Goal: Task Accomplishment & Management: Complete application form

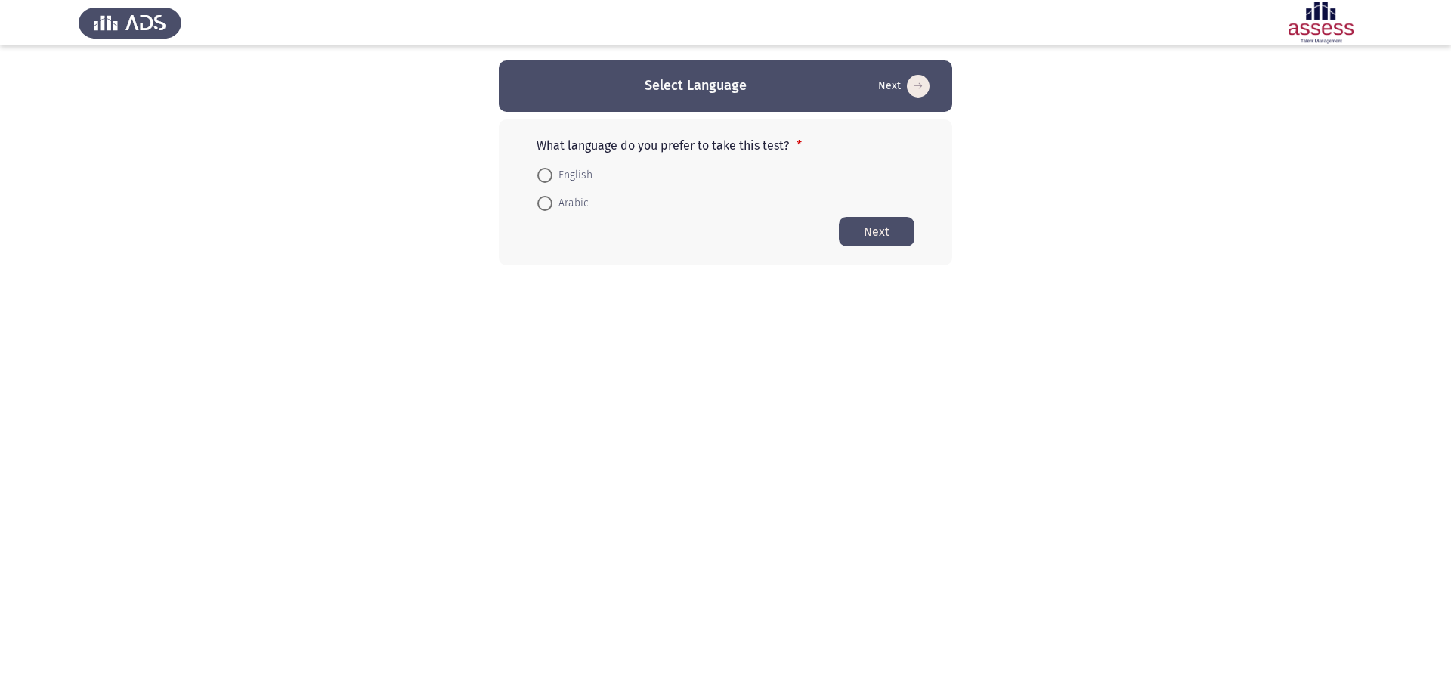
click at [549, 178] on span at bounding box center [544, 175] width 15 height 15
click at [549, 178] on input "English" at bounding box center [544, 175] width 15 height 15
radio input "true"
click at [868, 223] on button "Next" at bounding box center [877, 230] width 76 height 29
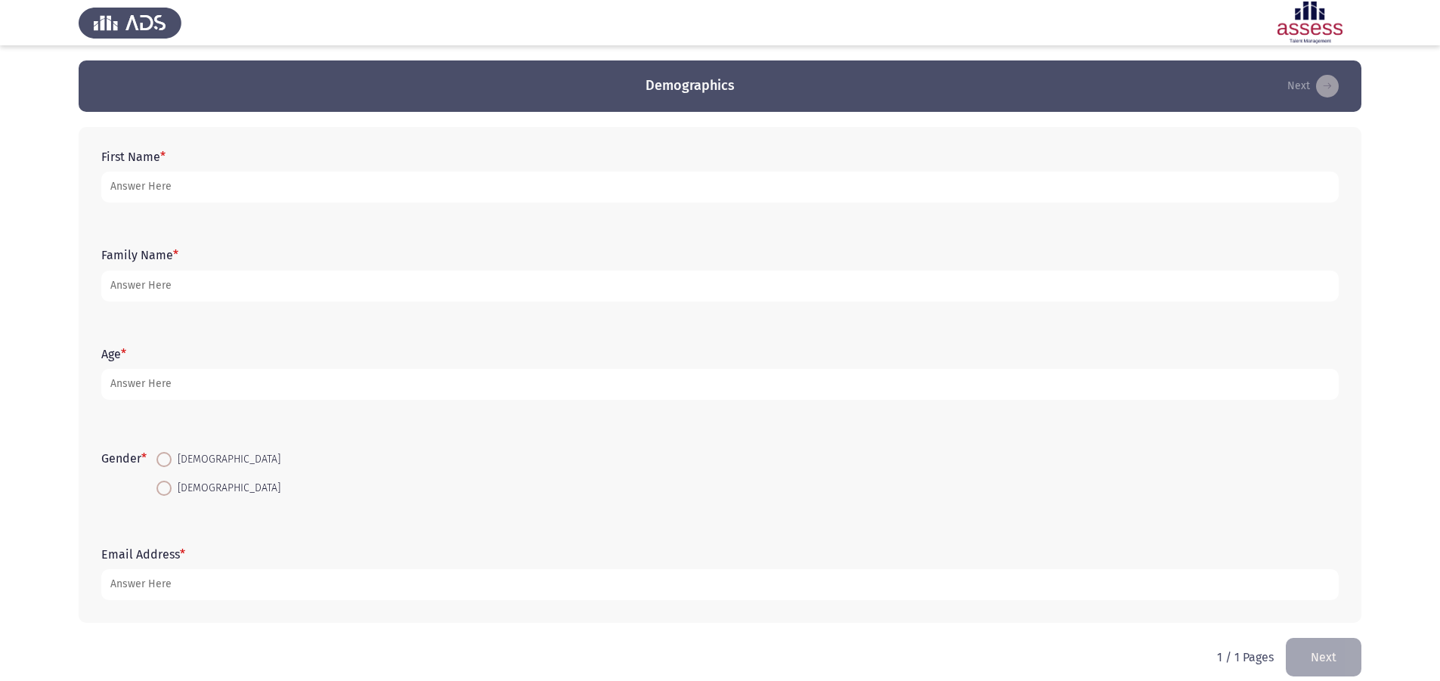
scroll to position [17, 0]
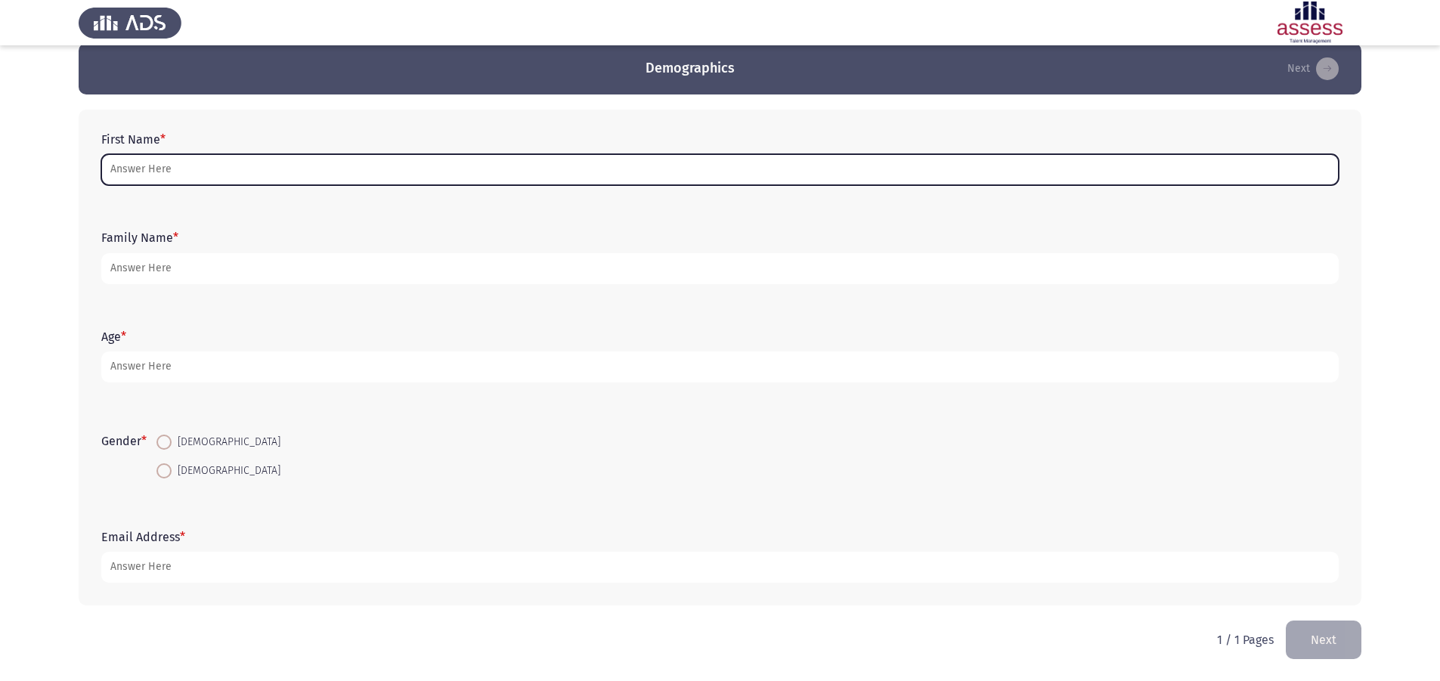
click at [326, 159] on input "First Name *" at bounding box center [719, 169] width 1237 height 31
click at [289, 172] on input "First Name *" at bounding box center [719, 169] width 1237 height 31
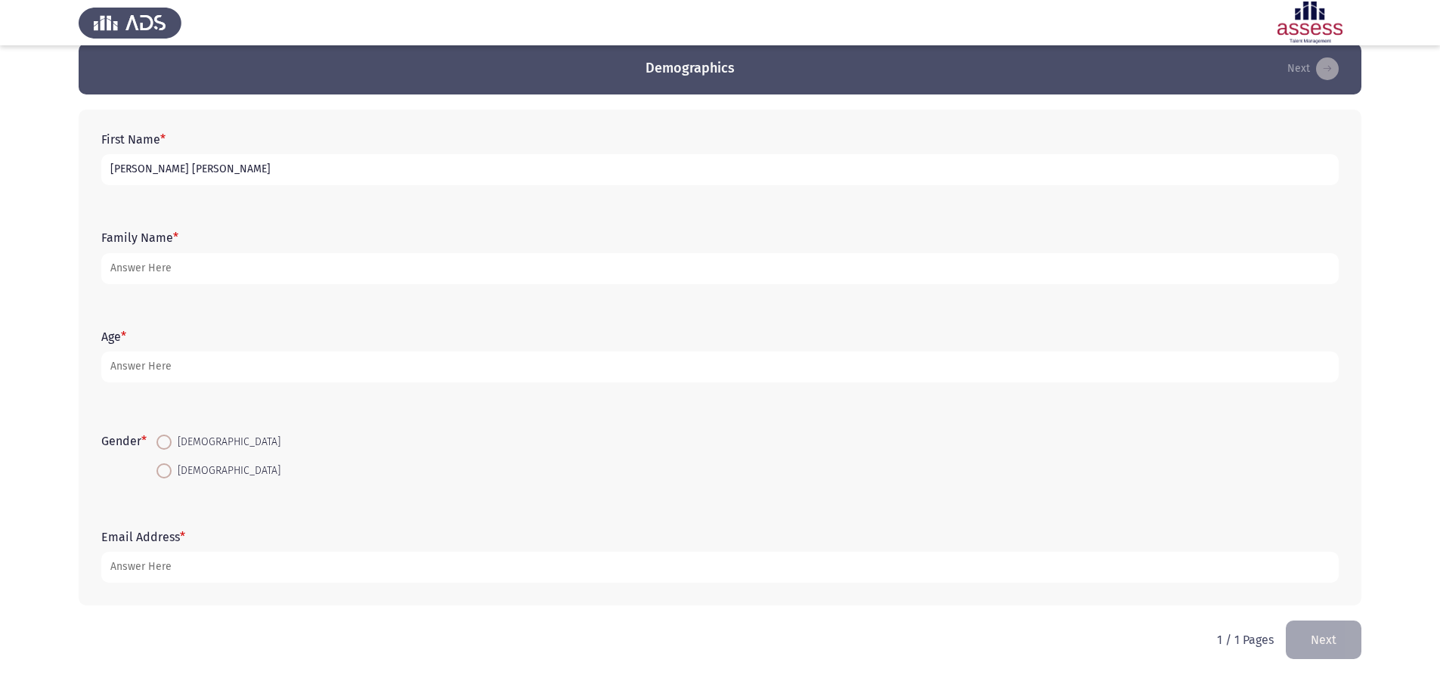
type input "[PERSON_NAME] [PERSON_NAME]"
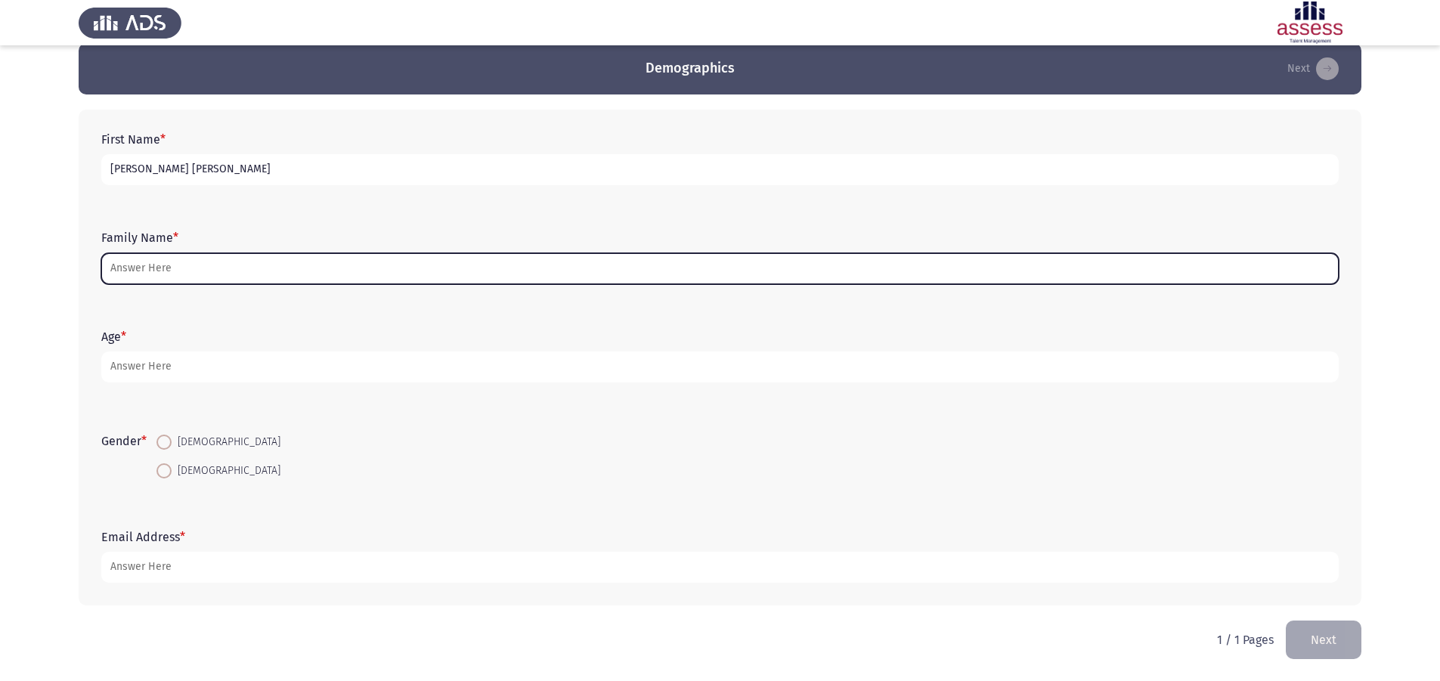
click at [272, 275] on input "Family Name *" at bounding box center [719, 268] width 1237 height 31
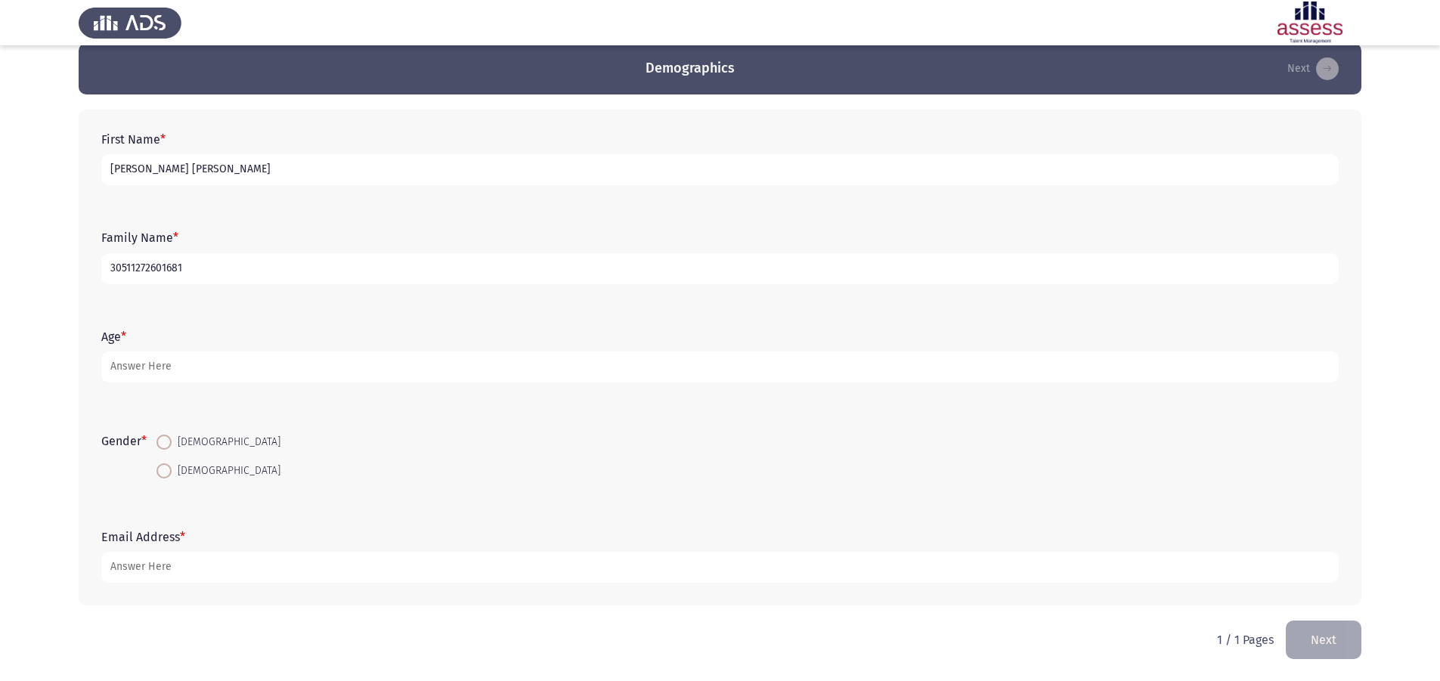
type input "30511272601681"
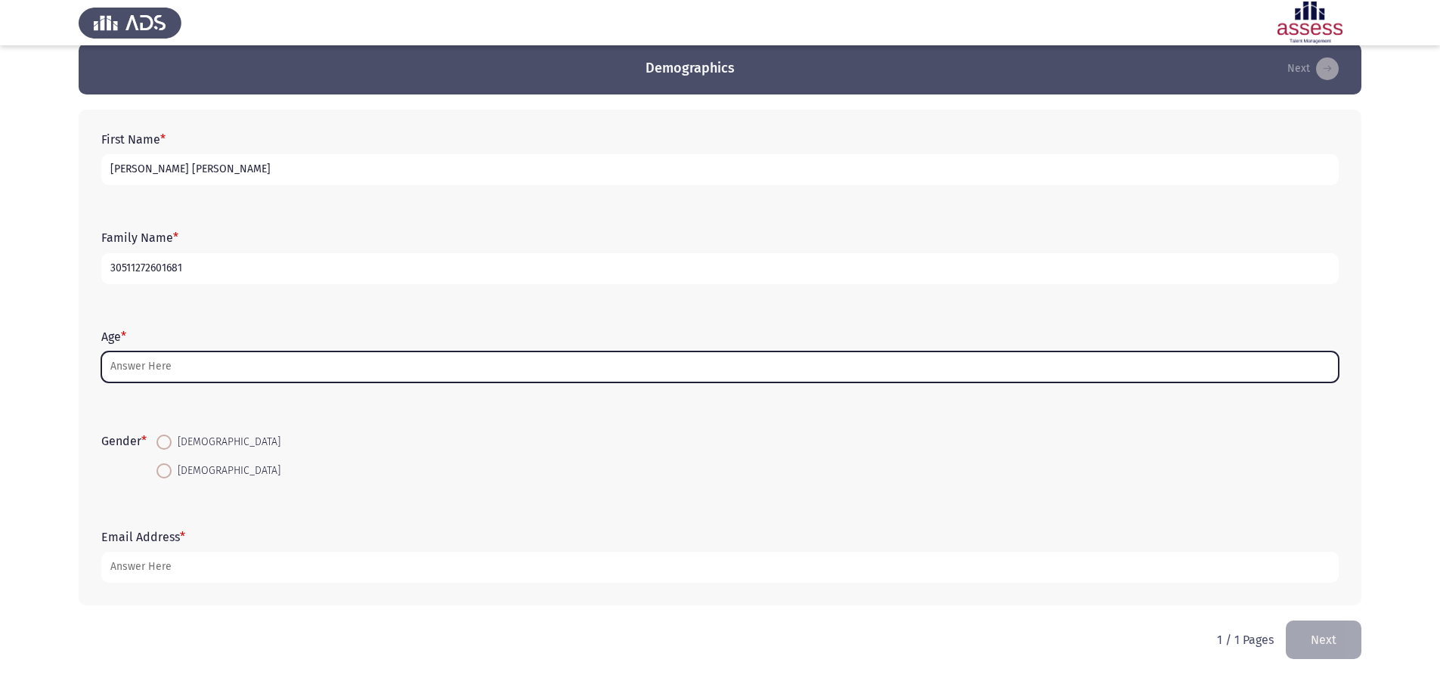
click at [215, 368] on input "Age *" at bounding box center [719, 366] width 1237 height 31
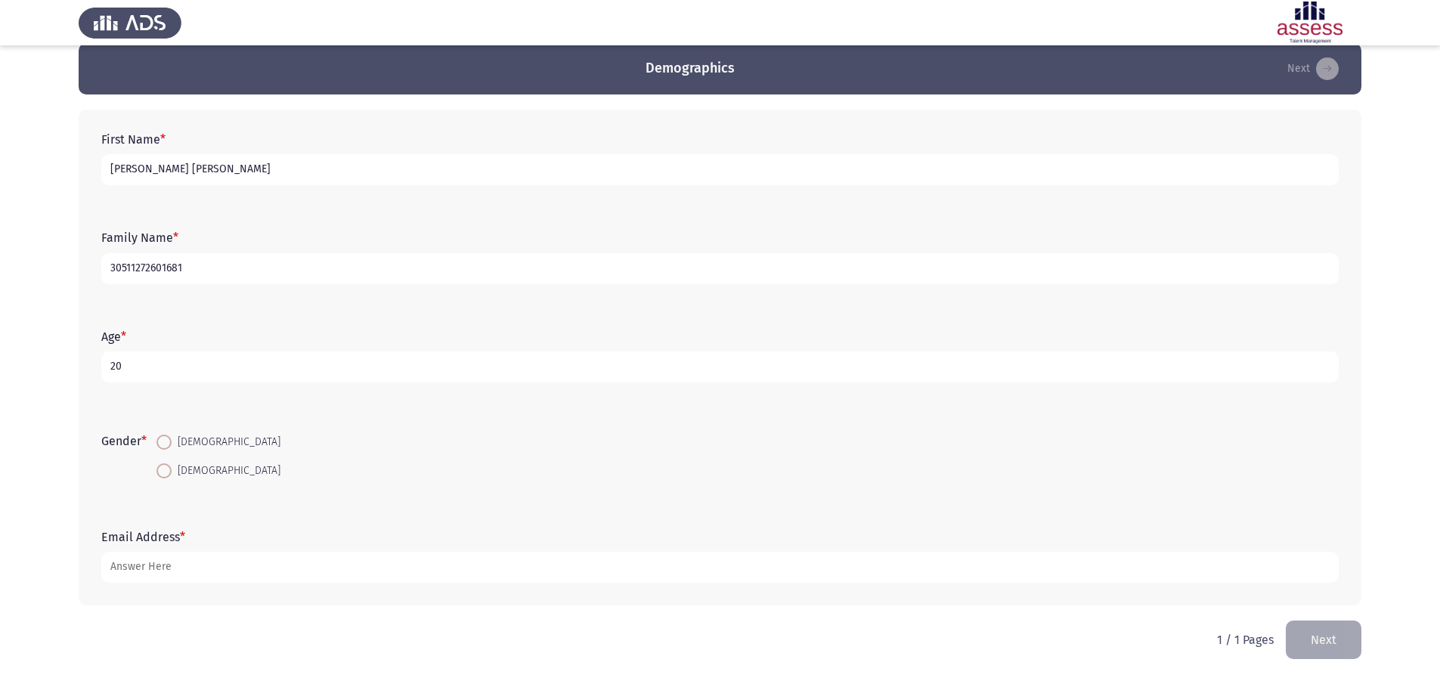
type input "20"
click at [177, 475] on span "[DEMOGRAPHIC_DATA]" at bounding box center [226, 471] width 109 height 18
click at [172, 475] on input "[DEMOGRAPHIC_DATA]" at bounding box center [163, 470] width 15 height 15
radio input "true"
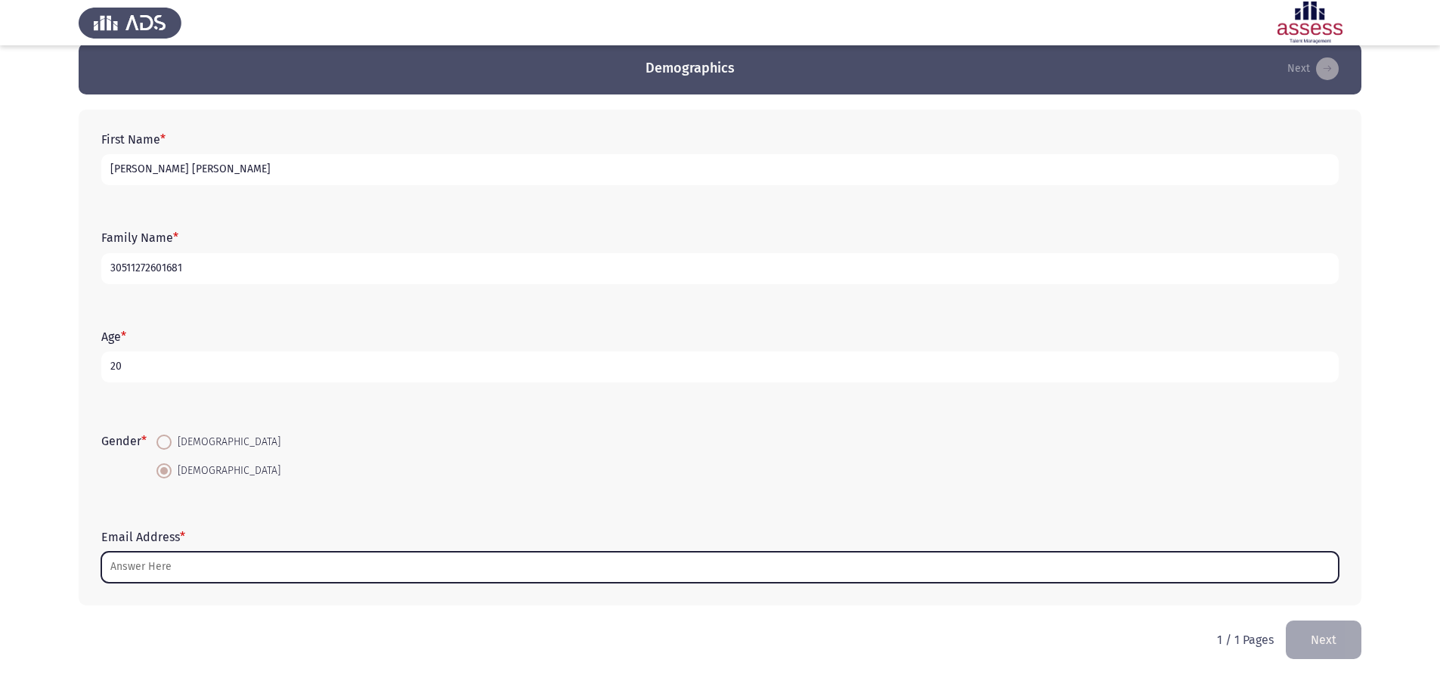
click at [203, 561] on input "Email Address *" at bounding box center [719, 567] width 1237 height 31
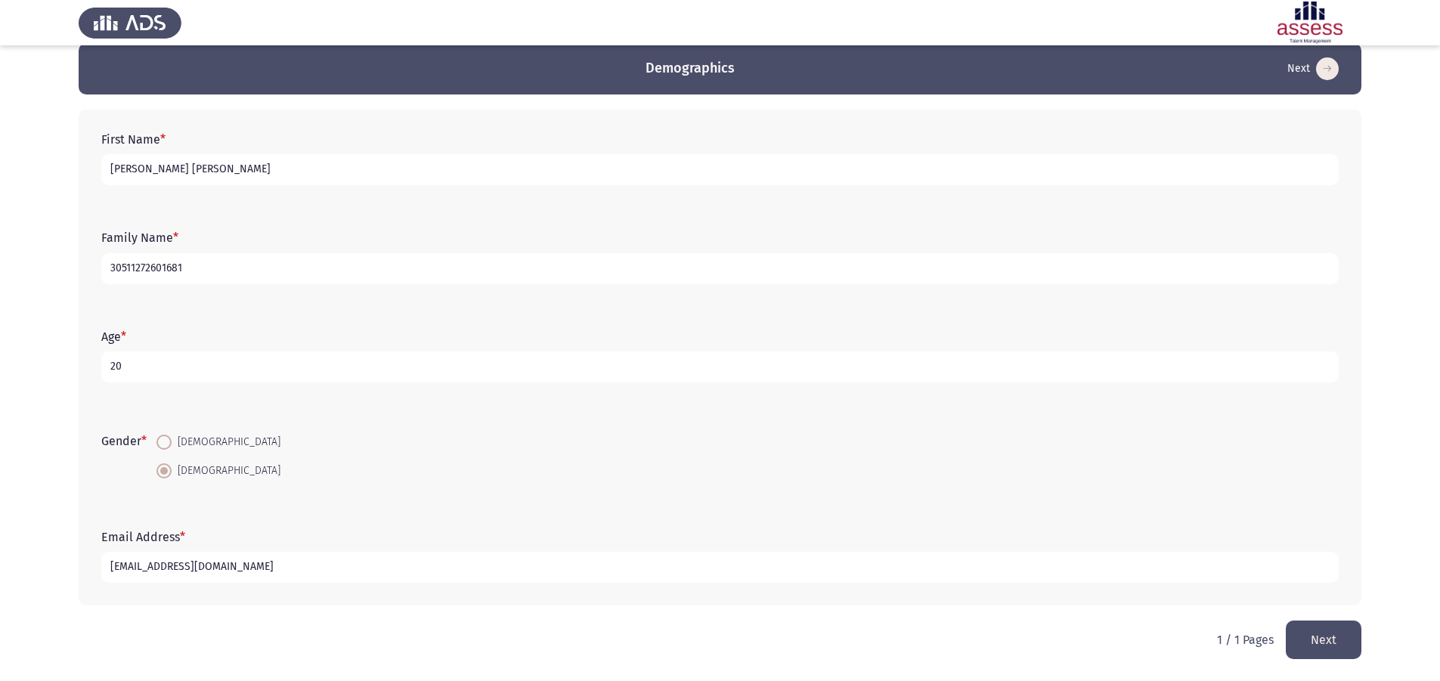
type input "[EMAIL_ADDRESS][DOMAIN_NAME]"
click at [1335, 653] on button "Next" at bounding box center [1323, 639] width 76 height 39
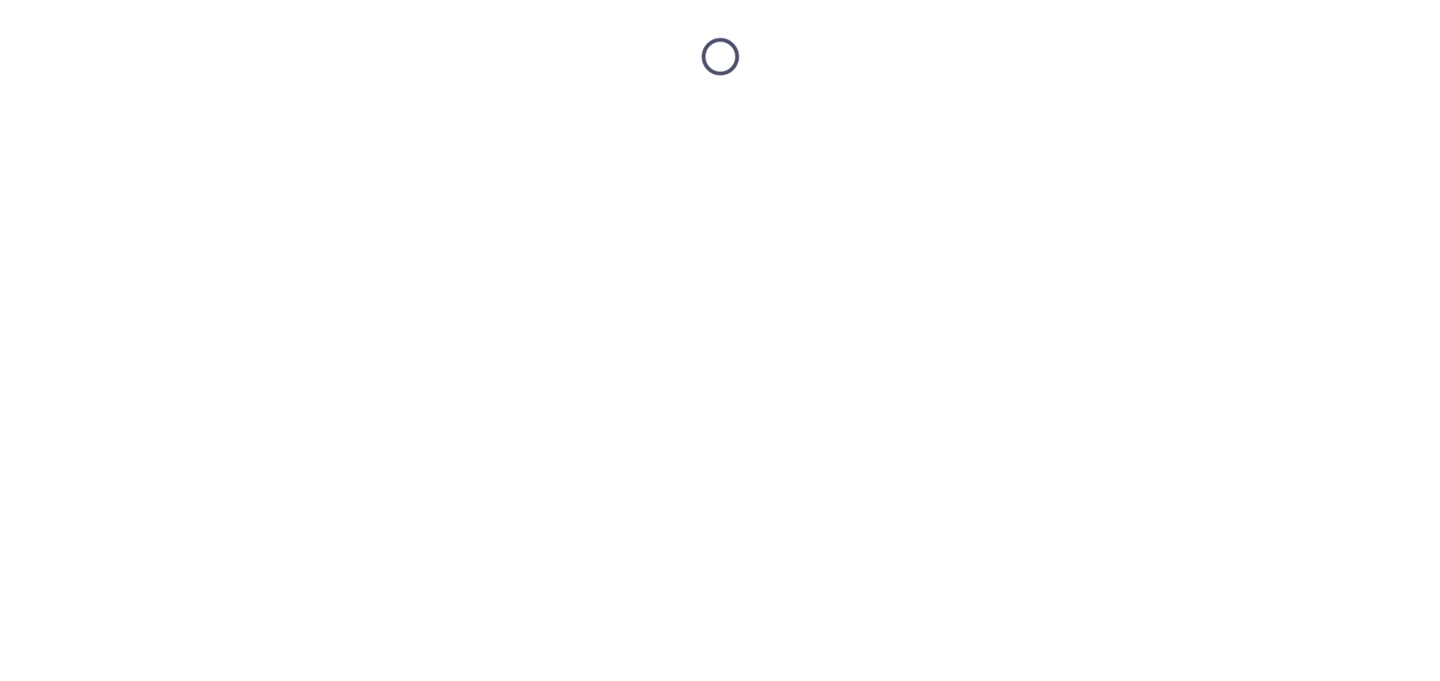
scroll to position [0, 0]
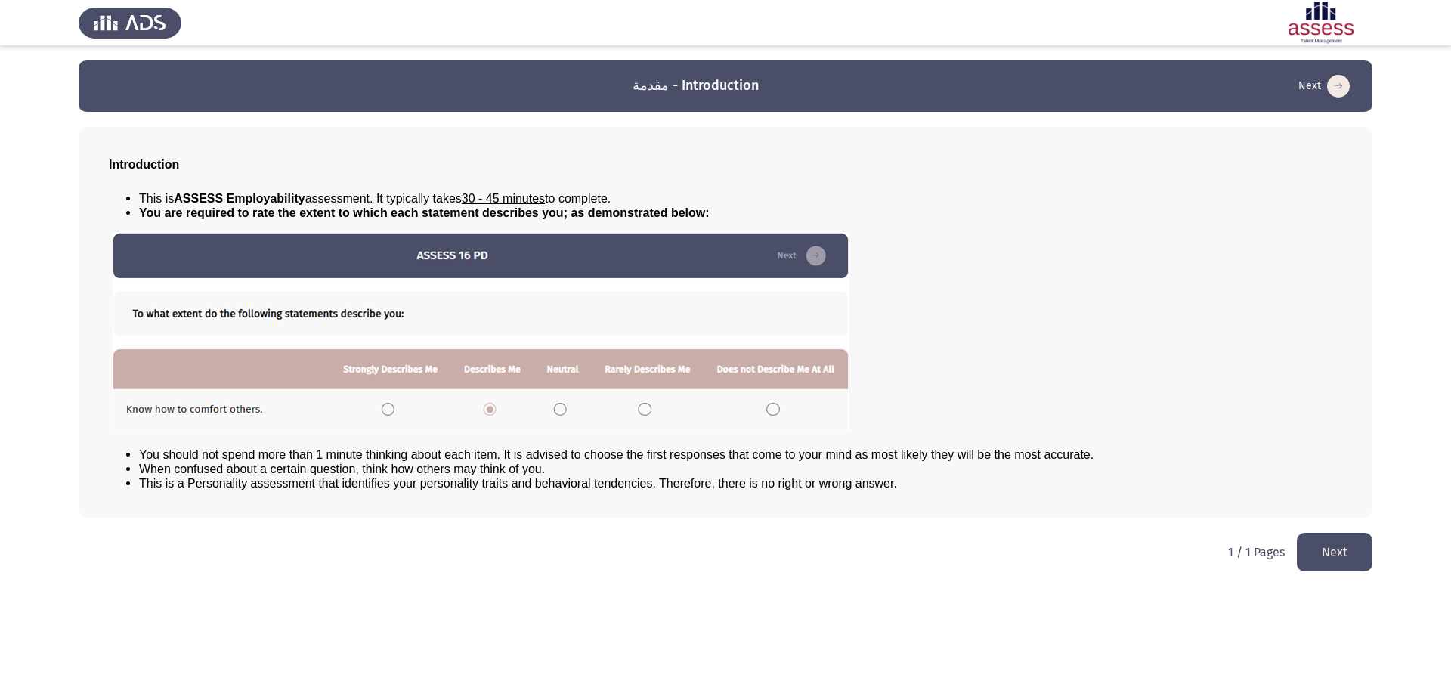
click at [1332, 561] on button "Next" at bounding box center [1335, 552] width 76 height 39
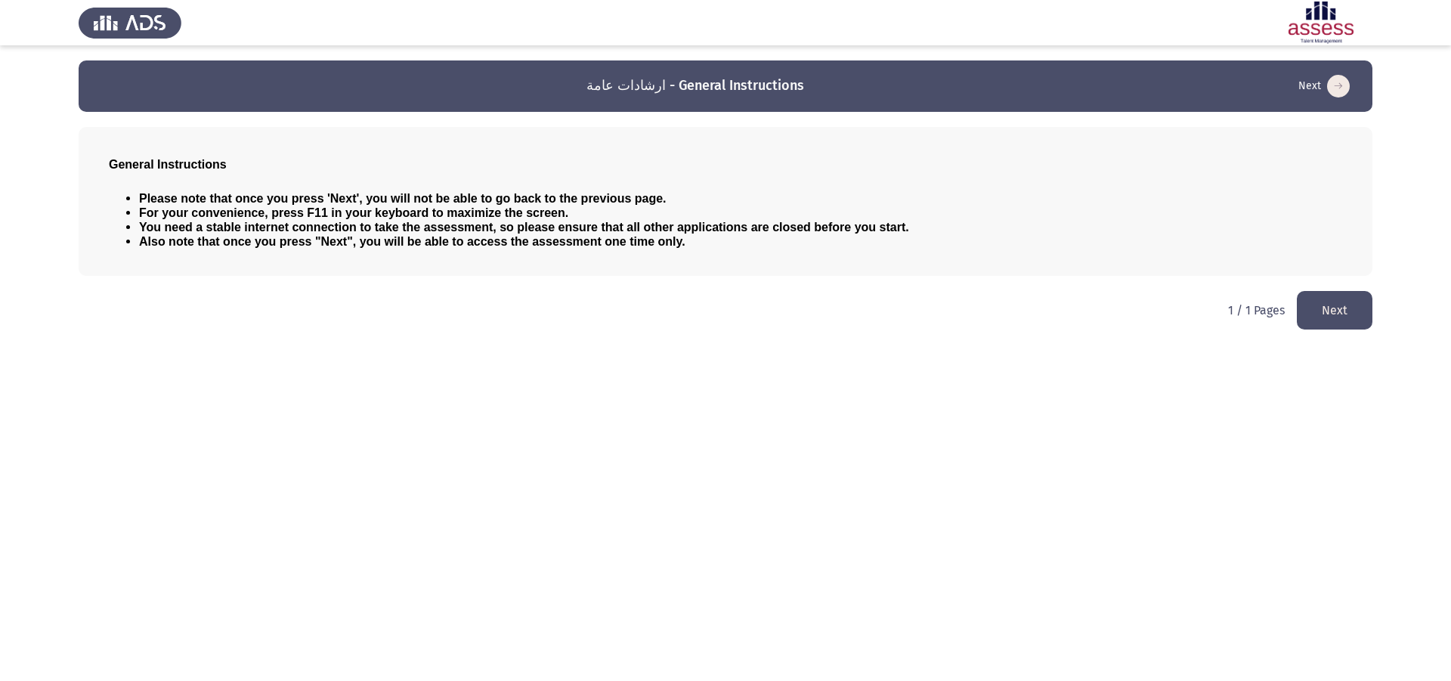
click at [1332, 324] on button "Next" at bounding box center [1335, 310] width 76 height 39
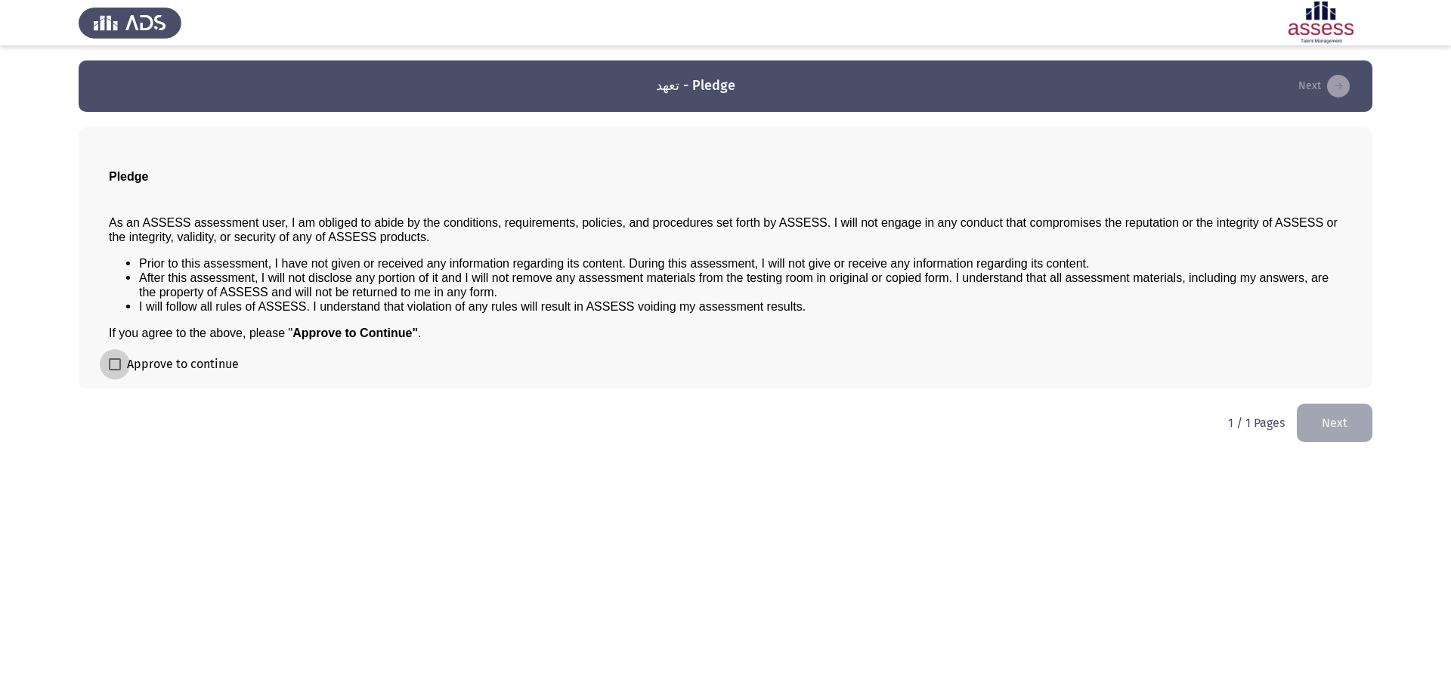
click at [212, 367] on span "Approve to continue" at bounding box center [183, 364] width 112 height 18
click at [115, 370] on input "Approve to continue" at bounding box center [114, 370] width 1 height 1
checkbox input "true"
click at [1344, 414] on button "Next" at bounding box center [1335, 423] width 76 height 39
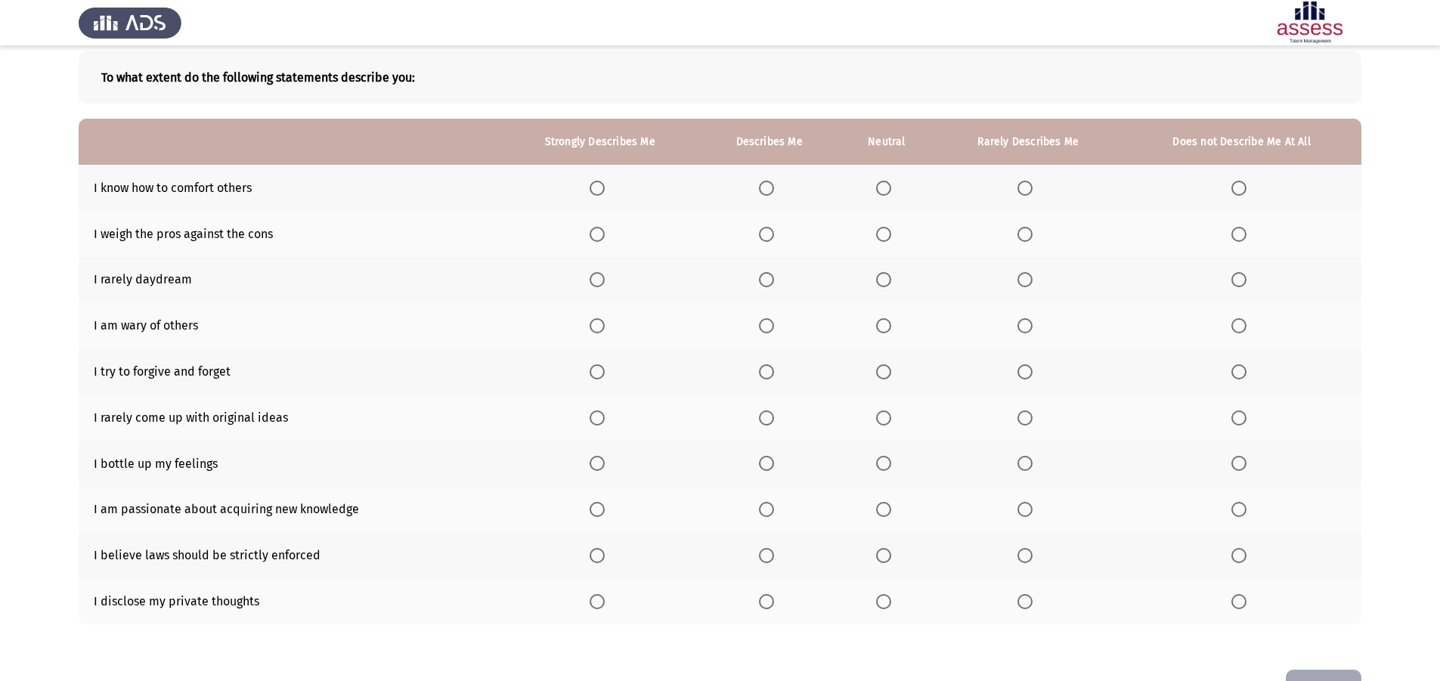
scroll to position [49, 0]
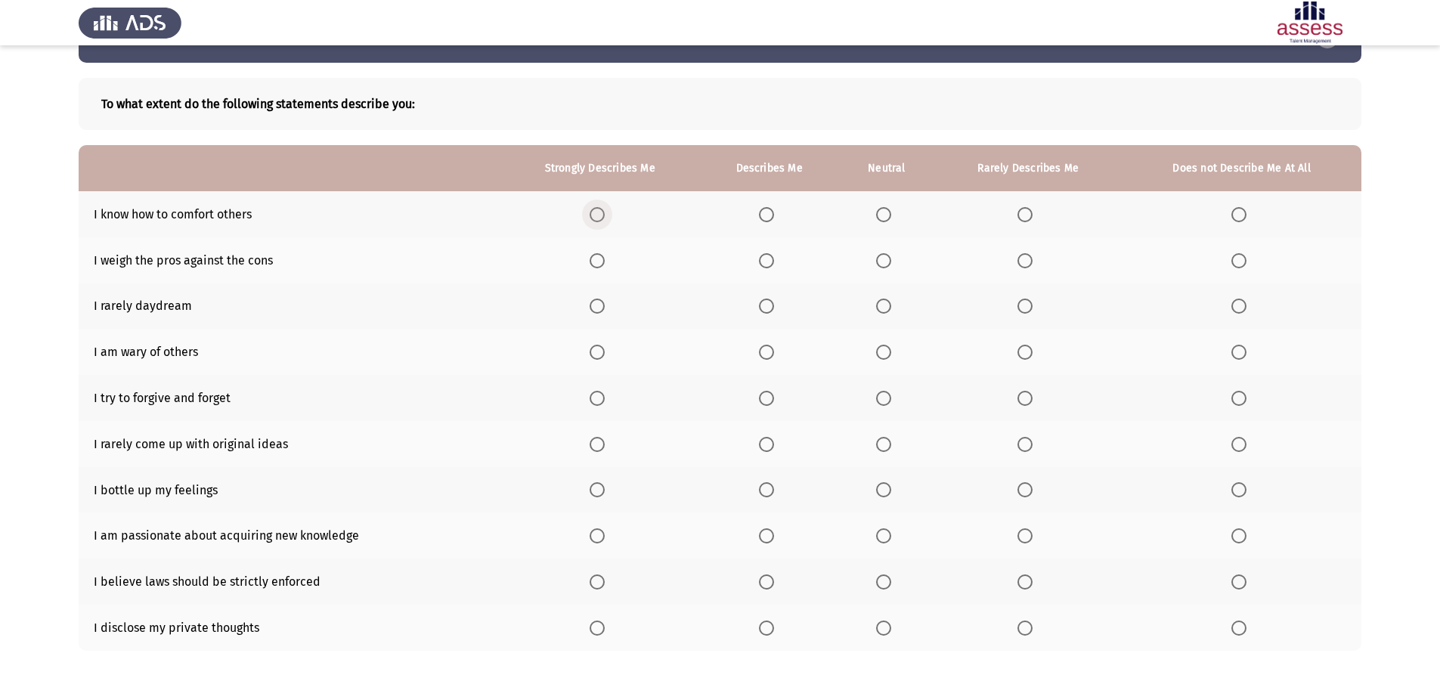
click at [605, 218] on span "Select an option" at bounding box center [596, 214] width 15 height 15
click at [605, 218] on input "Select an option" at bounding box center [596, 214] width 15 height 15
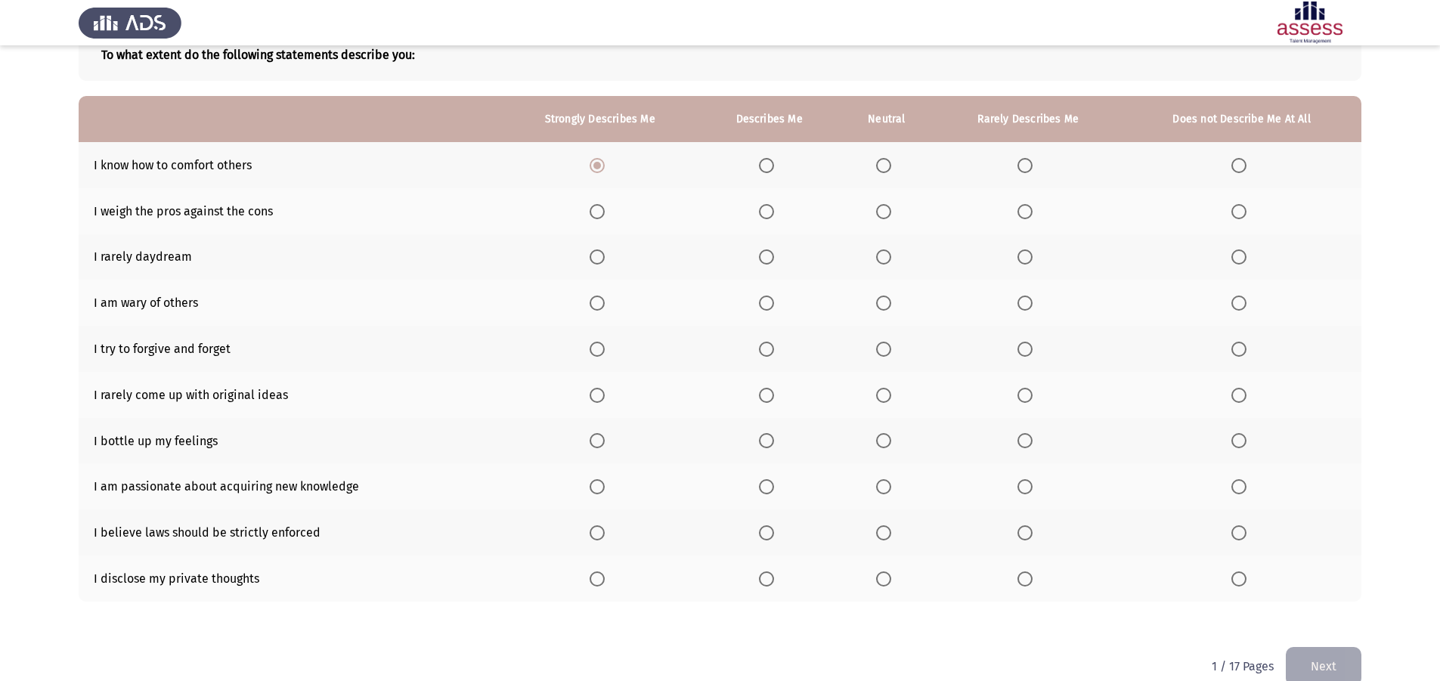
scroll to position [125, 0]
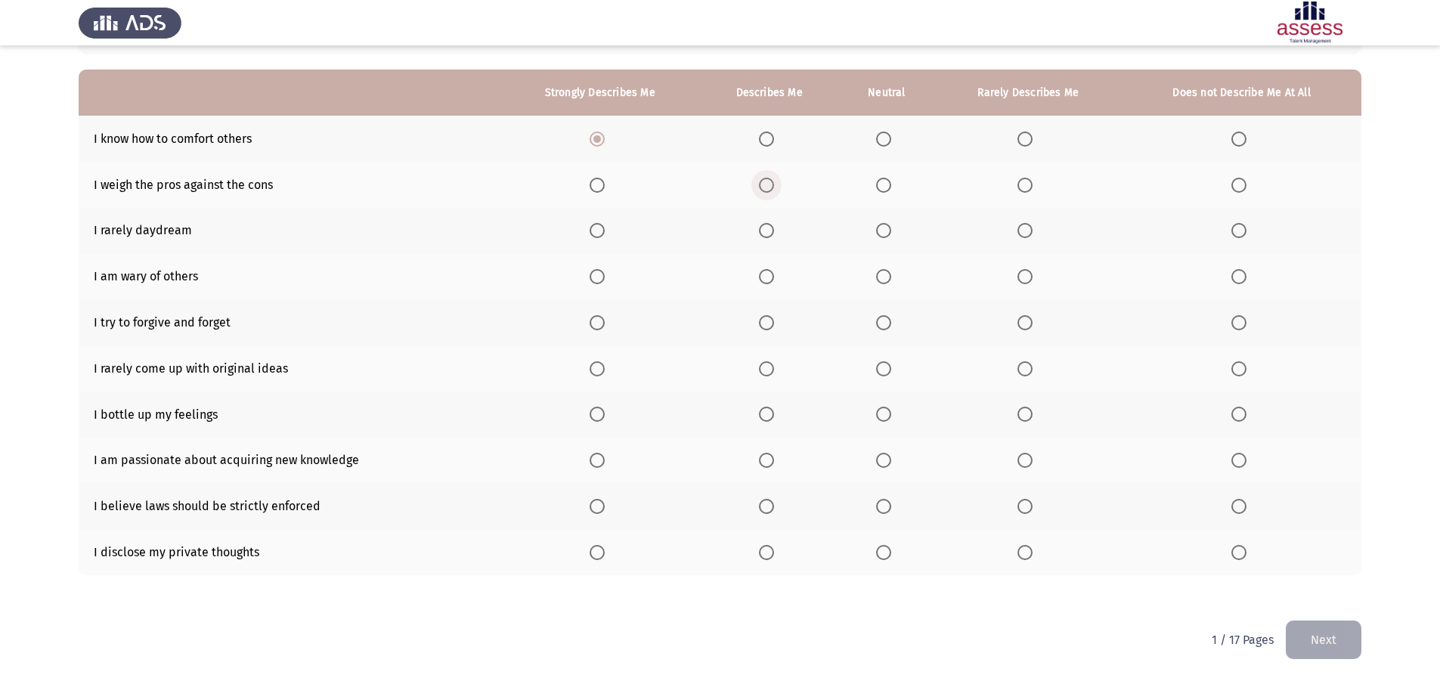
click at [777, 180] on label "Select an option" at bounding box center [769, 185] width 21 height 15
click at [774, 180] on input "Select an option" at bounding box center [766, 185] width 15 height 15
click at [891, 237] on span "Select an option" at bounding box center [883, 230] width 15 height 15
click at [891, 237] on input "Select an option" at bounding box center [883, 230] width 15 height 15
click at [1246, 275] on label "Select an option" at bounding box center [1241, 276] width 21 height 15
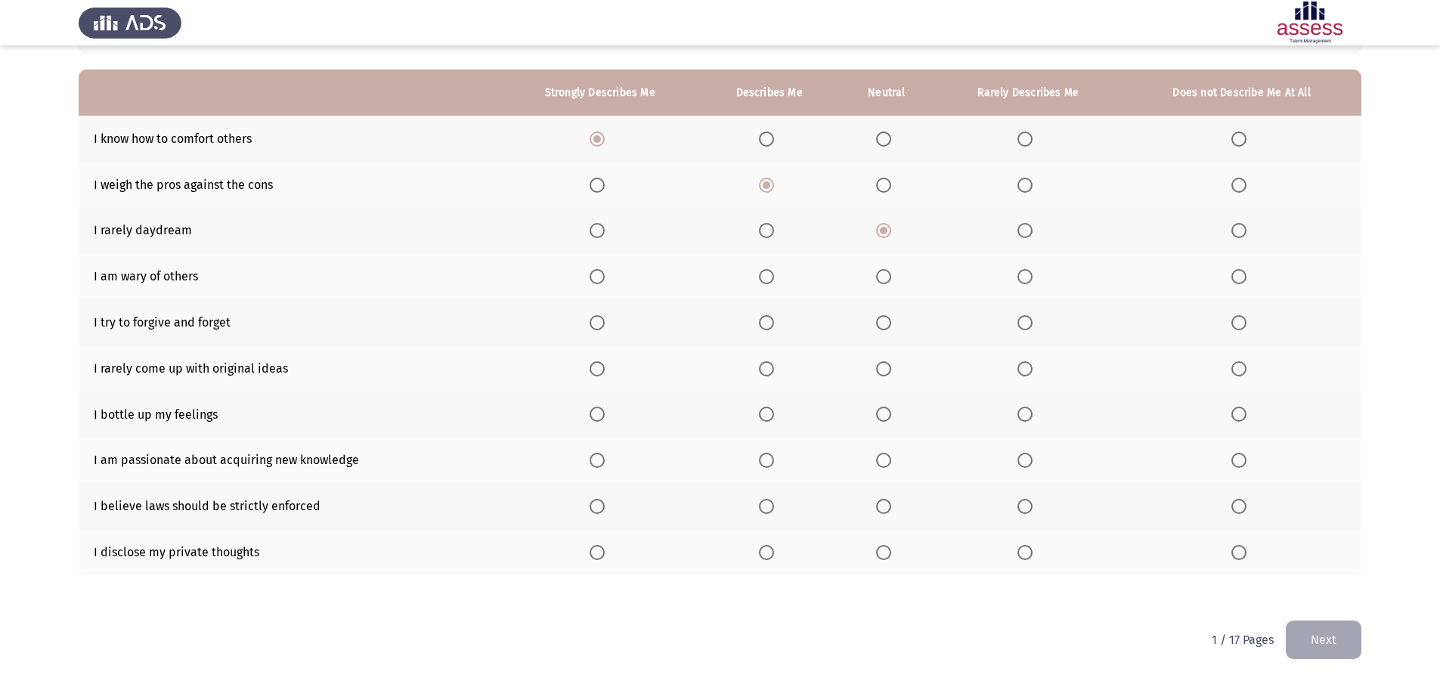
click at [1246, 275] on input "Select an option" at bounding box center [1238, 276] width 15 height 15
click at [599, 329] on span "Select an option" at bounding box center [596, 322] width 15 height 15
click at [599, 329] on input "Select an option" at bounding box center [596, 322] width 15 height 15
click at [762, 325] on span "Select an option" at bounding box center [766, 322] width 15 height 15
click at [762, 325] on input "Select an option" at bounding box center [766, 322] width 15 height 15
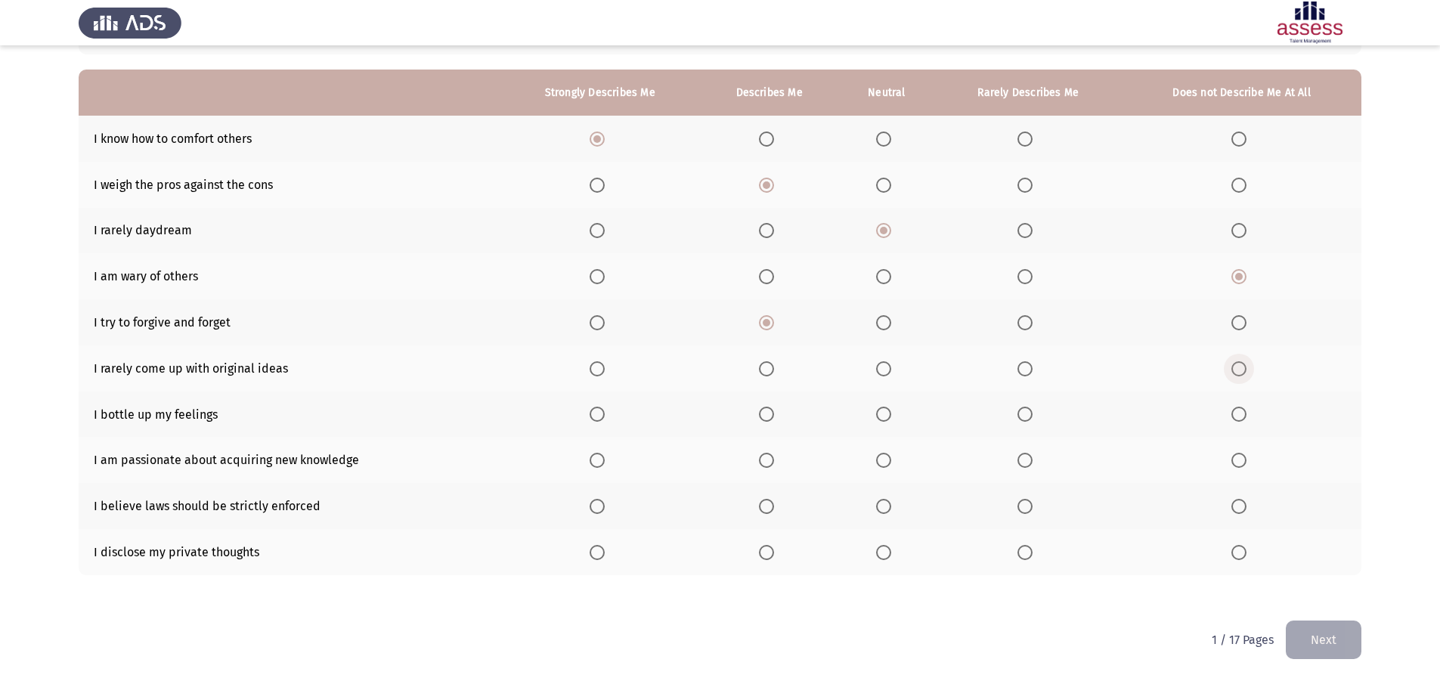
click at [1235, 366] on span "Select an option" at bounding box center [1238, 368] width 15 height 15
click at [1235, 366] on input "Select an option" at bounding box center [1238, 368] width 15 height 15
click at [888, 370] on span "Select an option" at bounding box center [883, 368] width 15 height 15
click at [888, 370] on input "Select an option" at bounding box center [883, 368] width 15 height 15
click at [604, 417] on span "Select an option" at bounding box center [596, 414] width 15 height 15
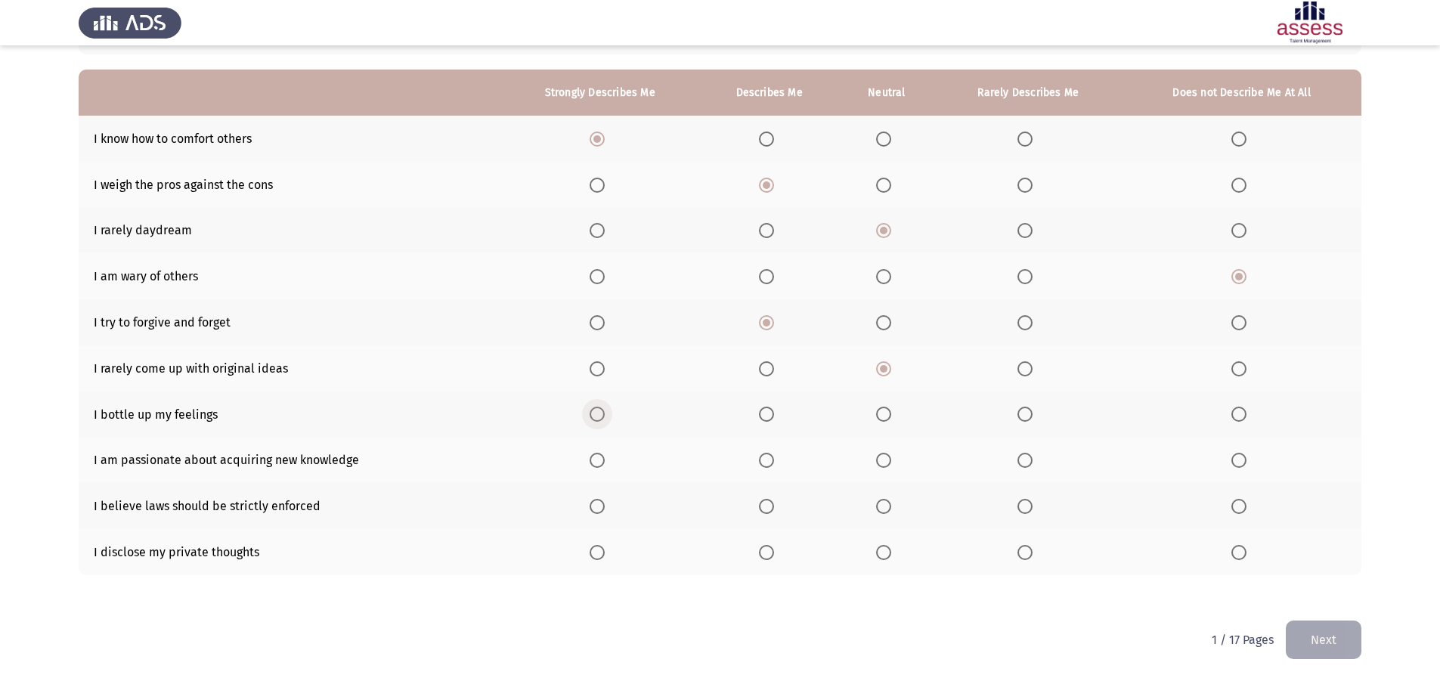
click at [604, 417] on input "Select an option" at bounding box center [596, 414] width 15 height 15
click at [774, 467] on span "Select an option" at bounding box center [766, 460] width 15 height 15
click at [774, 467] on input "Select an option" at bounding box center [766, 460] width 15 height 15
click at [1233, 509] on span "Select an option" at bounding box center [1238, 506] width 15 height 15
click at [1233, 509] on input "Select an option" at bounding box center [1238, 506] width 15 height 15
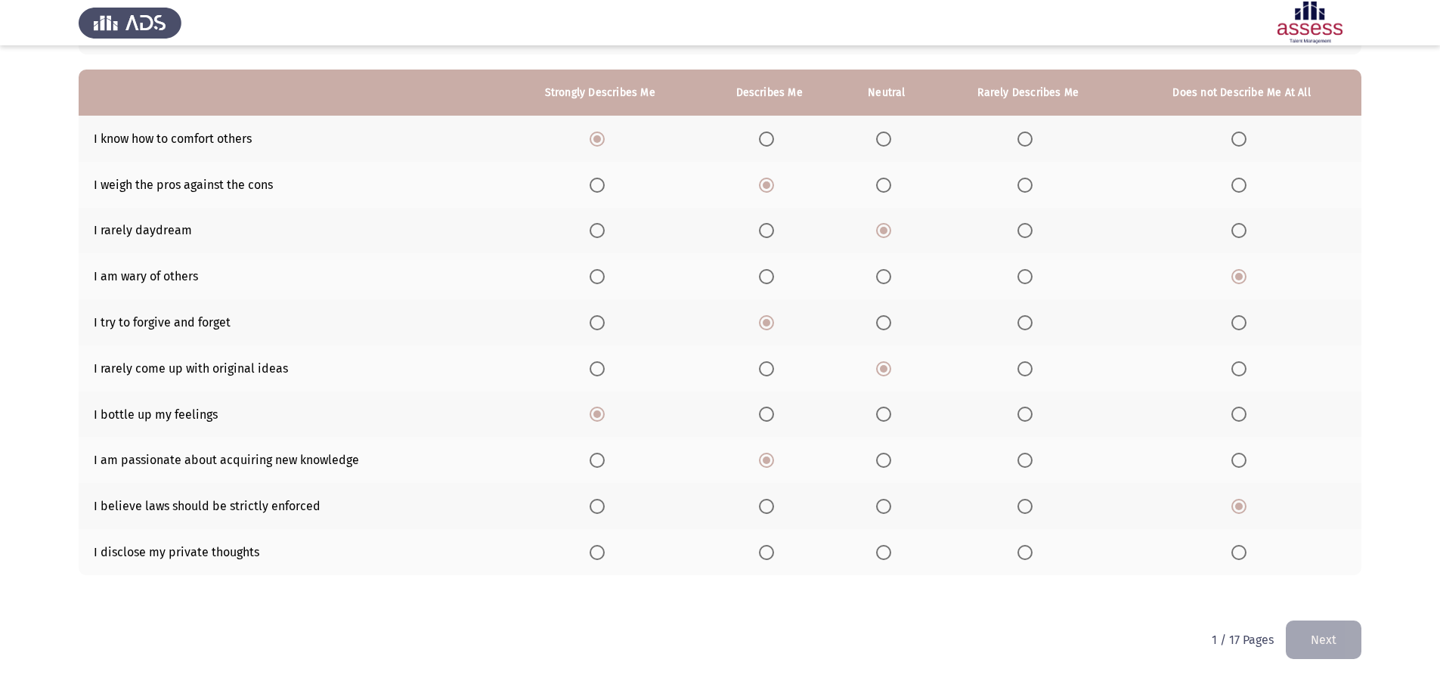
click at [1236, 552] on span "Select an option" at bounding box center [1238, 552] width 15 height 15
click at [1236, 552] on input "Select an option" at bounding box center [1238, 552] width 15 height 15
click at [1316, 637] on button "Next" at bounding box center [1323, 639] width 76 height 39
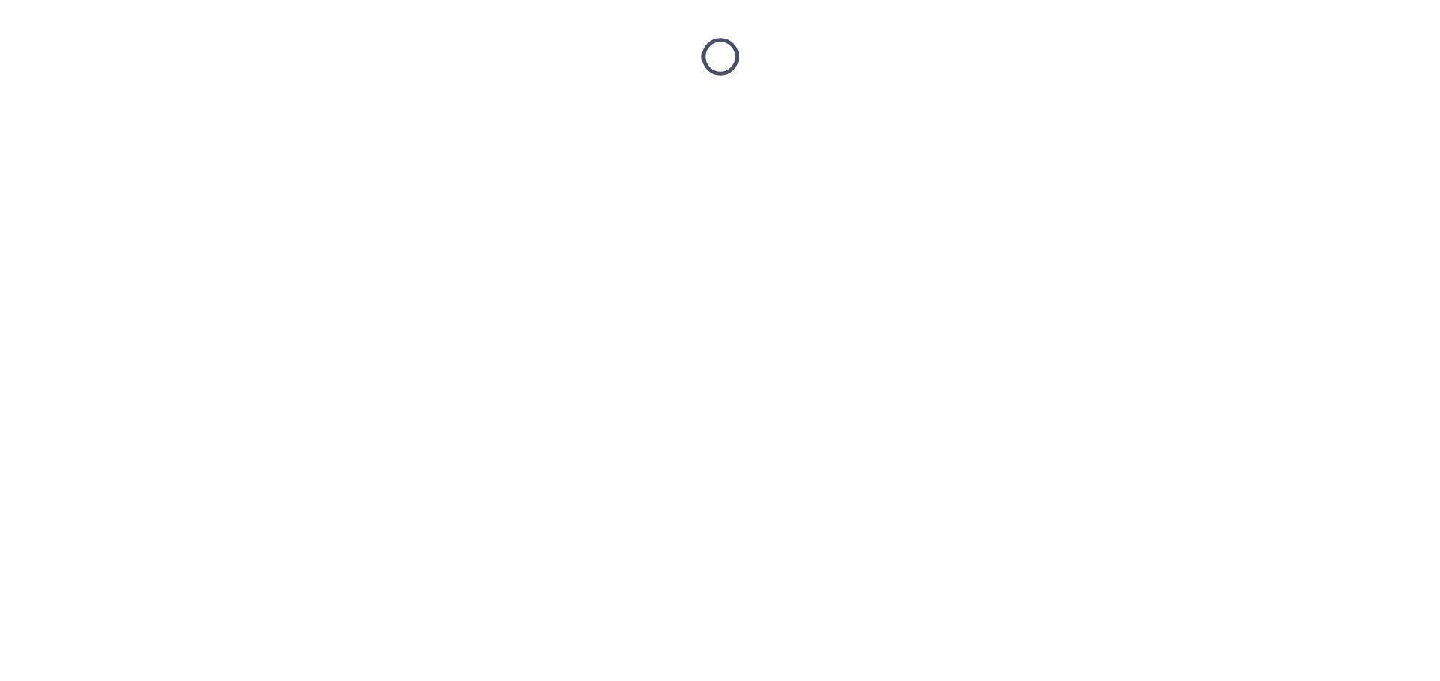
scroll to position [0, 0]
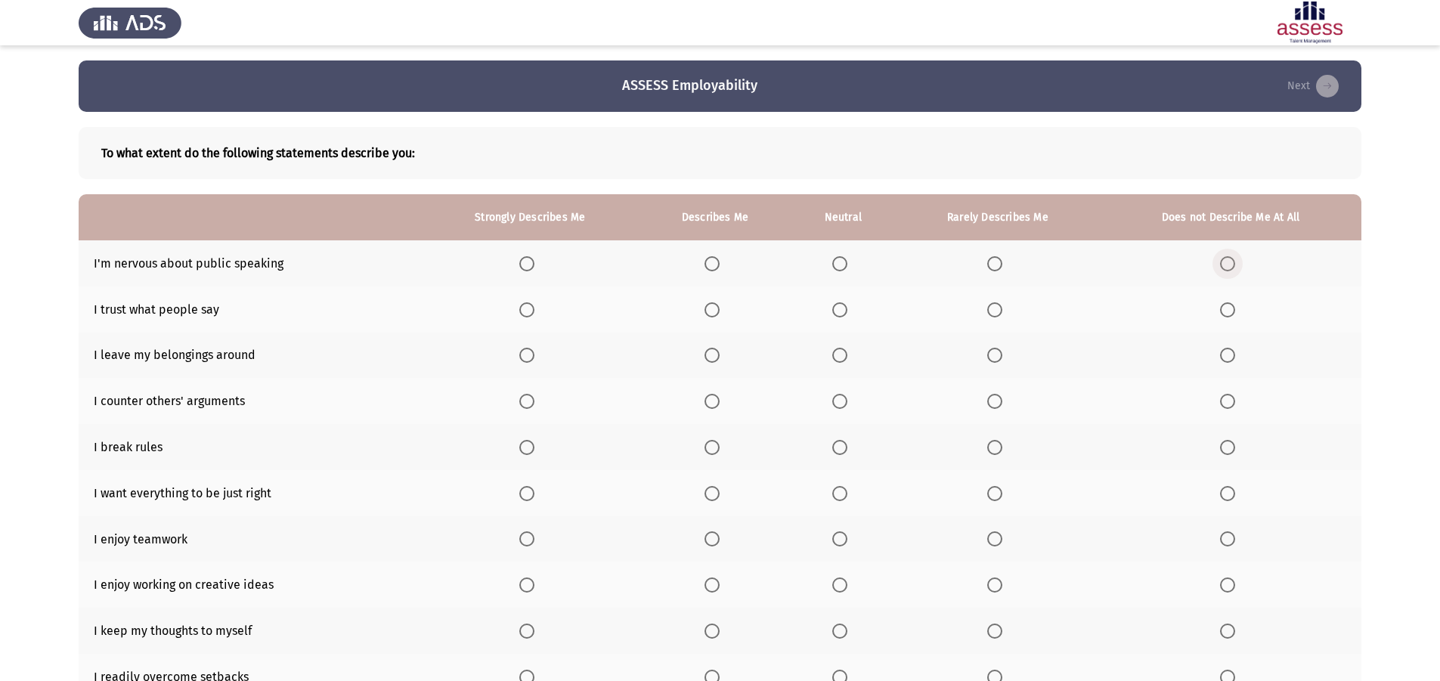
click at [1223, 259] on span "Select an option" at bounding box center [1227, 263] width 15 height 15
click at [1223, 259] on input "Select an option" at bounding box center [1227, 263] width 15 height 15
click at [1232, 313] on span "Select an option" at bounding box center [1227, 309] width 15 height 15
click at [1232, 313] on input "Select an option" at bounding box center [1227, 309] width 15 height 15
click at [1228, 352] on span "Select an option" at bounding box center [1227, 355] width 15 height 15
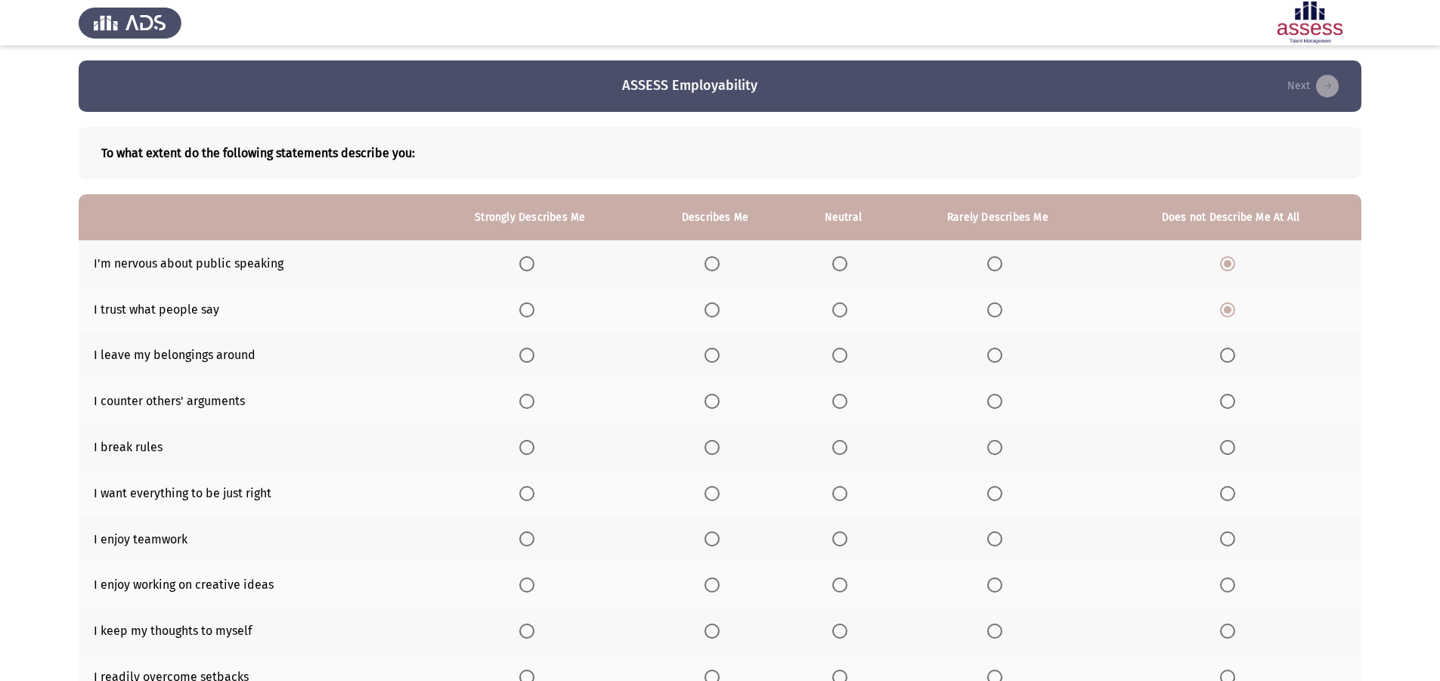
click at [1228, 352] on input "Select an option" at bounding box center [1227, 355] width 15 height 15
click at [709, 400] on span "Select an option" at bounding box center [711, 401] width 15 height 15
click at [709, 400] on input "Select an option" at bounding box center [711, 401] width 15 height 15
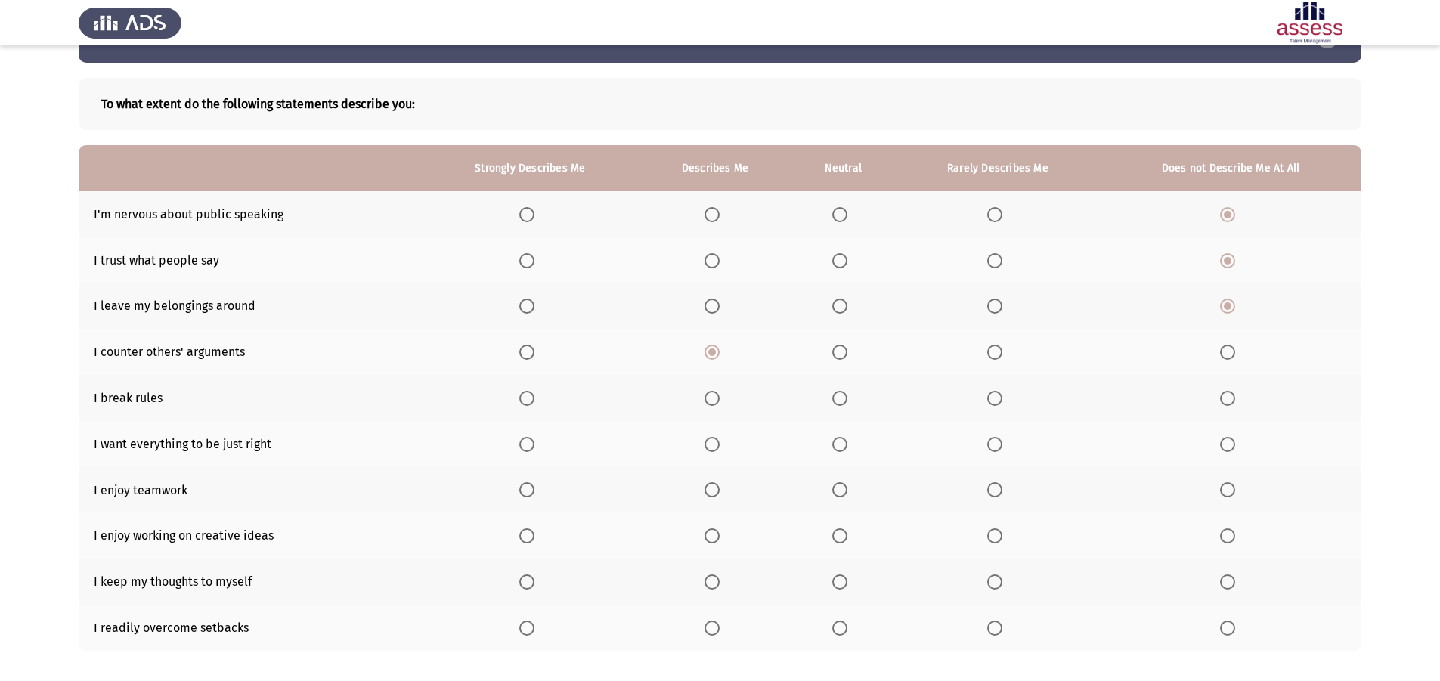
scroll to position [76, 0]
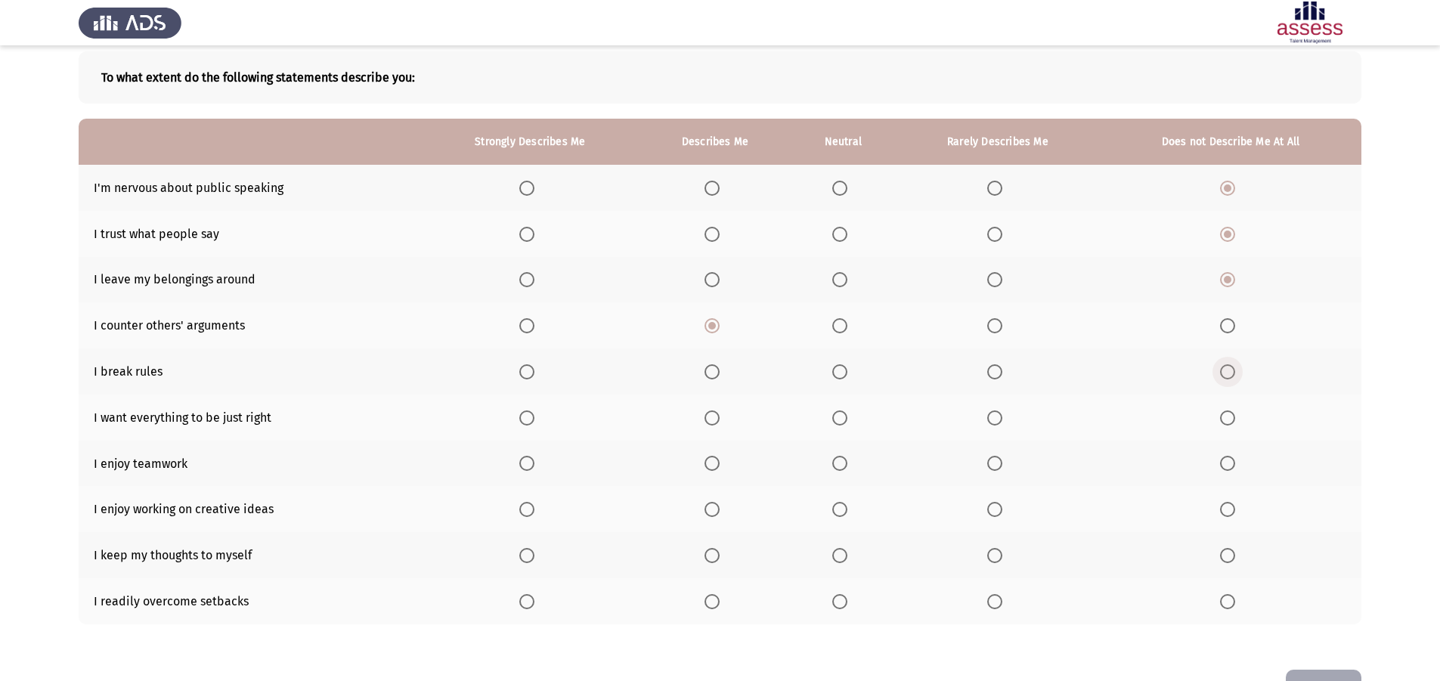
click at [1220, 364] on span "Select an option" at bounding box center [1227, 371] width 15 height 15
click at [1220, 364] on input "Select an option" at bounding box center [1227, 371] width 15 height 15
click at [532, 416] on span "Select an option" at bounding box center [526, 417] width 15 height 15
click at [532, 416] on input "Select an option" at bounding box center [526, 417] width 15 height 15
click at [534, 469] on span "Select an option" at bounding box center [526, 463] width 15 height 15
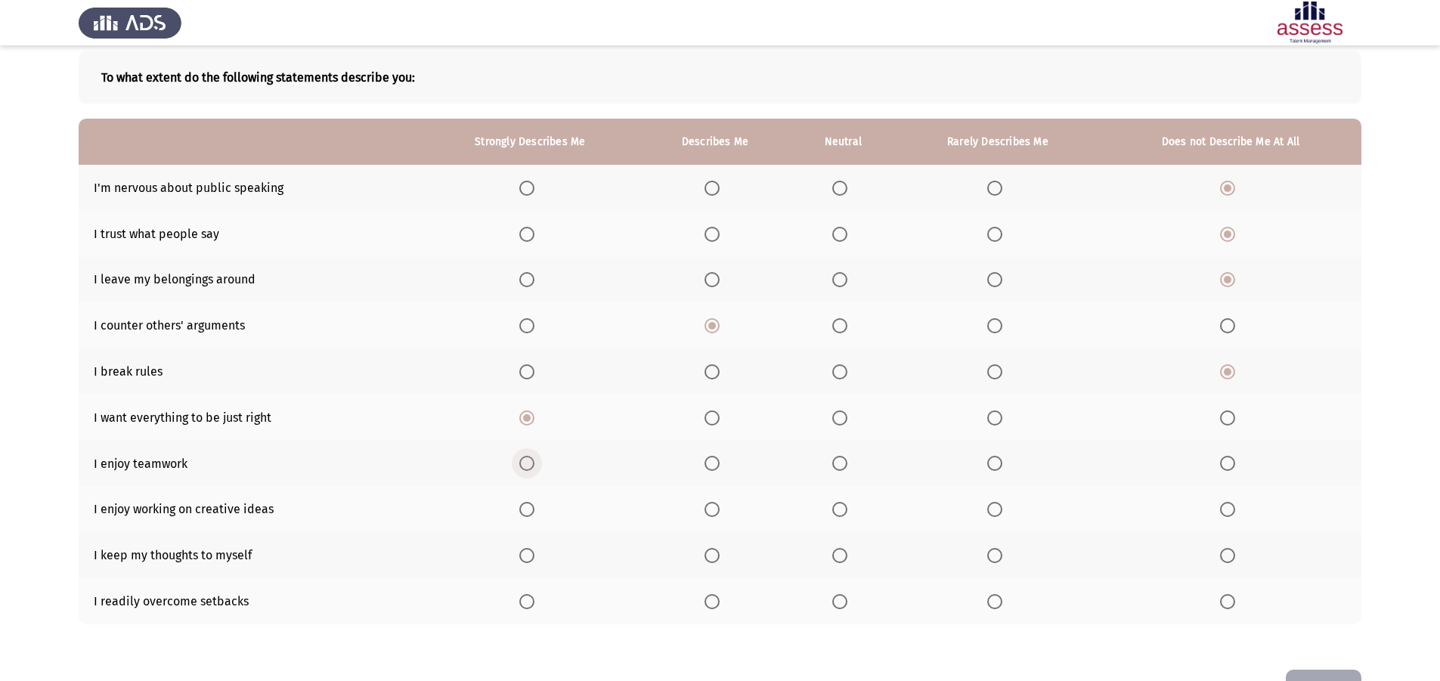
click at [534, 469] on input "Select an option" at bounding box center [526, 463] width 15 height 15
click at [716, 509] on span "Select an option" at bounding box center [711, 509] width 15 height 15
click at [716, 509] on input "Select an option" at bounding box center [711, 509] width 15 height 15
click at [710, 604] on span "Select an option" at bounding box center [711, 601] width 15 height 15
click at [710, 604] on input "Select an option" at bounding box center [711, 601] width 15 height 15
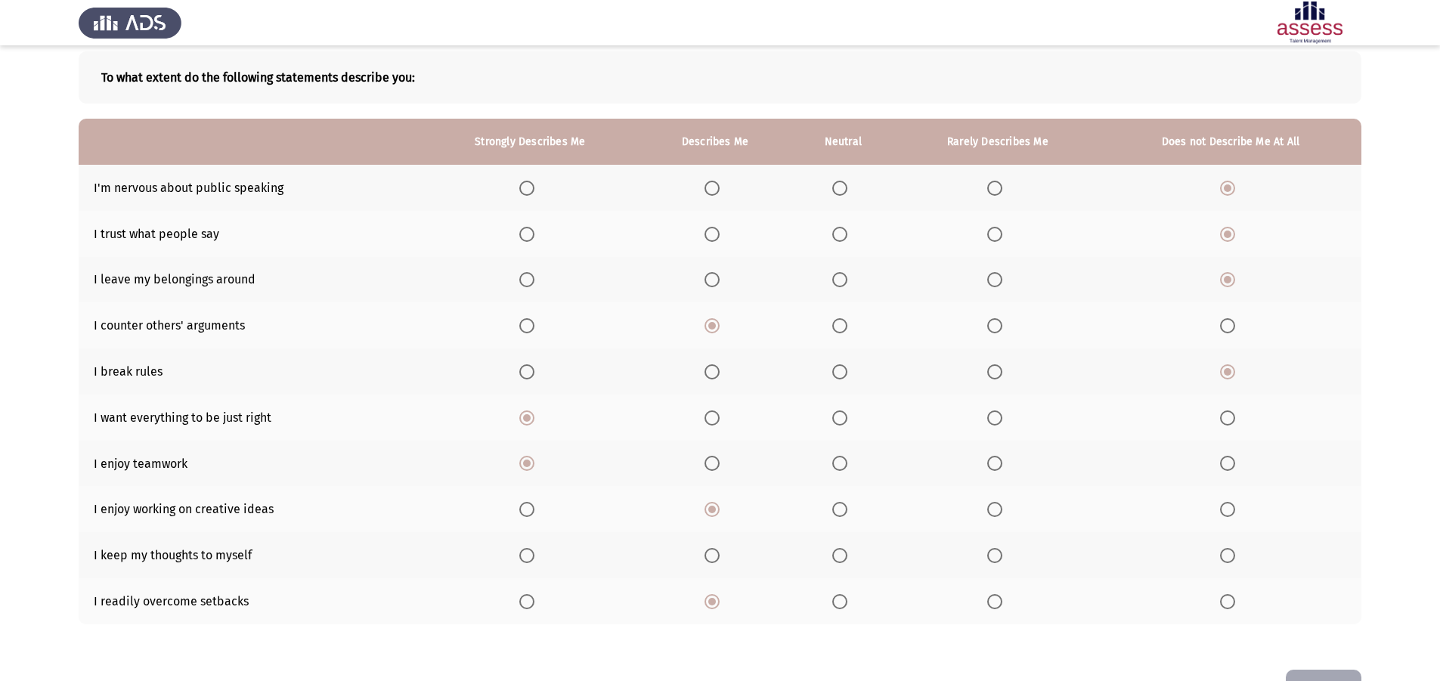
click at [846, 606] on span "Select an option" at bounding box center [839, 601] width 15 height 15
click at [846, 606] on input "Select an option" at bounding box center [839, 601] width 15 height 15
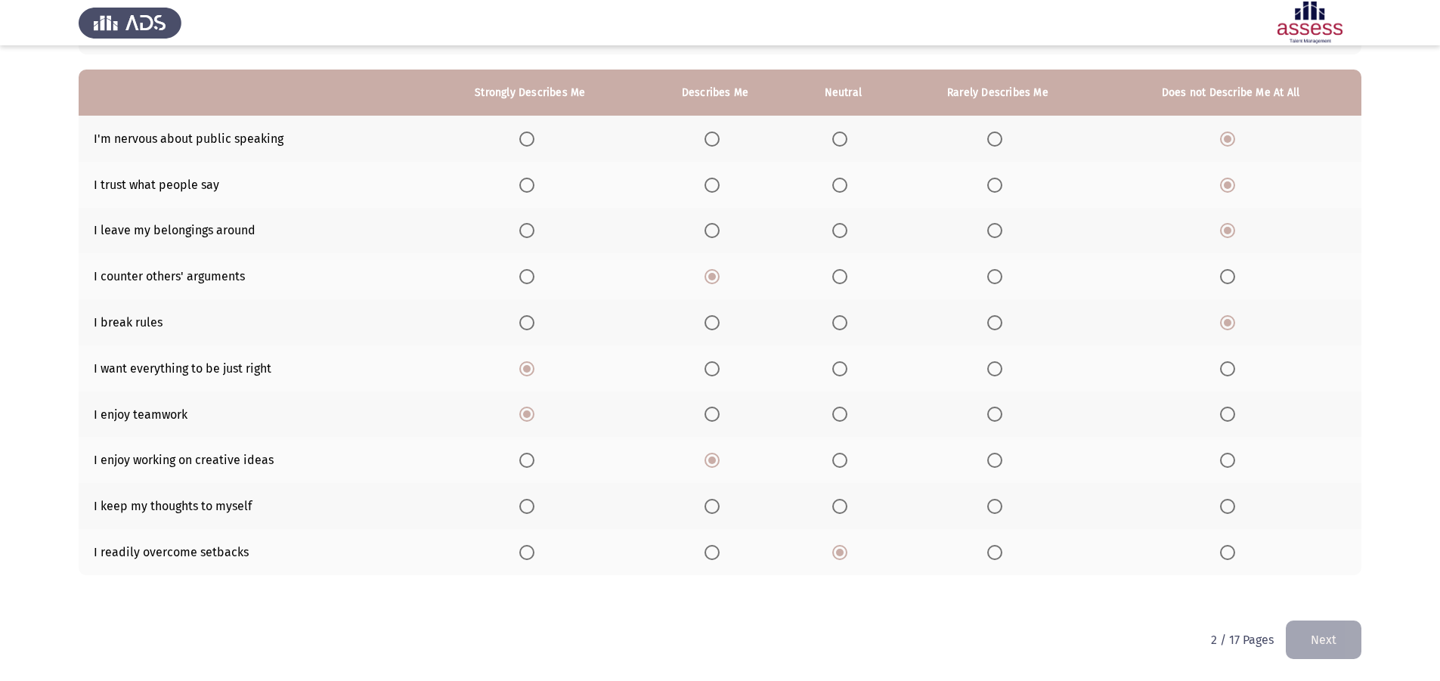
click at [1348, 642] on button "Next" at bounding box center [1323, 639] width 76 height 39
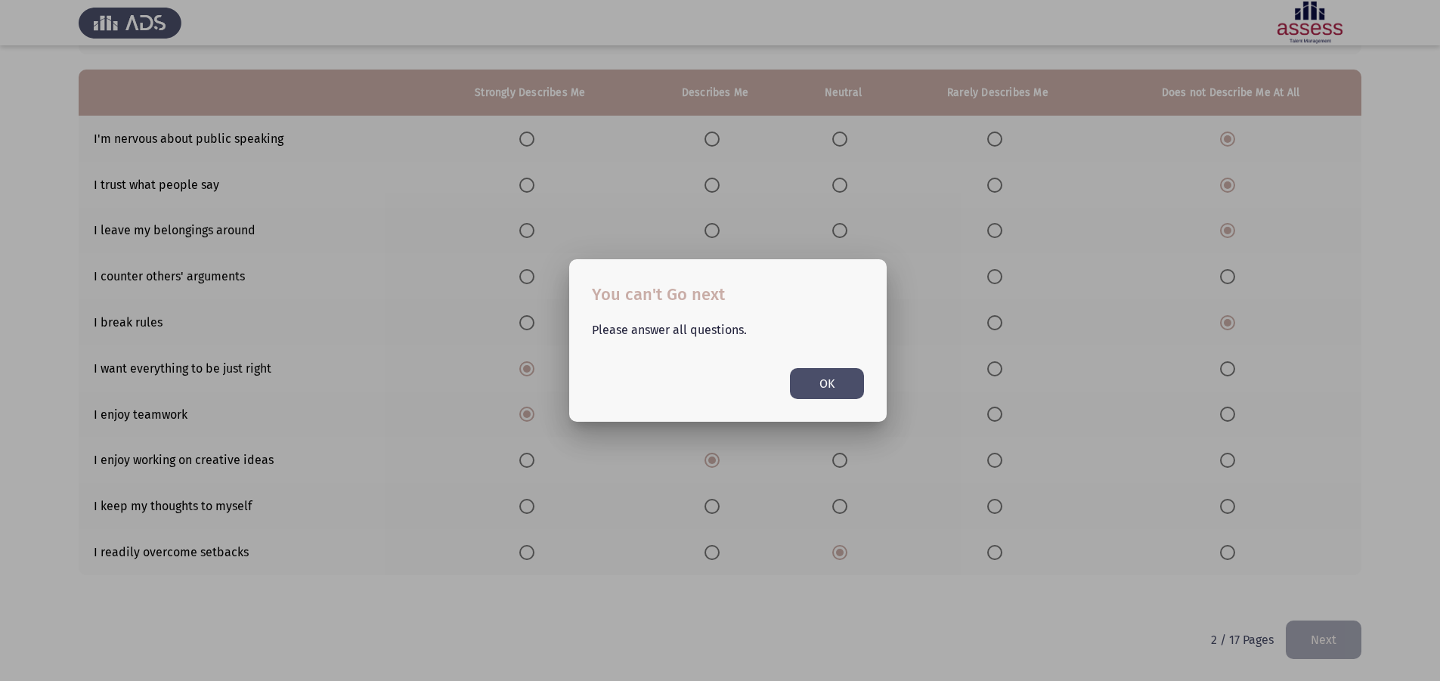
scroll to position [0, 0]
click at [726, 422] on div at bounding box center [720, 340] width 1440 height 681
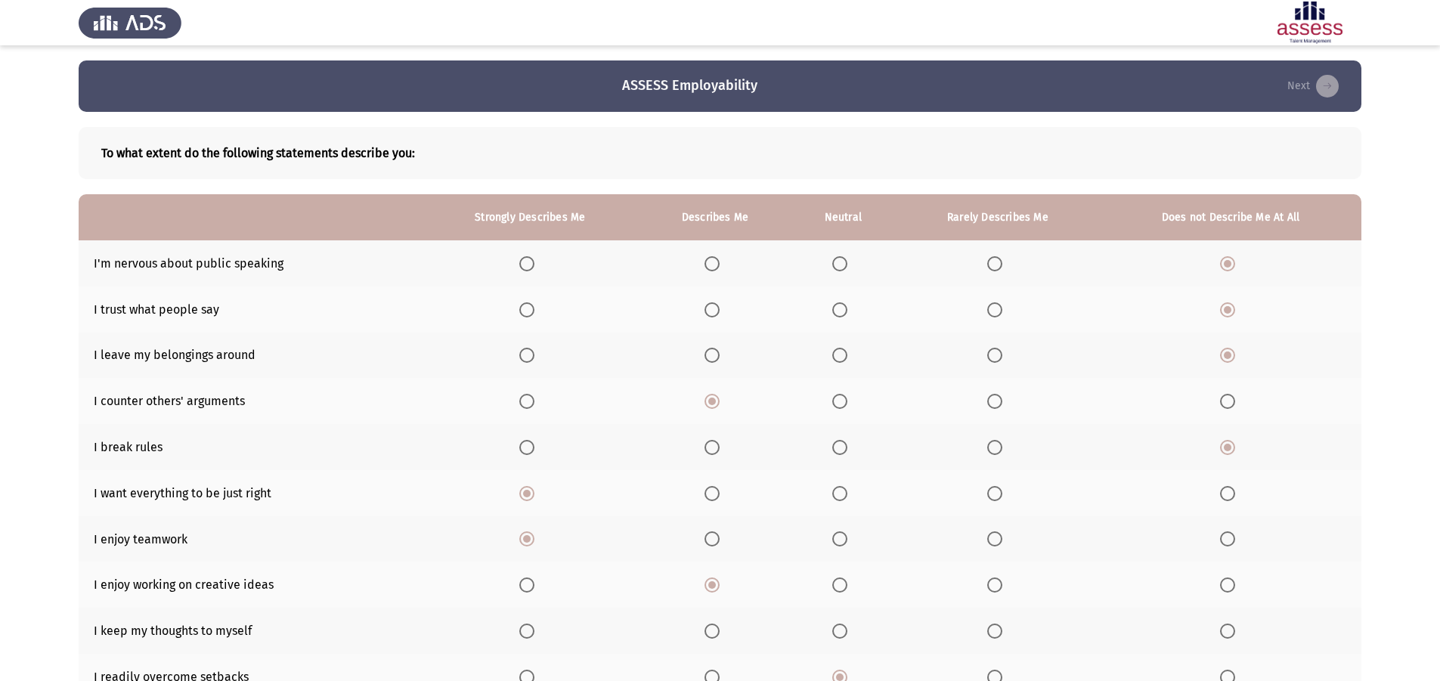
scroll to position [125, 0]
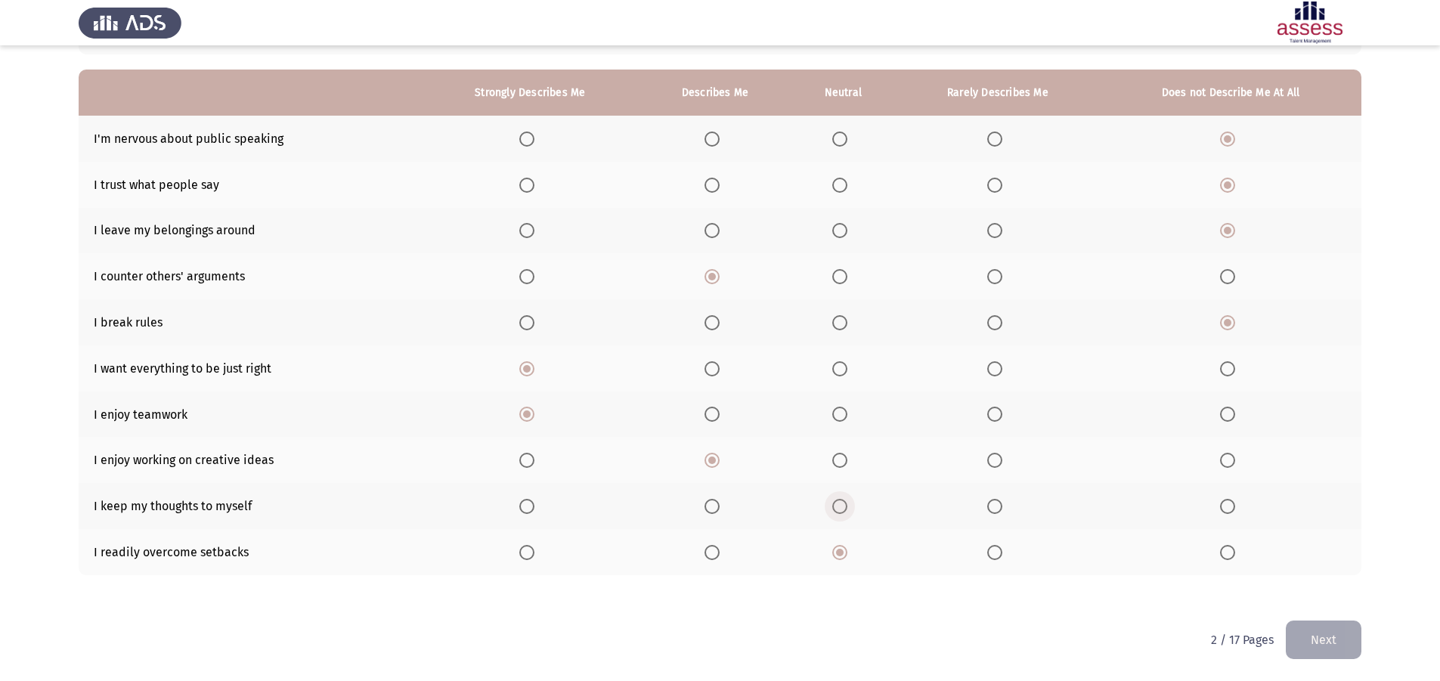
click at [847, 507] on span "Select an option" at bounding box center [839, 506] width 15 height 15
click at [847, 507] on input "Select an option" at bounding box center [839, 506] width 15 height 15
click at [1314, 625] on button "Next" at bounding box center [1323, 639] width 76 height 39
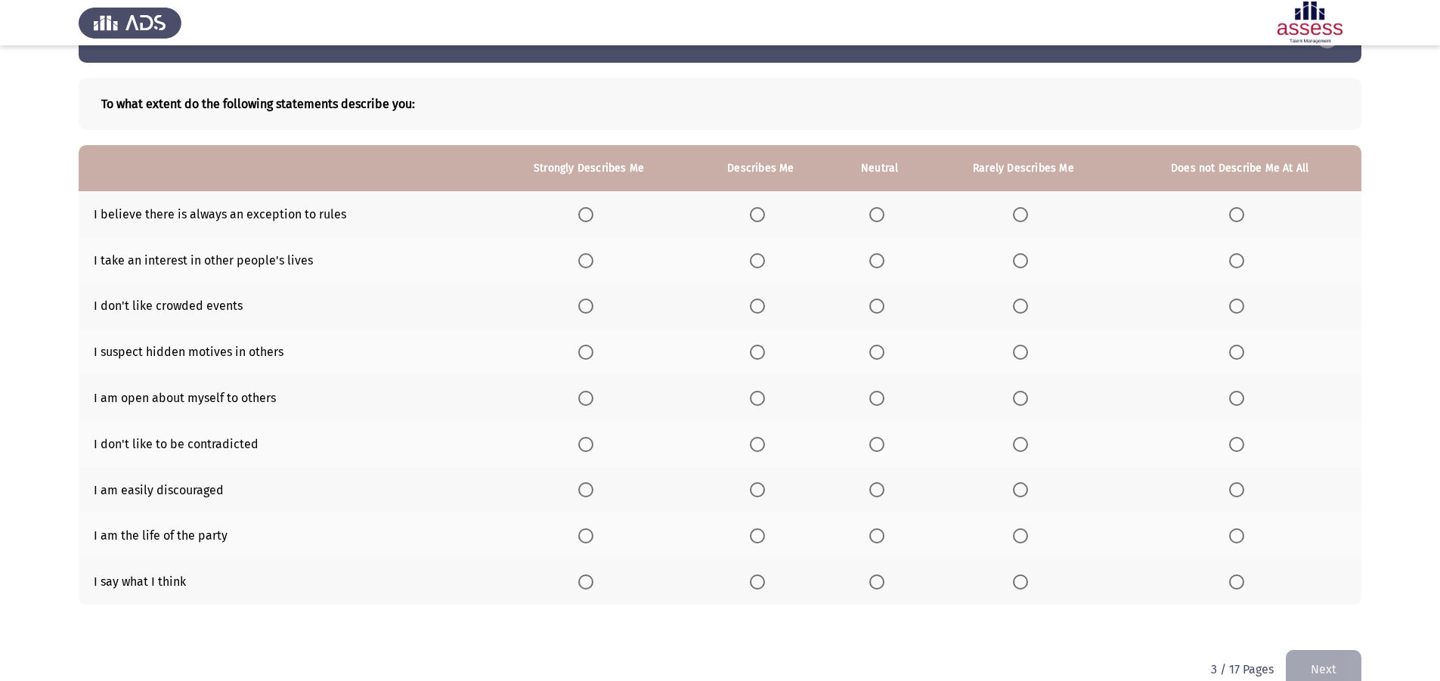
scroll to position [76, 0]
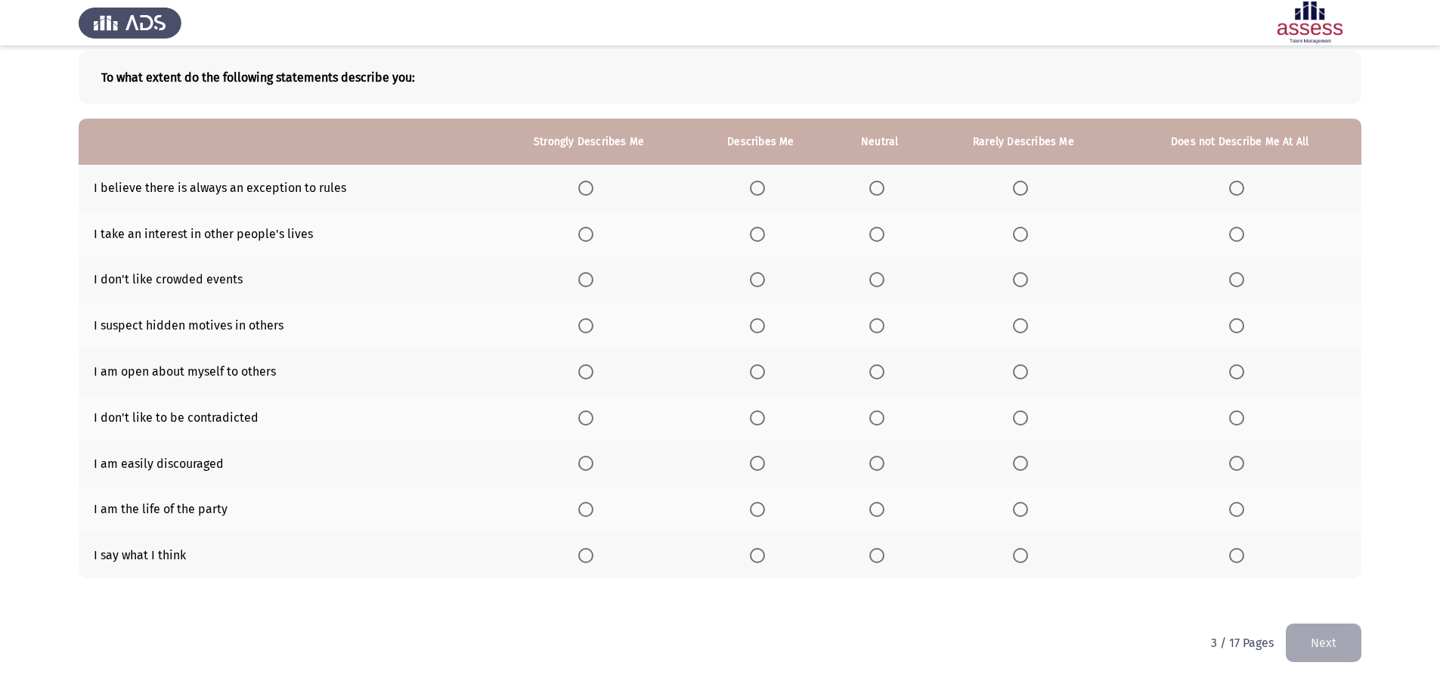
click at [584, 190] on span "Select an option" at bounding box center [585, 188] width 15 height 15
click at [584, 190] on input "Select an option" at bounding box center [585, 188] width 15 height 15
click at [1234, 238] on span "Select an option" at bounding box center [1236, 234] width 15 height 15
click at [1234, 238] on input "Select an option" at bounding box center [1236, 234] width 15 height 15
click at [1014, 285] on span "Select an option" at bounding box center [1020, 279] width 15 height 15
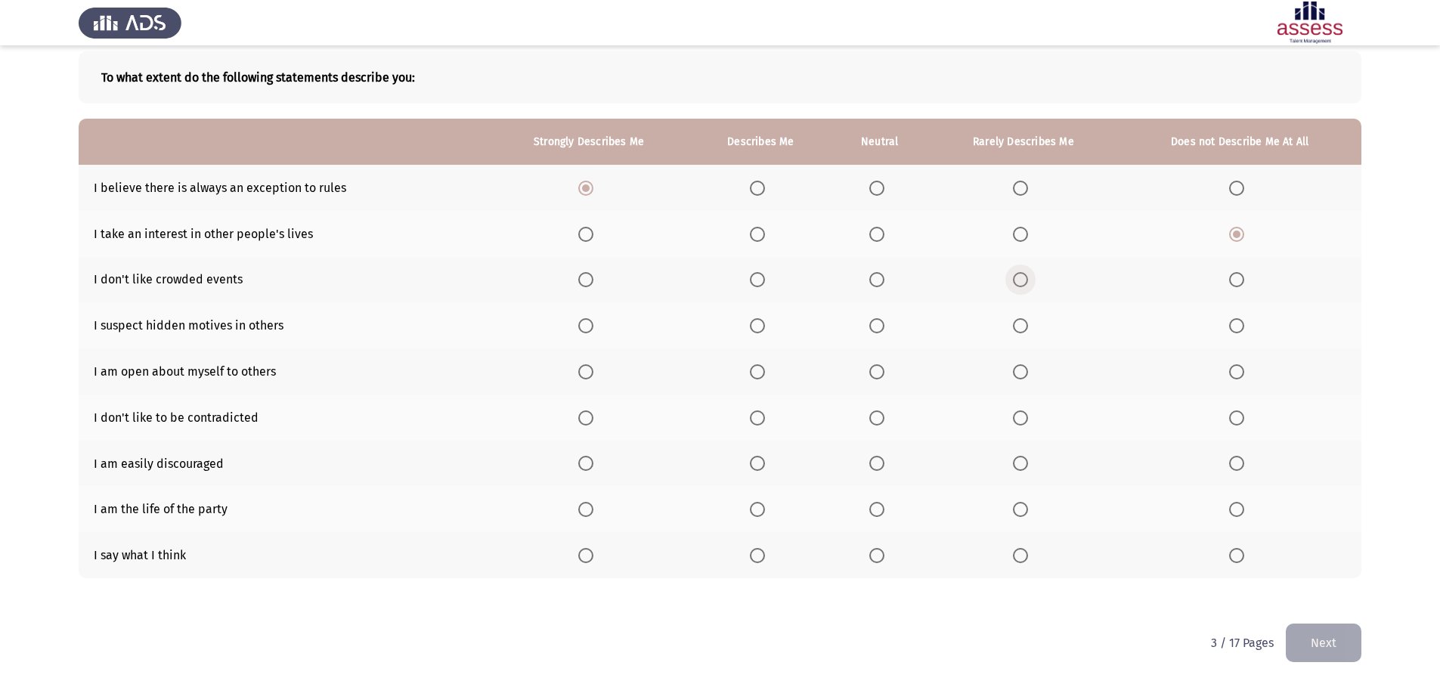
click at [1014, 285] on input "Select an option" at bounding box center [1020, 279] width 15 height 15
click at [760, 330] on span "Select an option" at bounding box center [757, 325] width 15 height 15
click at [760, 330] on input "Select an option" at bounding box center [757, 325] width 15 height 15
click at [878, 376] on span "Select an option" at bounding box center [876, 371] width 15 height 15
click at [878, 376] on input "Select an option" at bounding box center [876, 371] width 15 height 15
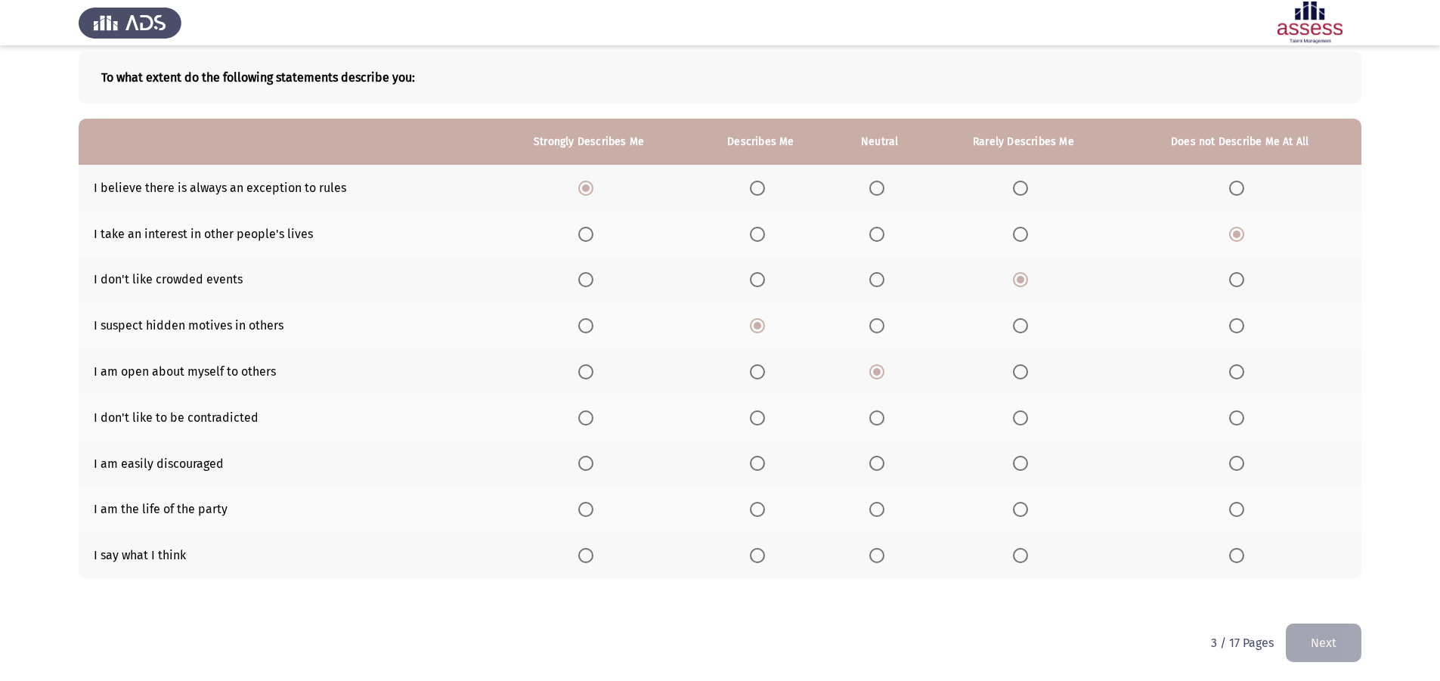
click at [1236, 421] on span "Select an option" at bounding box center [1236, 417] width 15 height 15
click at [1236, 421] on input "Select an option" at bounding box center [1236, 417] width 15 height 15
click at [1241, 463] on span "Select an option" at bounding box center [1236, 463] width 15 height 15
click at [1241, 463] on input "Select an option" at bounding box center [1236, 463] width 15 height 15
click at [873, 506] on span "Select an option" at bounding box center [876, 509] width 15 height 15
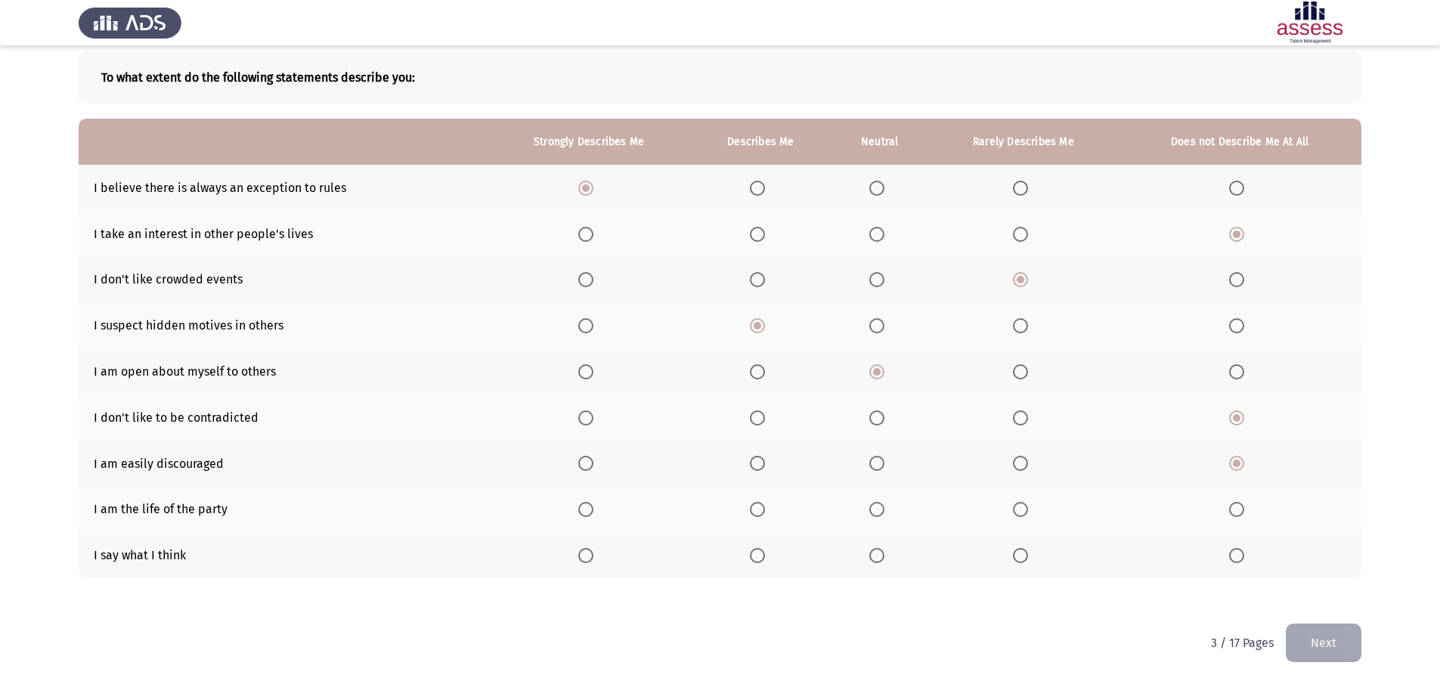
click at [873, 506] on input "Select an option" at bounding box center [876, 509] width 15 height 15
click at [877, 552] on span "Select an option" at bounding box center [876, 555] width 15 height 15
click at [877, 552] on input "Select an option" at bounding box center [876, 555] width 15 height 15
click at [1297, 628] on button "Next" at bounding box center [1323, 642] width 76 height 39
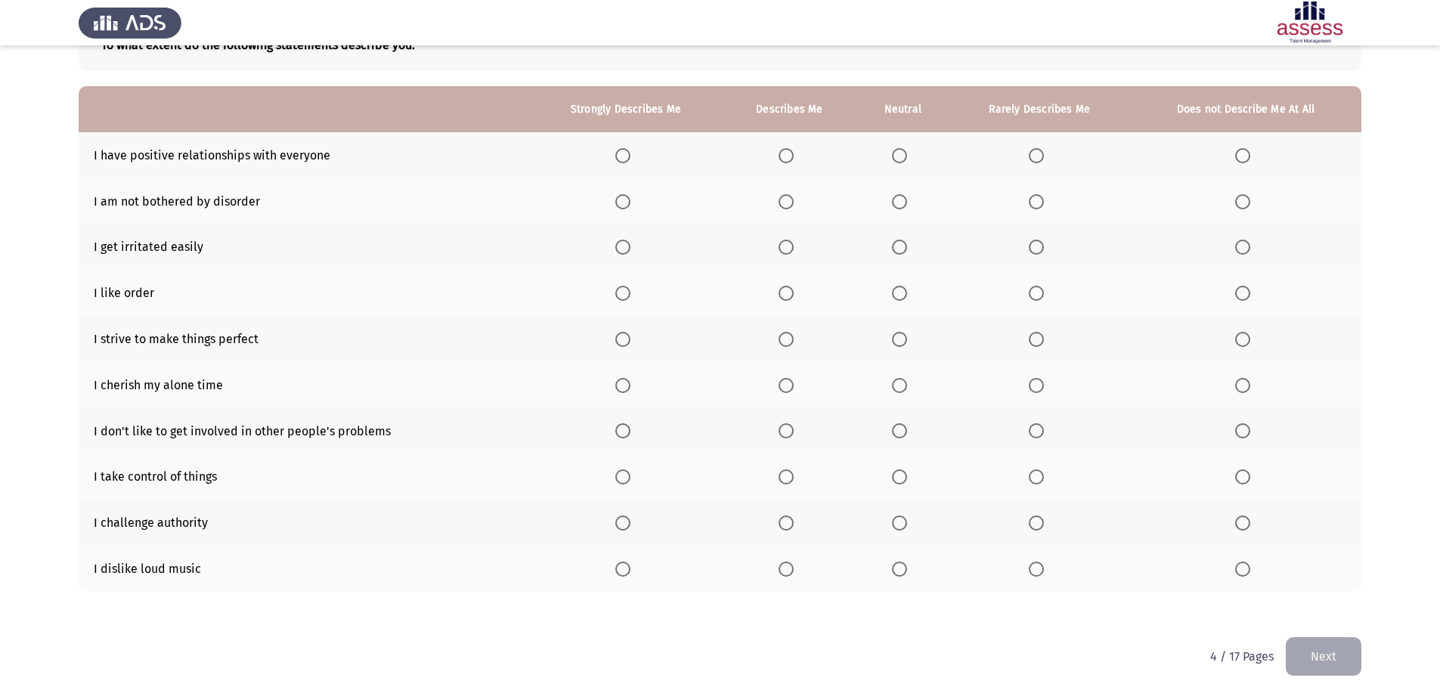
scroll to position [125, 0]
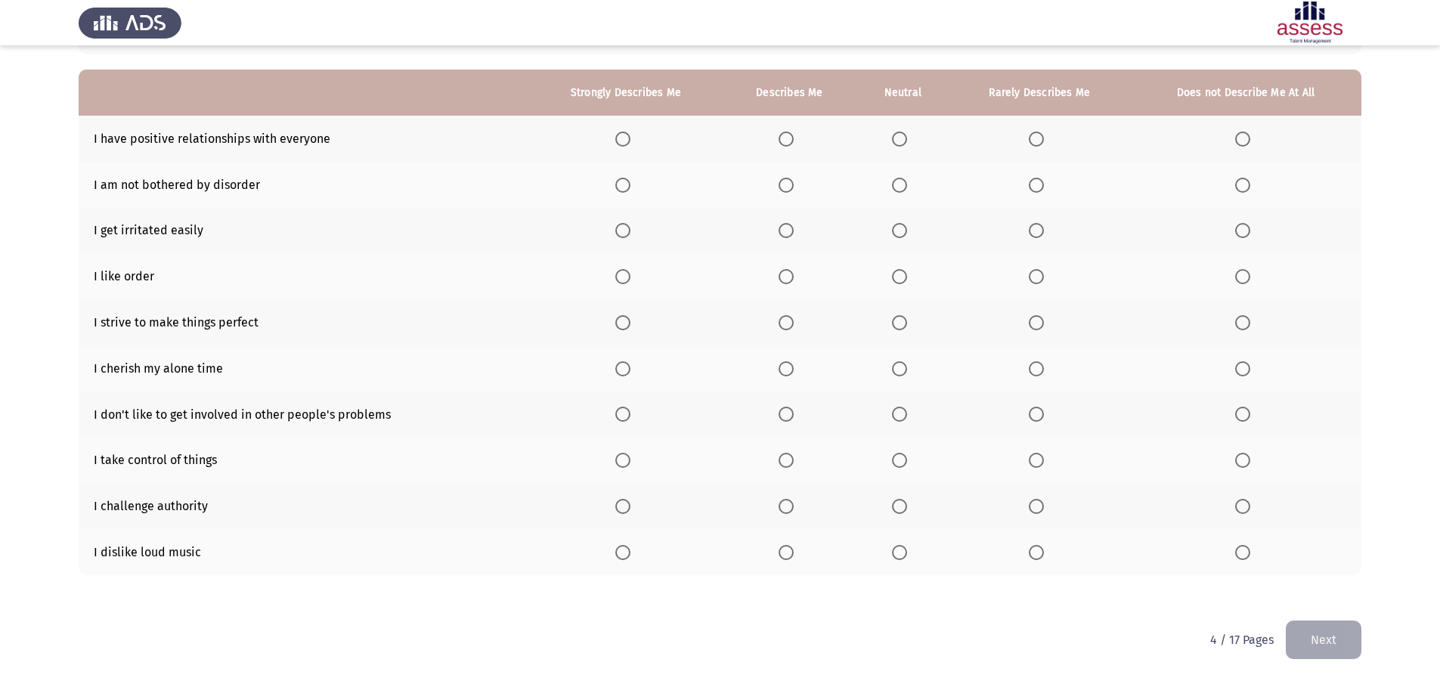
click at [620, 141] on span "Select an option" at bounding box center [622, 138] width 15 height 15
click at [620, 141] on input "Select an option" at bounding box center [622, 138] width 15 height 15
click at [902, 187] on span "Select an option" at bounding box center [899, 185] width 15 height 15
click at [902, 187] on input "Select an option" at bounding box center [899, 185] width 15 height 15
click at [1246, 234] on span "Select an option" at bounding box center [1242, 230] width 15 height 15
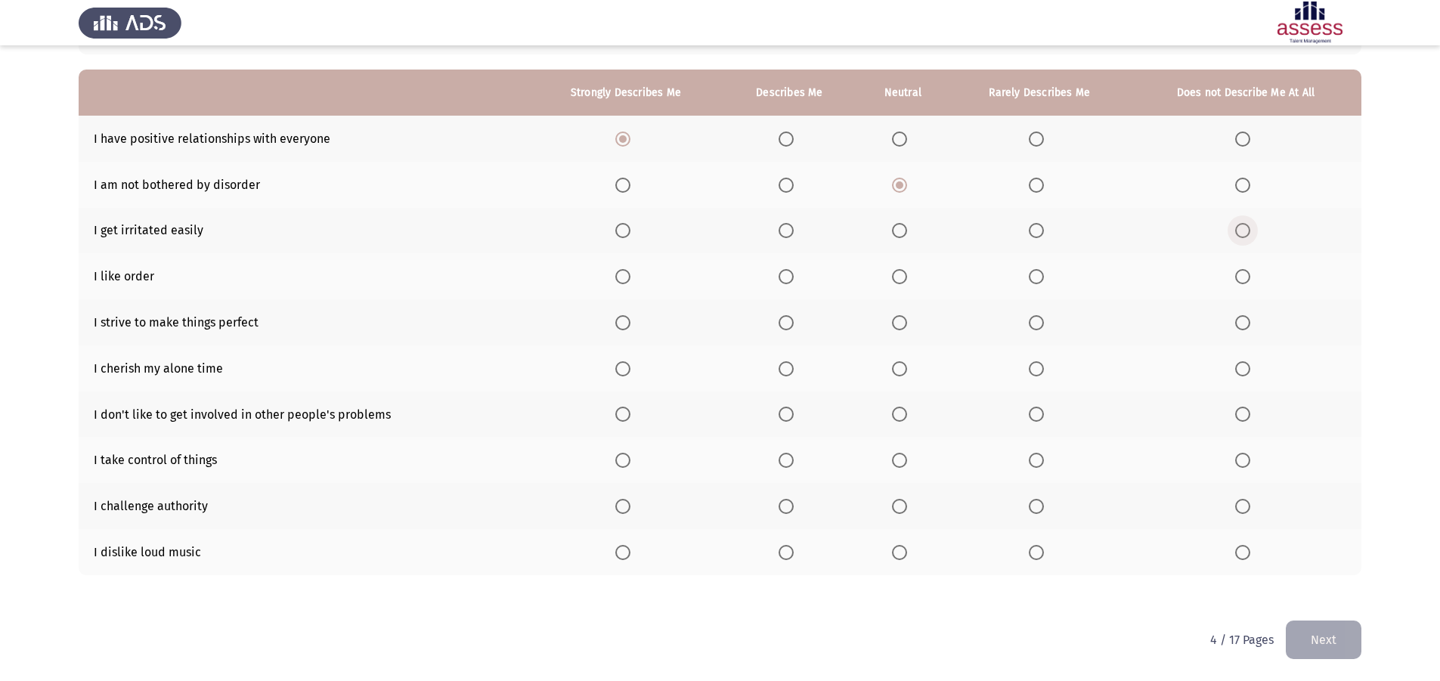
click at [1246, 234] on input "Select an option" at bounding box center [1242, 230] width 15 height 15
click at [632, 277] on label "Select an option" at bounding box center [625, 276] width 21 height 15
click at [630, 277] on input "Select an option" at bounding box center [622, 276] width 15 height 15
click at [632, 323] on label "Select an option" at bounding box center [625, 322] width 21 height 15
click at [630, 323] on input "Select an option" at bounding box center [622, 322] width 15 height 15
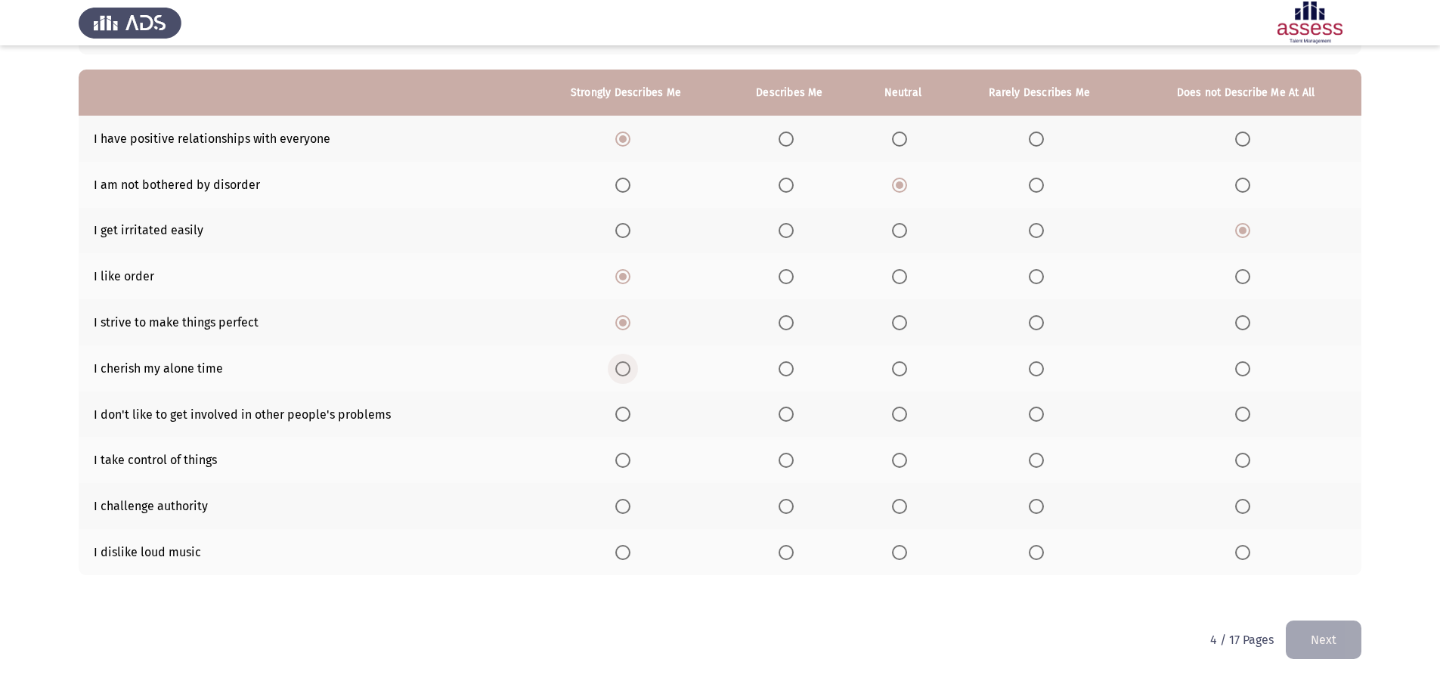
click at [620, 373] on span "Select an option" at bounding box center [622, 368] width 15 height 15
click at [620, 373] on input "Select an option" at bounding box center [622, 368] width 15 height 15
click at [905, 413] on span "Select an option" at bounding box center [899, 414] width 15 height 15
click at [905, 413] on input "Select an option" at bounding box center [899, 414] width 15 height 15
click at [628, 464] on span "Select an option" at bounding box center [622, 460] width 15 height 15
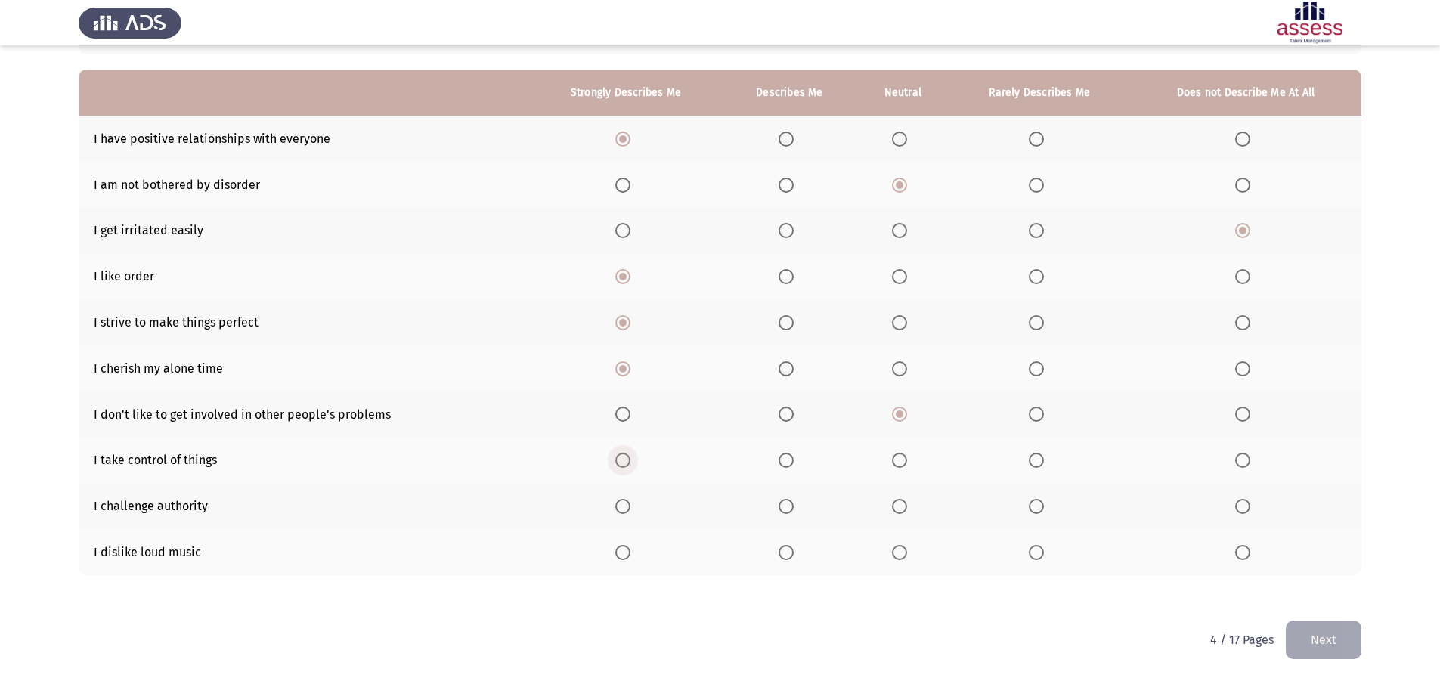
click at [628, 464] on input "Select an option" at bounding box center [622, 460] width 15 height 15
click at [1243, 505] on span "Select an option" at bounding box center [1242, 506] width 15 height 15
click at [1243, 505] on input "Select an option" at bounding box center [1242, 506] width 15 height 15
click at [902, 558] on span "Select an option" at bounding box center [899, 552] width 15 height 15
click at [902, 558] on input "Select an option" at bounding box center [899, 552] width 15 height 15
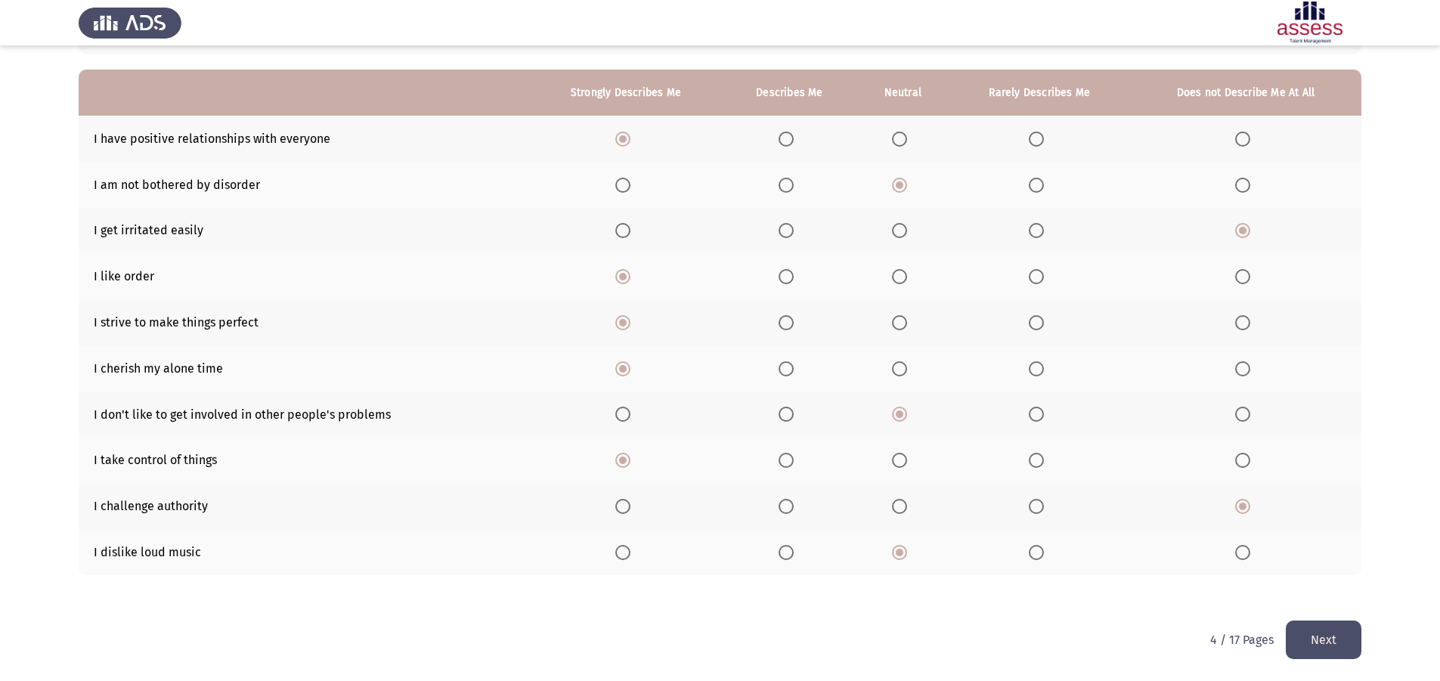
drag, startPoint x: 1280, startPoint y: 626, endPoint x: 1307, endPoint y: 639, distance: 29.7
click at [1282, 627] on div "4 / 17 Pages Next" at bounding box center [1285, 639] width 151 height 39
click at [1307, 639] on button "Next" at bounding box center [1323, 639] width 76 height 39
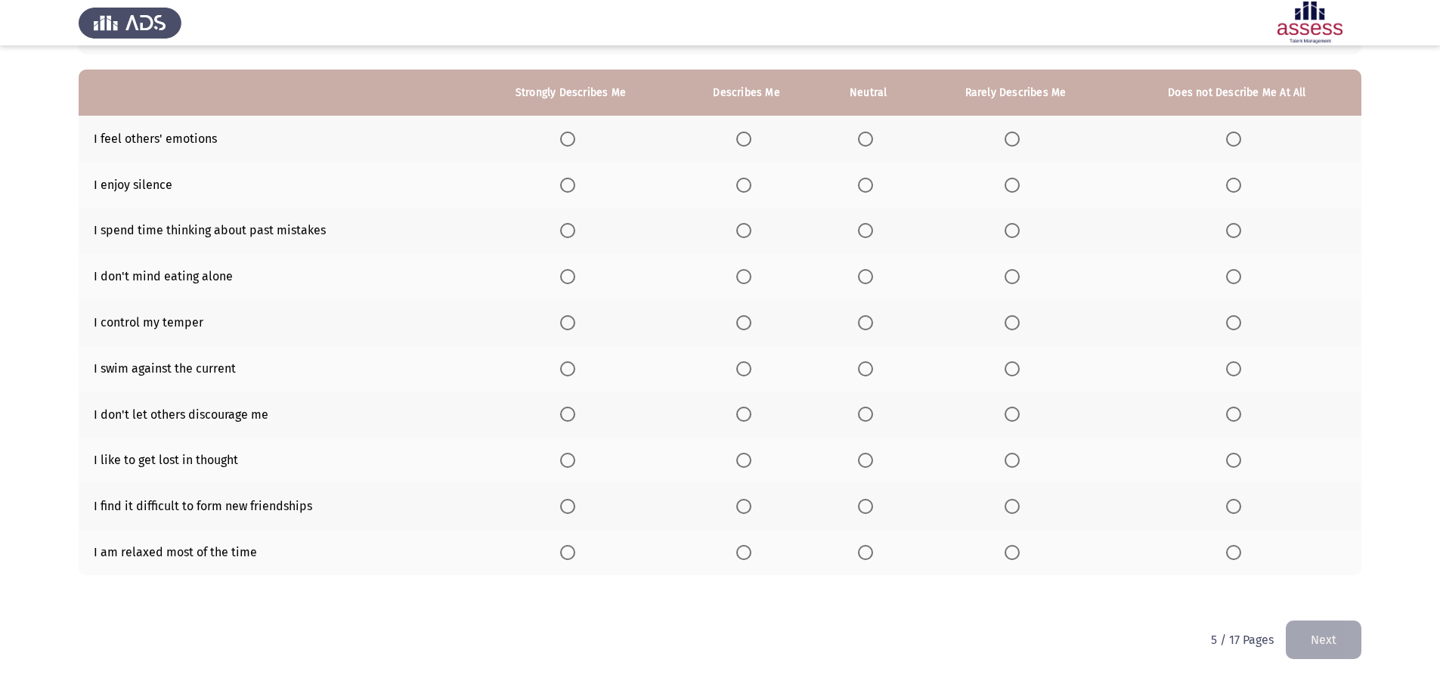
scroll to position [49, 0]
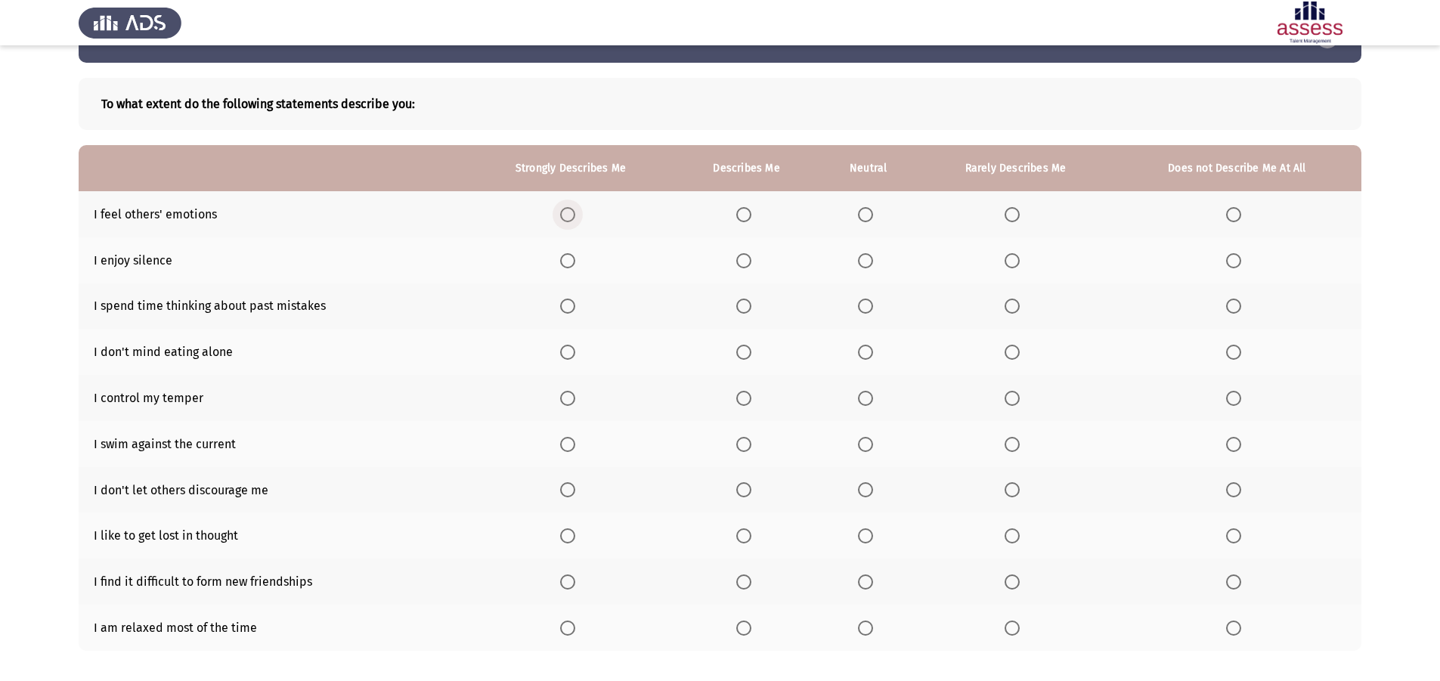
click at [574, 220] on span "Select an option" at bounding box center [567, 214] width 15 height 15
click at [574, 220] on input "Select an option" at bounding box center [567, 214] width 15 height 15
click at [865, 259] on span "Select an option" at bounding box center [865, 260] width 15 height 15
click at [865, 259] on input "Select an option" at bounding box center [865, 260] width 15 height 15
click at [1016, 308] on span "Select an option" at bounding box center [1011, 306] width 15 height 15
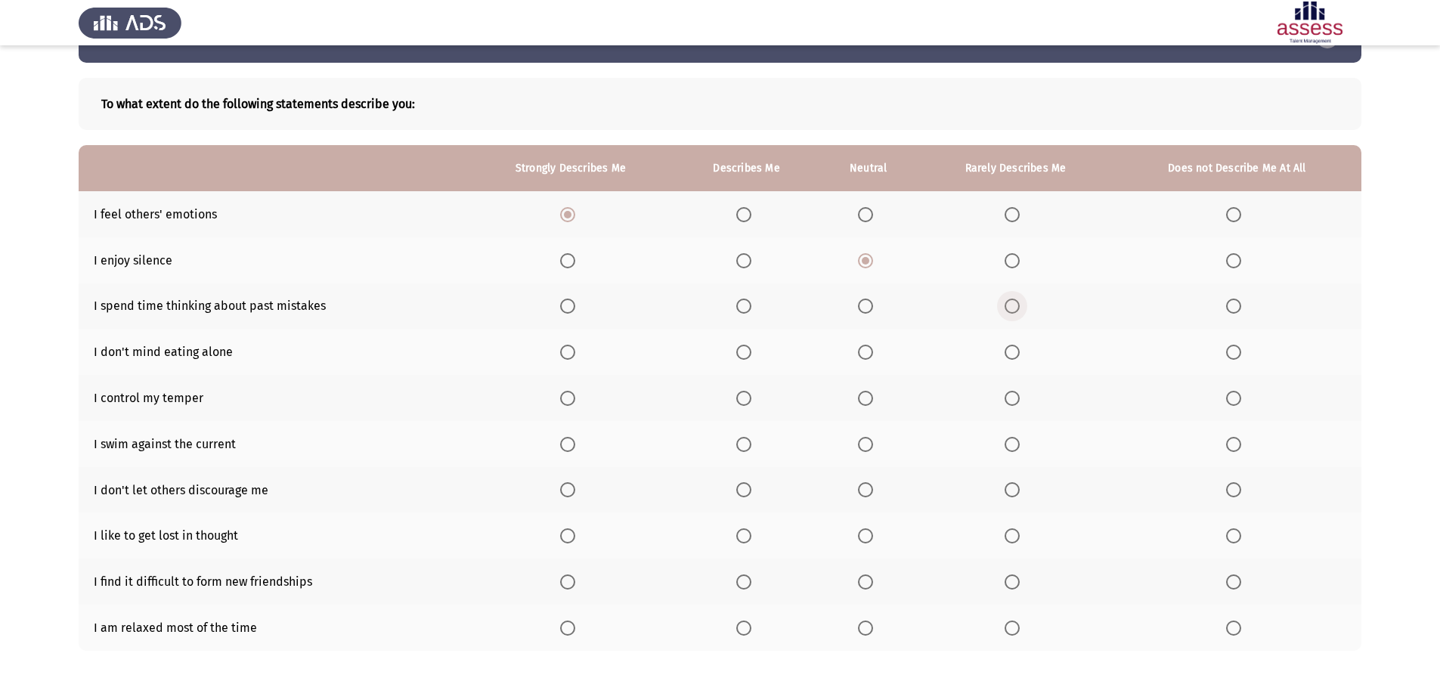
click at [1016, 308] on input "Select an option" at bounding box center [1011, 306] width 15 height 15
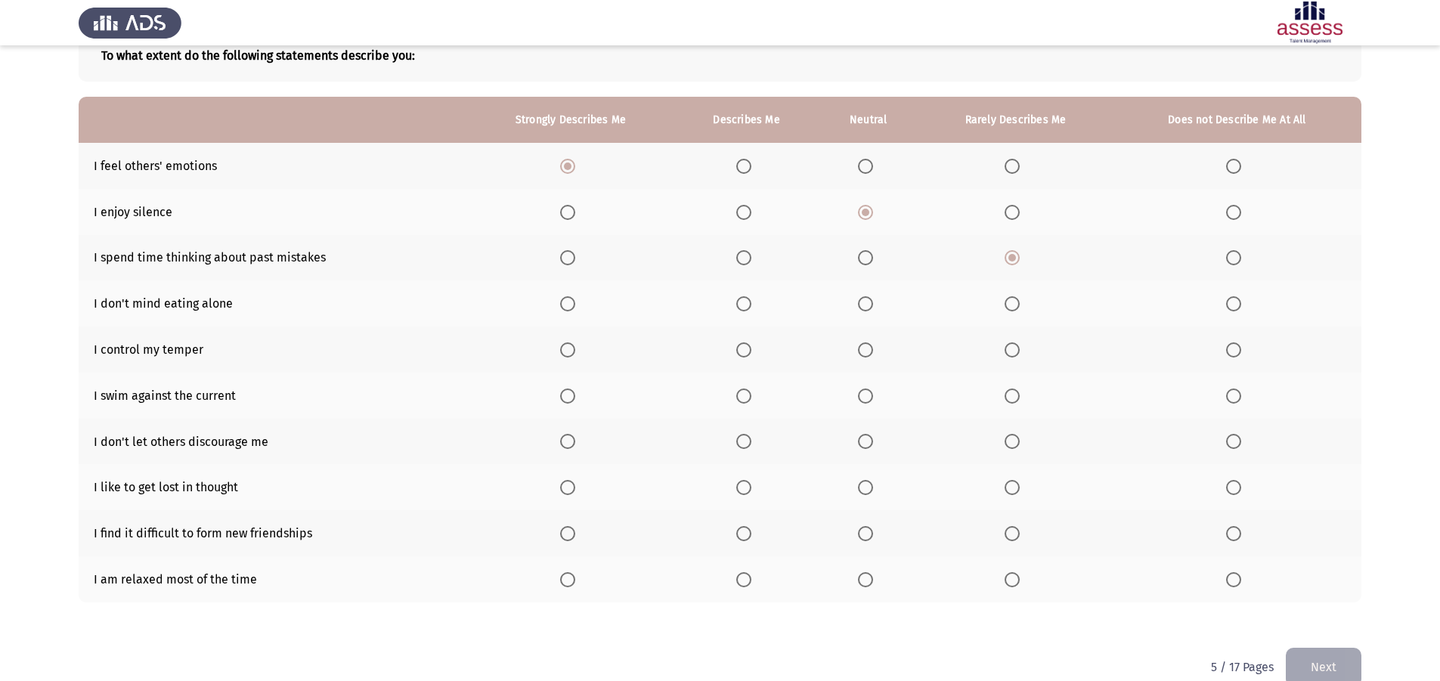
scroll to position [125, 0]
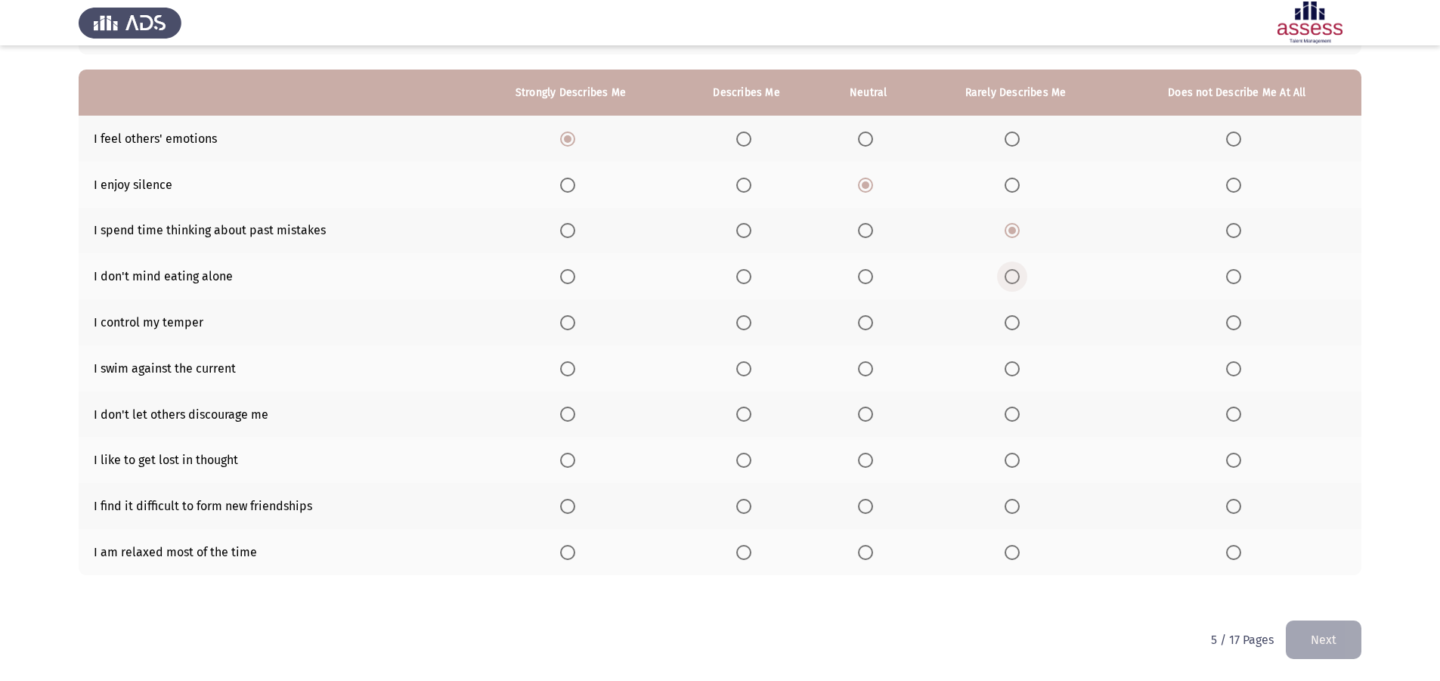
click at [1010, 270] on span "Select an option" at bounding box center [1011, 276] width 15 height 15
click at [1010, 270] on input "Select an option" at bounding box center [1011, 276] width 15 height 15
click at [575, 322] on span "Select an option" at bounding box center [567, 322] width 15 height 15
click at [575, 322] on input "Select an option" at bounding box center [567, 322] width 15 height 15
click at [1233, 367] on span "Select an option" at bounding box center [1233, 368] width 15 height 15
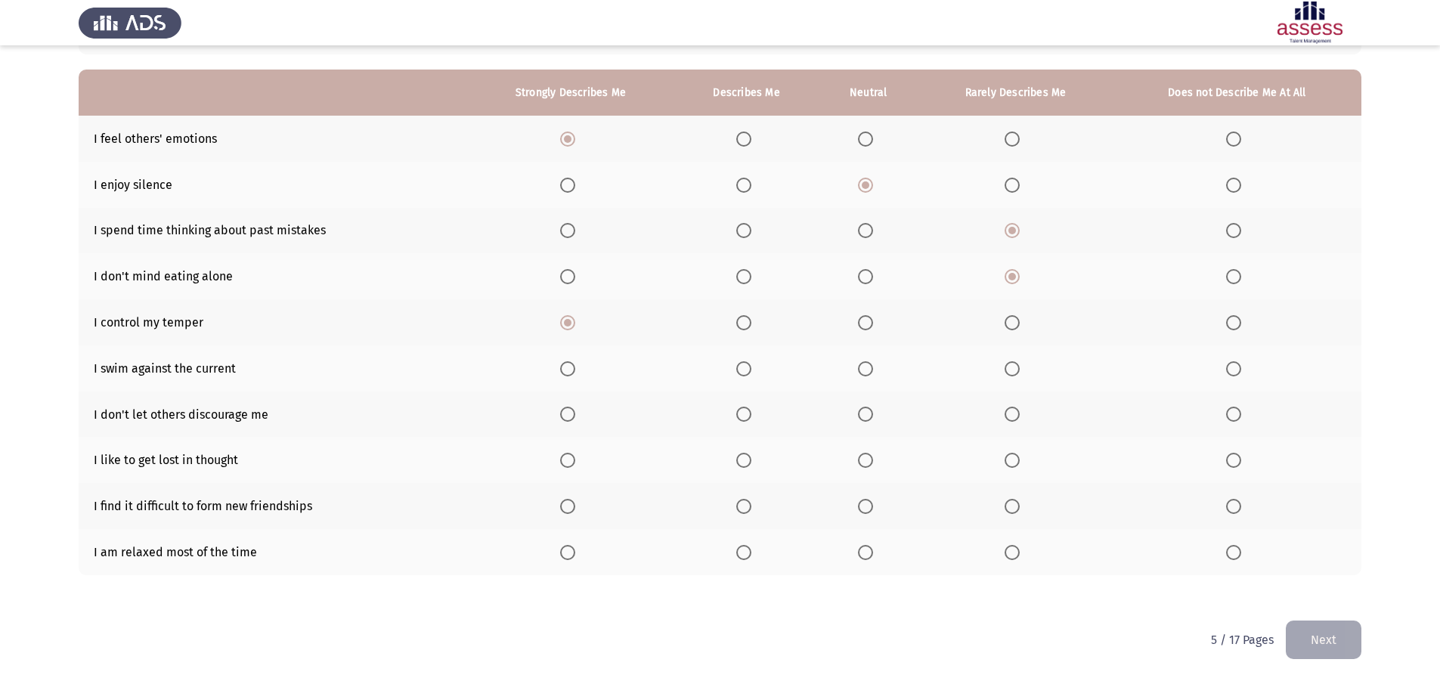
click at [1233, 367] on input "Select an option" at bounding box center [1233, 368] width 15 height 15
click at [573, 418] on span "Select an option" at bounding box center [567, 414] width 15 height 15
click at [573, 418] on input "Select an option" at bounding box center [567, 414] width 15 height 15
click at [1239, 459] on span "Select an option" at bounding box center [1233, 460] width 15 height 15
click at [1239, 459] on input "Select an option" at bounding box center [1233, 460] width 15 height 15
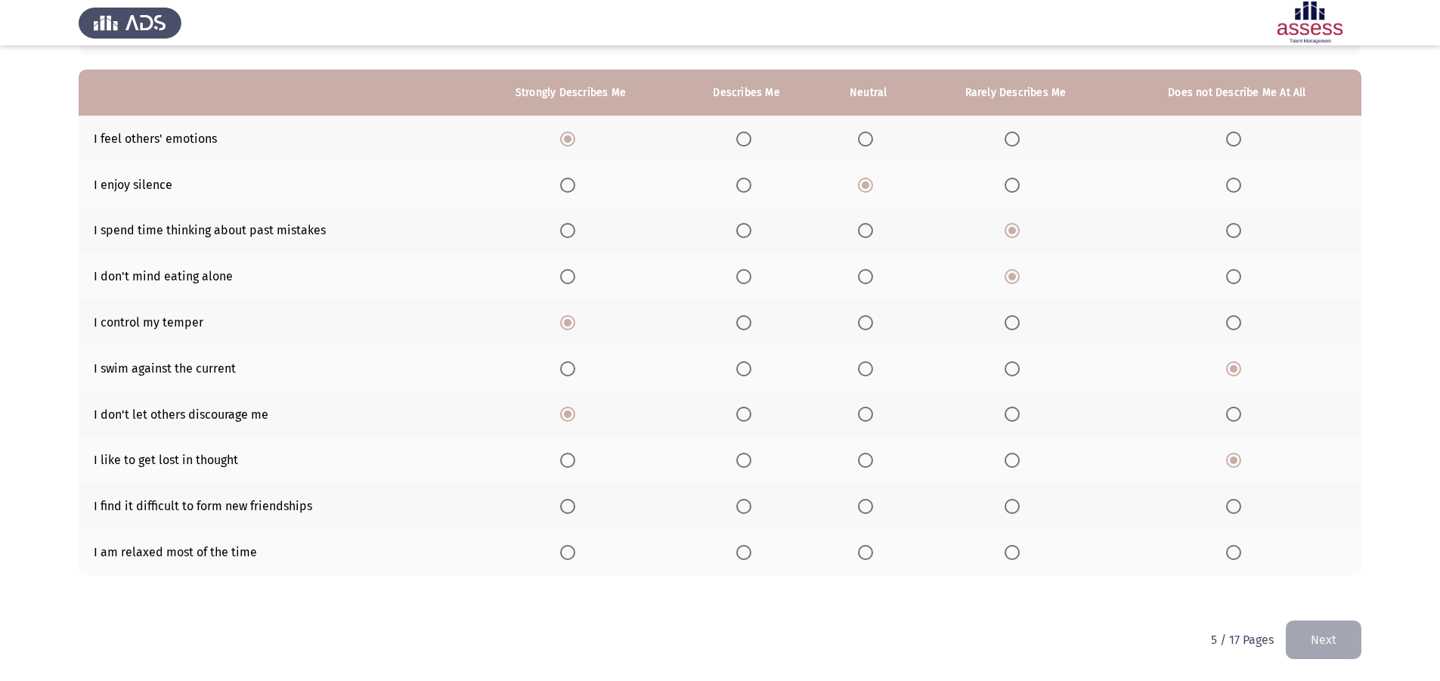
click at [865, 508] on span "Select an option" at bounding box center [865, 506] width 15 height 15
click at [865, 508] on input "Select an option" at bounding box center [865, 506] width 15 height 15
click at [747, 552] on span "Select an option" at bounding box center [743, 552] width 15 height 15
click at [747, 552] on input "Select an option" at bounding box center [743, 552] width 15 height 15
click at [1349, 643] on button "Next" at bounding box center [1323, 639] width 76 height 39
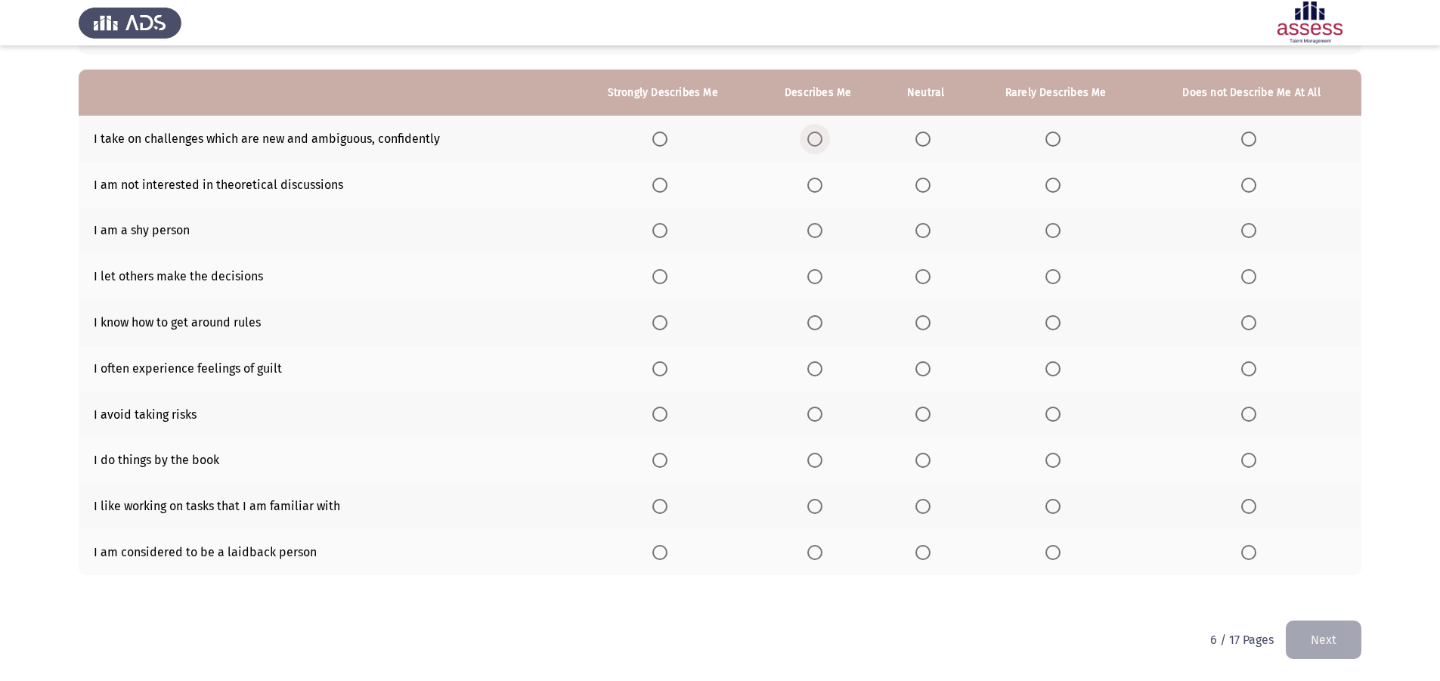
click at [810, 132] on span "Select an option" at bounding box center [814, 138] width 15 height 15
click at [810, 132] on input "Select an option" at bounding box center [814, 138] width 15 height 15
click at [1048, 184] on span "Select an option" at bounding box center [1052, 185] width 15 height 15
click at [1048, 184] on input "Select an option" at bounding box center [1052, 185] width 15 height 15
click at [815, 230] on span "Select an option" at bounding box center [815, 230] width 0 height 0
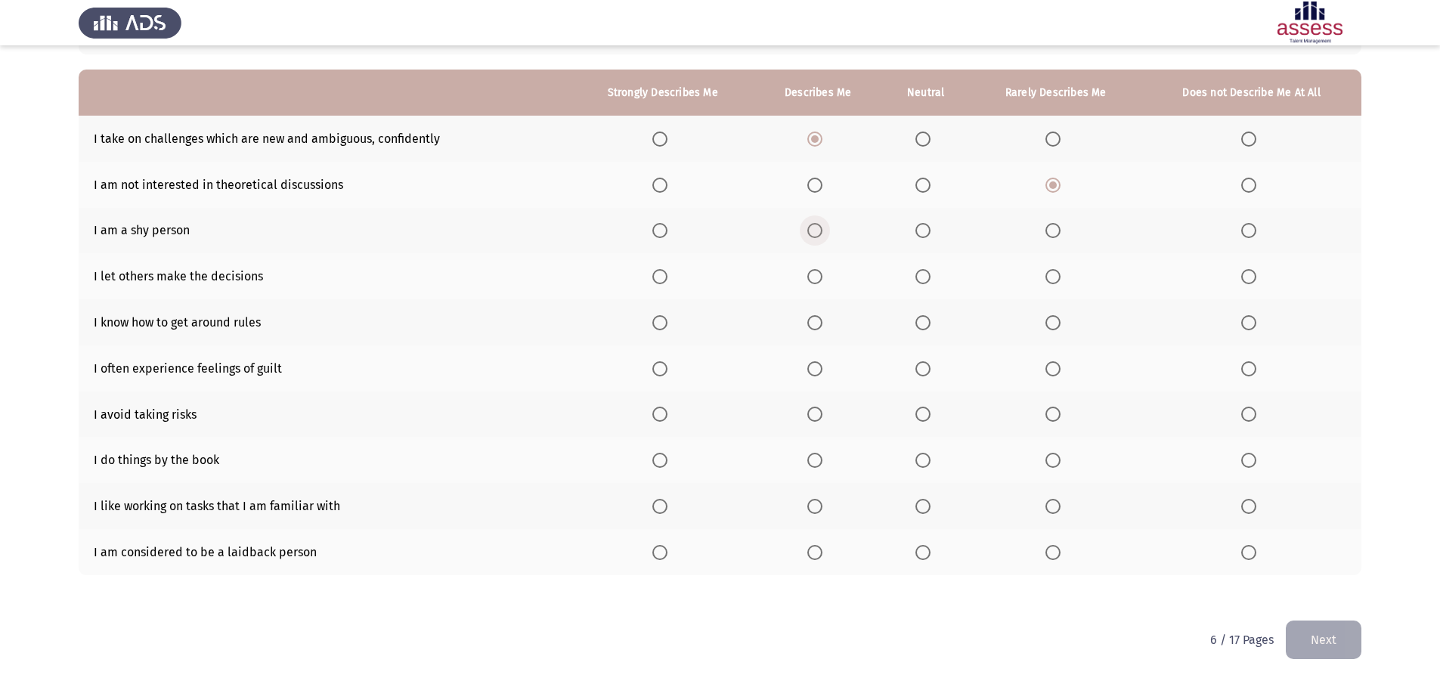
click at [817, 230] on input "Select an option" at bounding box center [814, 230] width 15 height 15
click at [1249, 277] on span "Select an option" at bounding box center [1248, 276] width 15 height 15
click at [1249, 277] on input "Select an option" at bounding box center [1248, 276] width 15 height 15
click at [815, 323] on span "Select an option" at bounding box center [815, 323] width 0 height 0
click at [818, 323] on input "Select an option" at bounding box center [814, 322] width 15 height 15
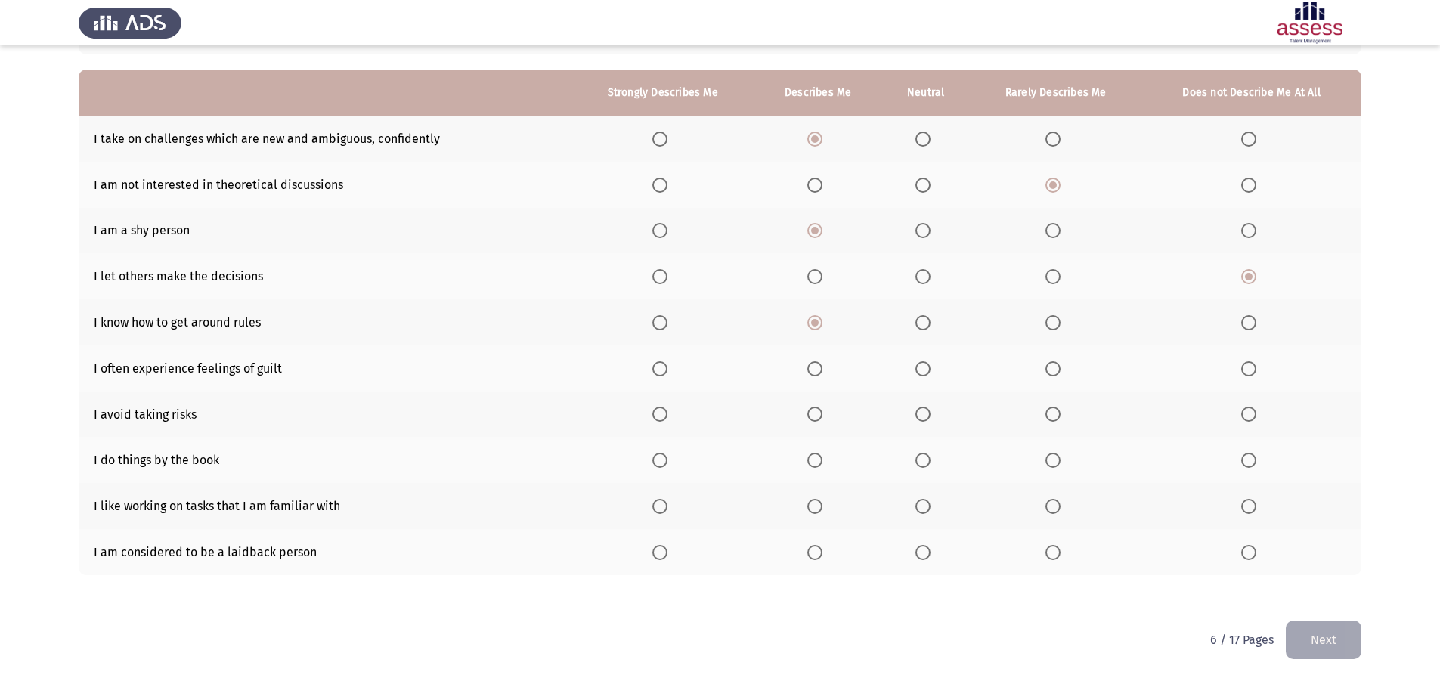
click at [1252, 367] on span "Select an option" at bounding box center [1248, 368] width 15 height 15
click at [1252, 367] on input "Select an option" at bounding box center [1248, 368] width 15 height 15
click at [828, 421] on label "Select an option" at bounding box center [817, 414] width 21 height 15
click at [822, 421] on input "Select an option" at bounding box center [814, 414] width 15 height 15
click at [828, 466] on label "Select an option" at bounding box center [817, 460] width 21 height 15
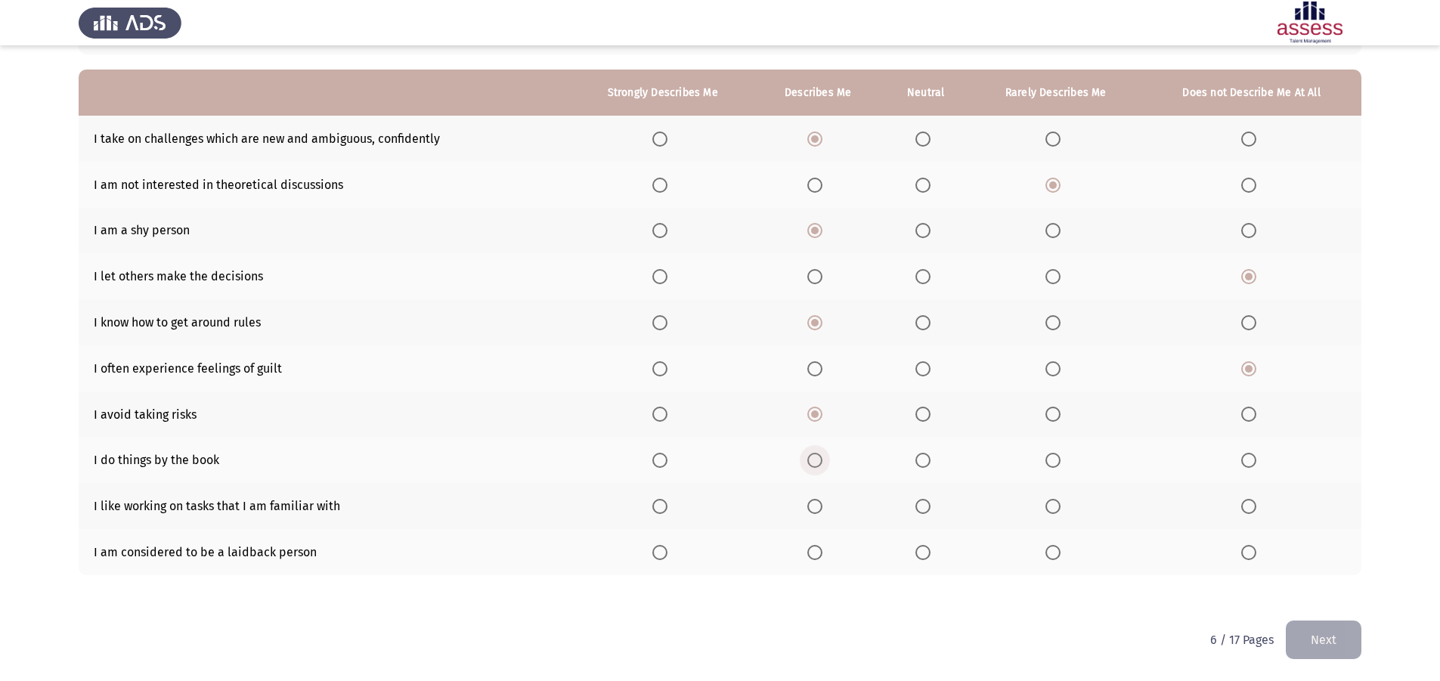
click at [822, 466] on input "Select an option" at bounding box center [814, 460] width 15 height 15
click at [928, 505] on span "Select an option" at bounding box center [922, 506] width 15 height 15
click at [928, 505] on input "Select an option" at bounding box center [922, 506] width 15 height 15
click at [828, 556] on label "Select an option" at bounding box center [817, 552] width 21 height 15
click at [822, 556] on input "Select an option" at bounding box center [814, 552] width 15 height 15
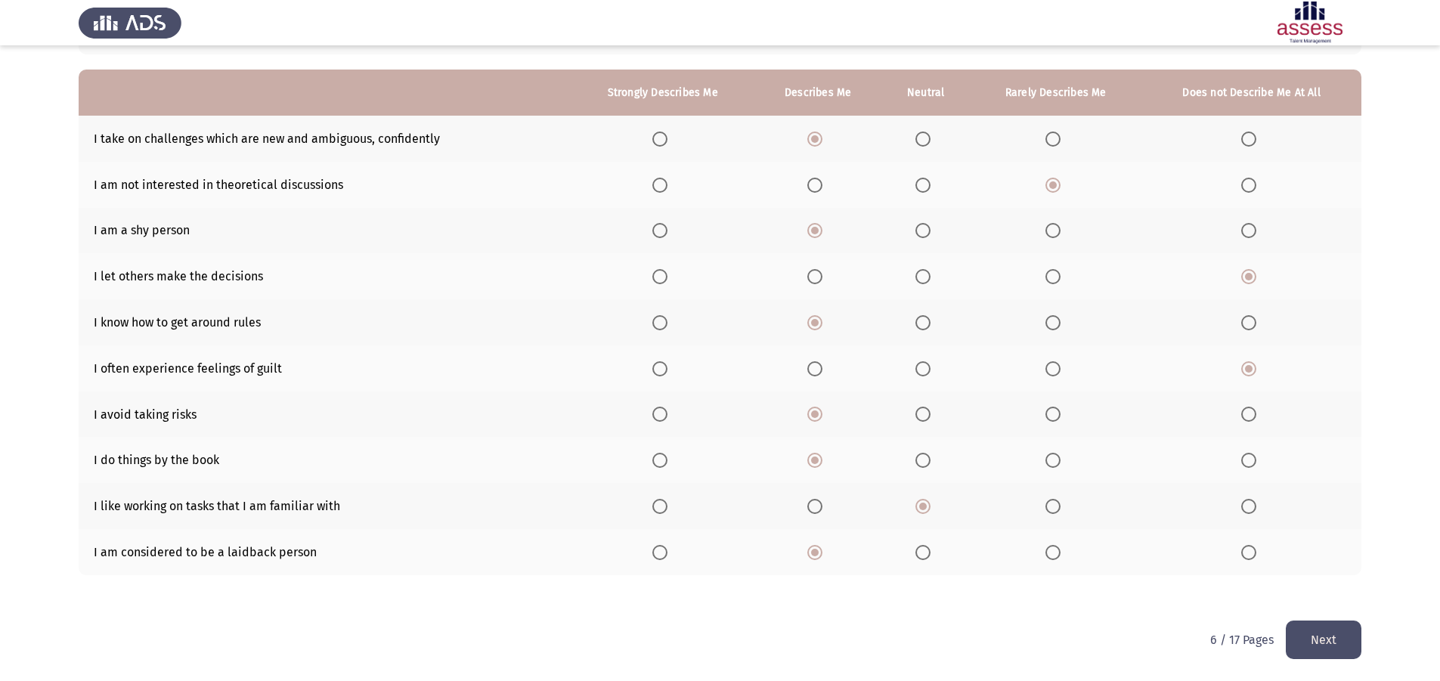
click at [1323, 645] on button "Next" at bounding box center [1323, 639] width 76 height 39
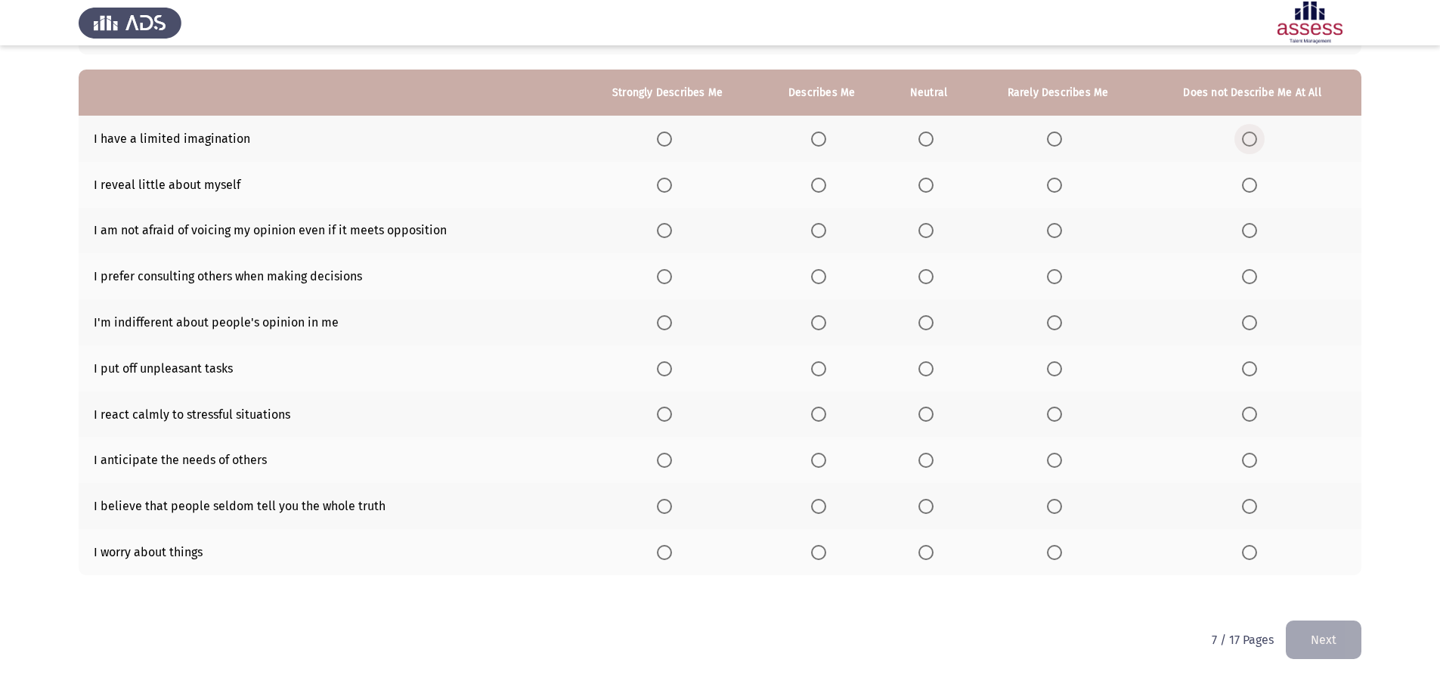
click at [1254, 136] on span "Select an option" at bounding box center [1249, 138] width 15 height 15
click at [1254, 136] on input "Select an option" at bounding box center [1249, 138] width 15 height 15
click at [1251, 185] on span "Select an option" at bounding box center [1249, 185] width 15 height 15
click at [1251, 185] on input "Select an option" at bounding box center [1249, 185] width 15 height 15
click at [822, 232] on span "Select an option" at bounding box center [818, 230] width 15 height 15
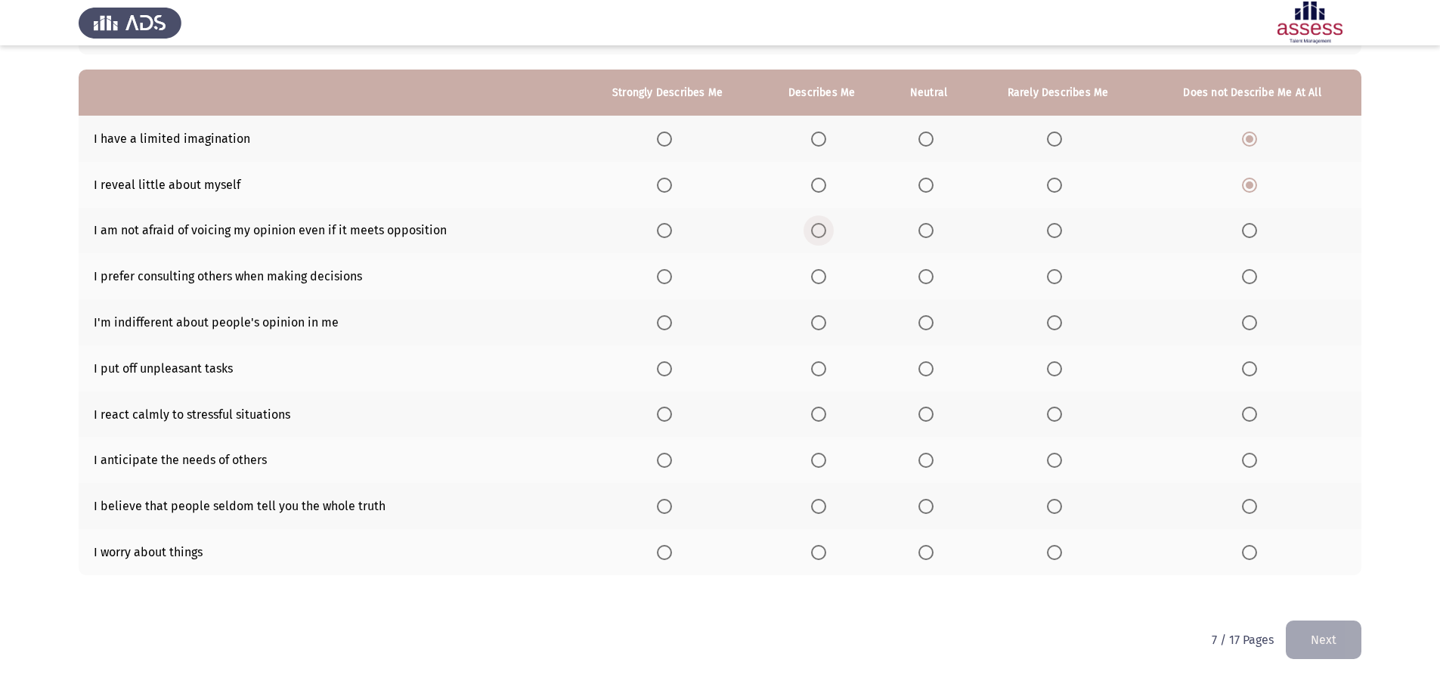
click at [822, 232] on input "Select an option" at bounding box center [818, 230] width 15 height 15
click at [824, 277] on span "Select an option" at bounding box center [818, 276] width 15 height 15
click at [824, 277] on input "Select an option" at bounding box center [818, 276] width 15 height 15
click at [1254, 322] on span "Select an option" at bounding box center [1249, 322] width 15 height 15
click at [1254, 322] on input "Select an option" at bounding box center [1249, 322] width 15 height 15
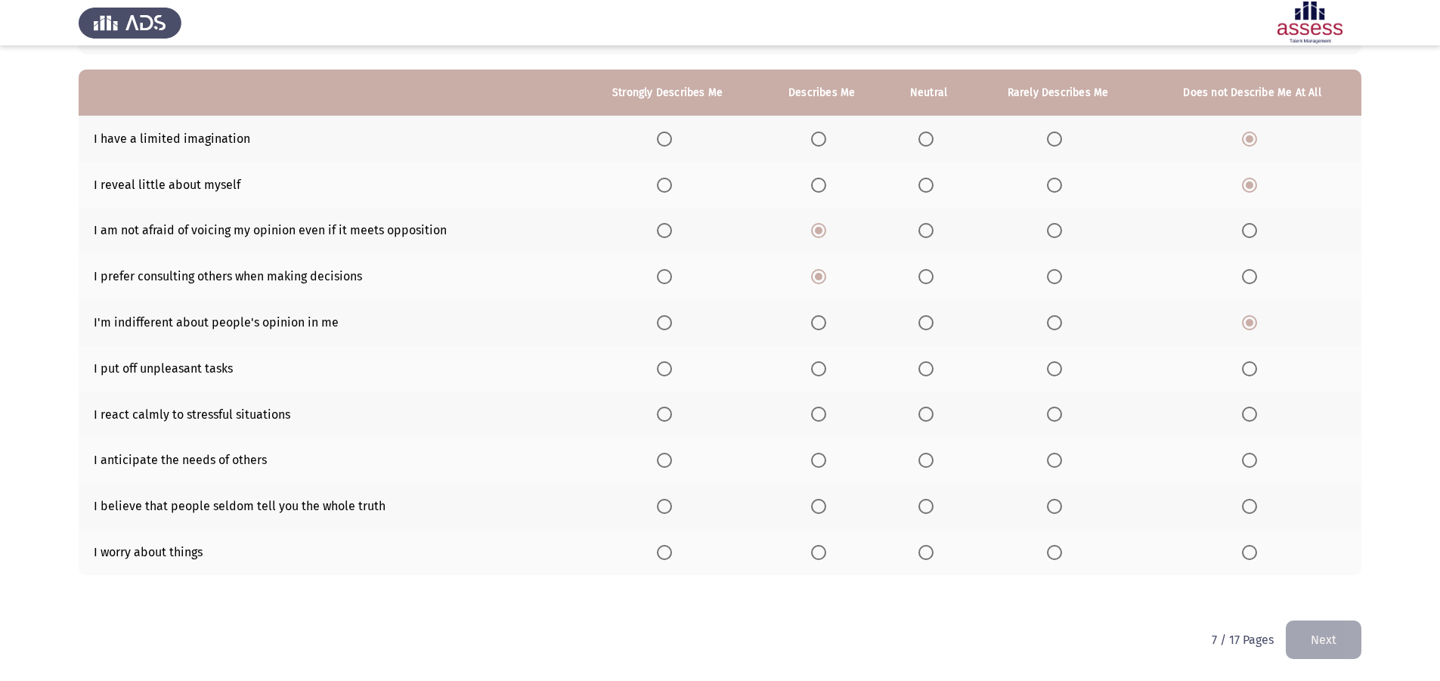
click at [928, 370] on span "Select an option" at bounding box center [925, 368] width 15 height 15
click at [928, 370] on input "Select an option" at bounding box center [925, 368] width 15 height 15
click at [678, 410] on label "Select an option" at bounding box center [667, 414] width 21 height 15
click at [672, 410] on input "Select an option" at bounding box center [664, 414] width 15 height 15
click at [666, 464] on span "Select an option" at bounding box center [664, 460] width 15 height 15
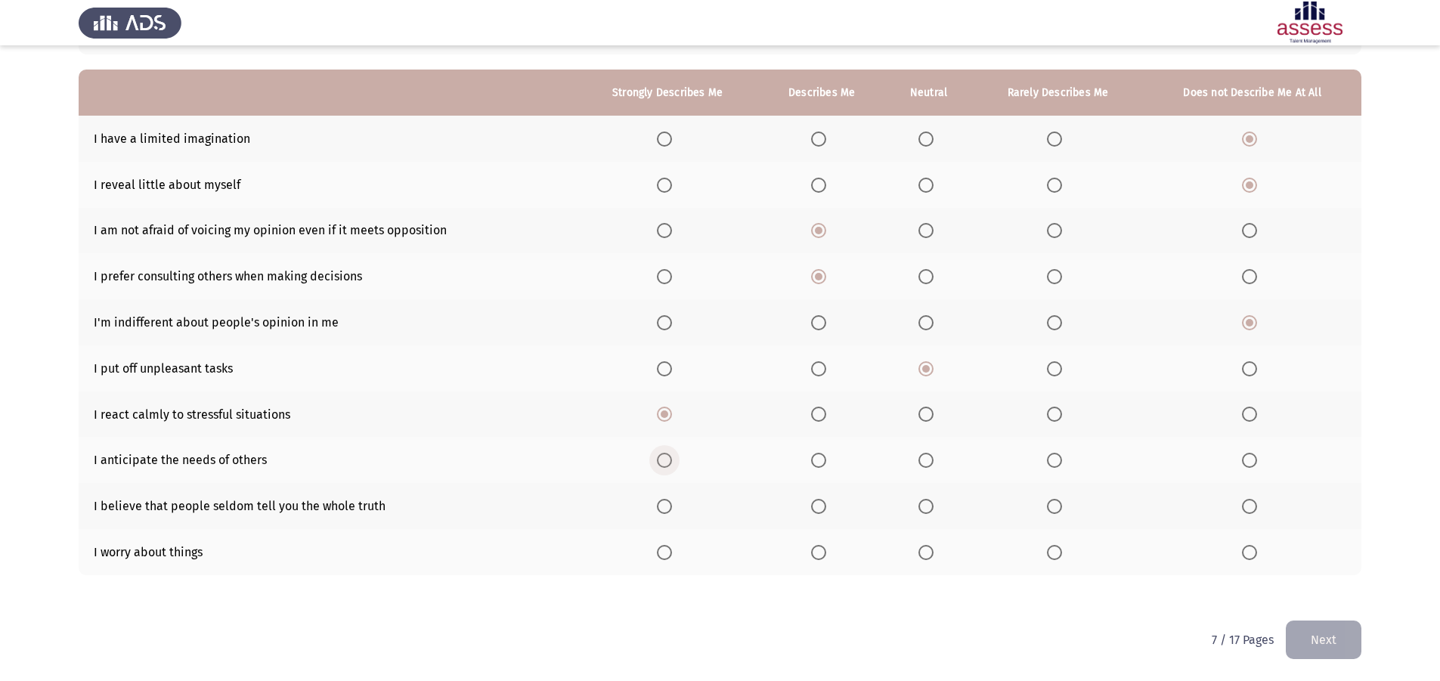
click at [666, 464] on input "Select an option" at bounding box center [664, 460] width 15 height 15
click at [936, 499] on label "Select an option" at bounding box center [928, 506] width 21 height 15
click at [933, 499] on input "Select an option" at bounding box center [925, 506] width 15 height 15
click at [1060, 552] on span "Select an option" at bounding box center [1054, 552] width 15 height 15
click at [1060, 552] on input "Select an option" at bounding box center [1054, 552] width 15 height 15
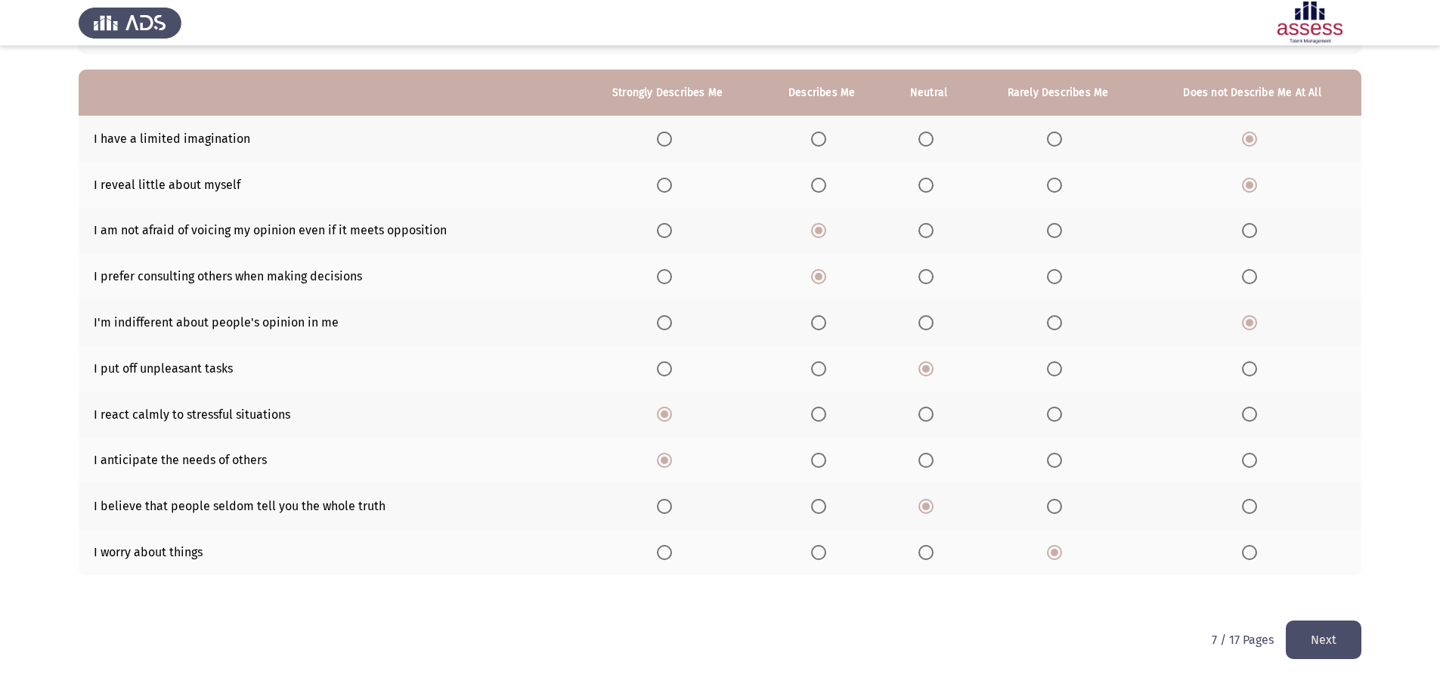
click at [1343, 654] on button "Next" at bounding box center [1323, 639] width 76 height 39
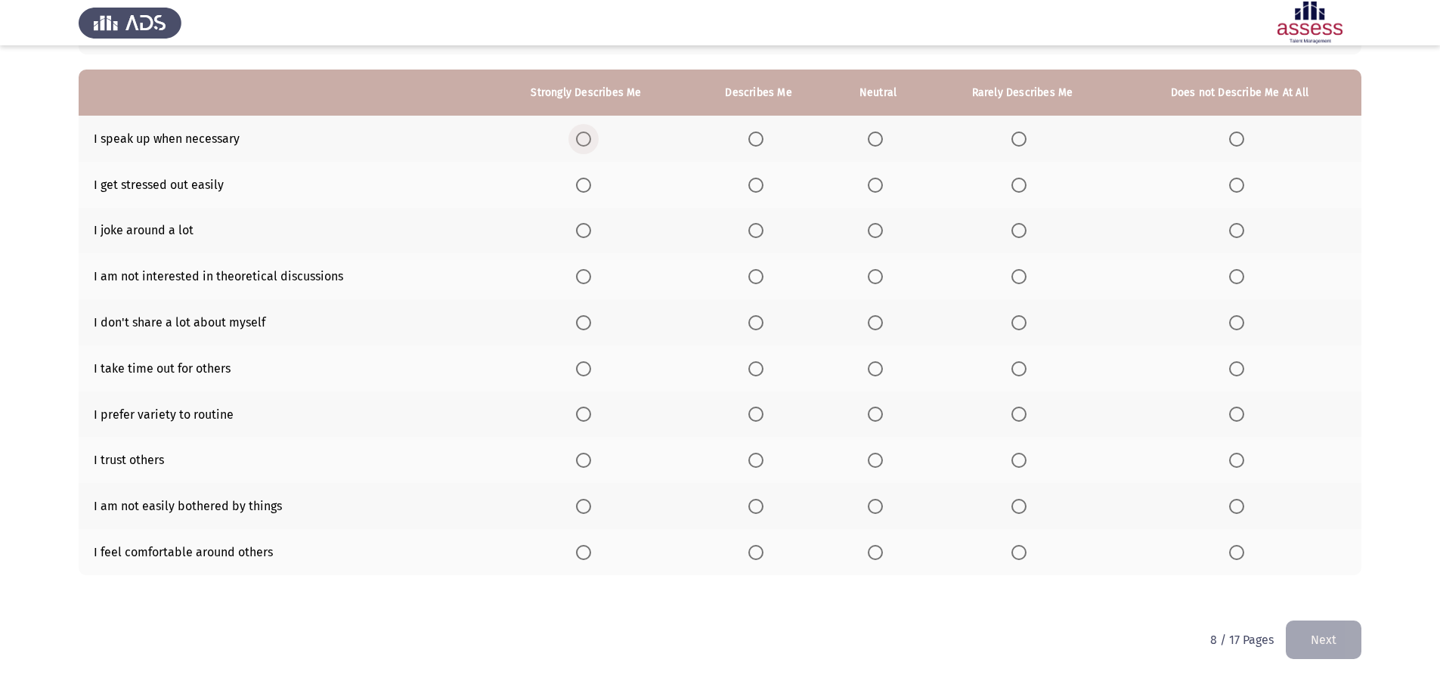
click at [579, 139] on span "Select an option" at bounding box center [583, 138] width 15 height 15
click at [579, 139] on input "Select an option" at bounding box center [583, 138] width 15 height 15
click at [1245, 190] on label "Select an option" at bounding box center [1239, 185] width 21 height 15
click at [1244, 190] on input "Select an option" at bounding box center [1236, 185] width 15 height 15
click at [750, 231] on span "Select an option" at bounding box center [755, 230] width 15 height 15
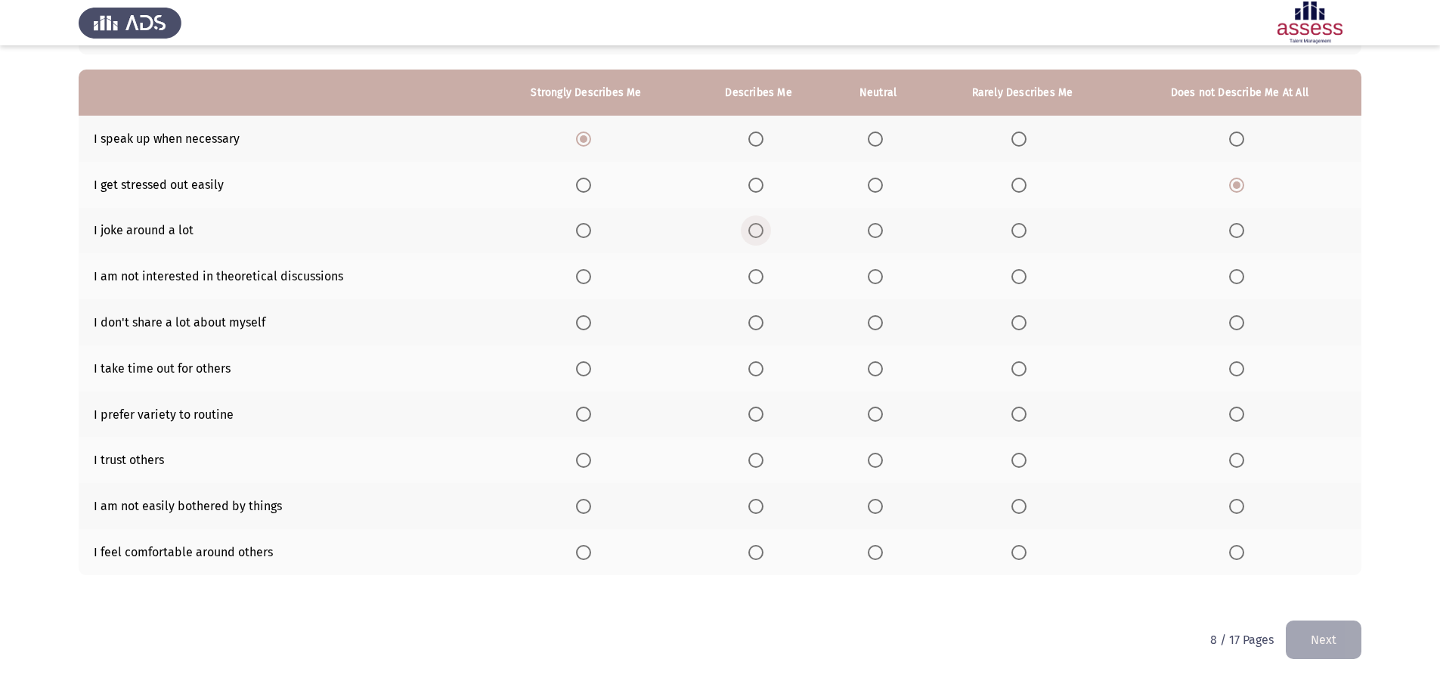
click at [750, 231] on input "Select an option" at bounding box center [755, 230] width 15 height 15
click at [874, 230] on span "Select an option" at bounding box center [875, 230] width 15 height 15
click at [874, 230] on input "Select an option" at bounding box center [875, 230] width 15 height 15
click at [1024, 277] on span "Select an option" at bounding box center [1018, 276] width 15 height 15
click at [1024, 277] on input "Select an option" at bounding box center [1018, 276] width 15 height 15
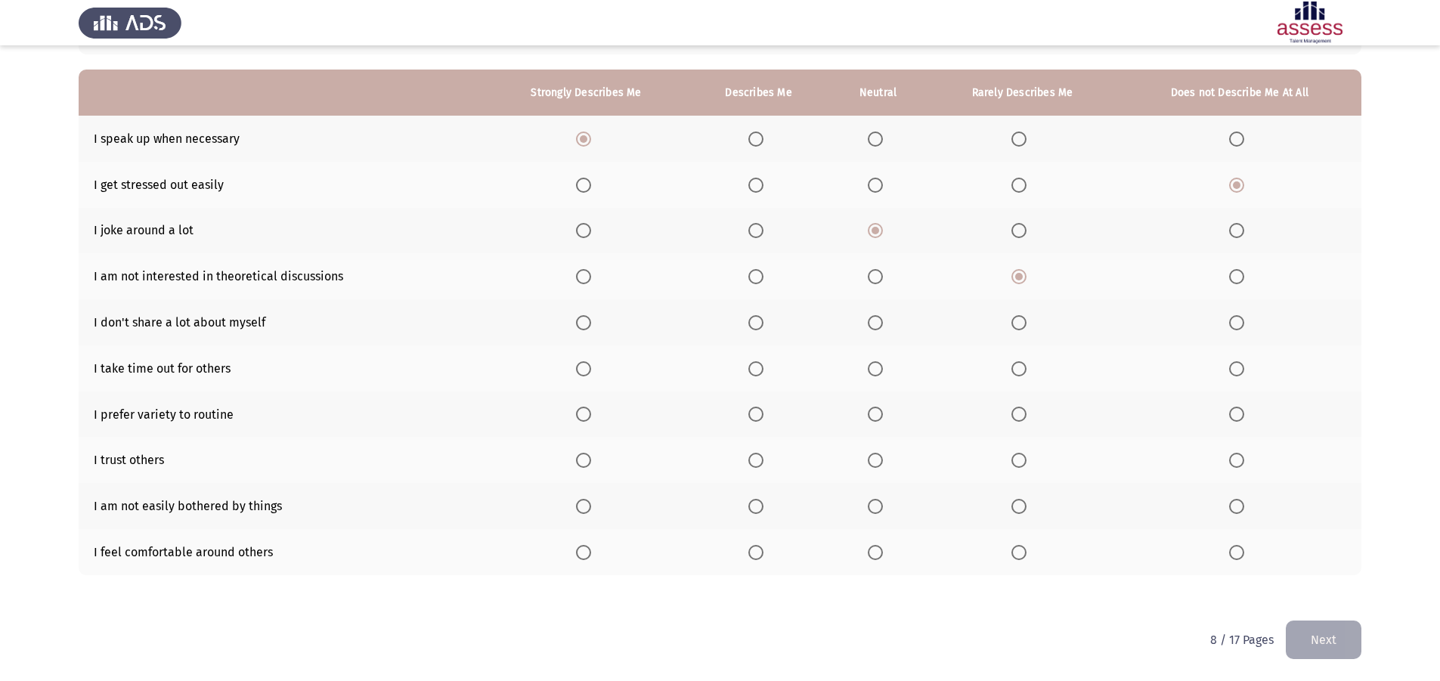
click at [1029, 280] on label "Select an option" at bounding box center [1021, 276] width 21 height 15
click at [1026, 280] on input "Select an option" at bounding box center [1018, 276] width 15 height 15
click at [875, 320] on span "Select an option" at bounding box center [875, 322] width 15 height 15
click at [875, 320] on input "Select an option" at bounding box center [875, 322] width 15 height 15
click at [879, 370] on span "Select an option" at bounding box center [875, 368] width 15 height 15
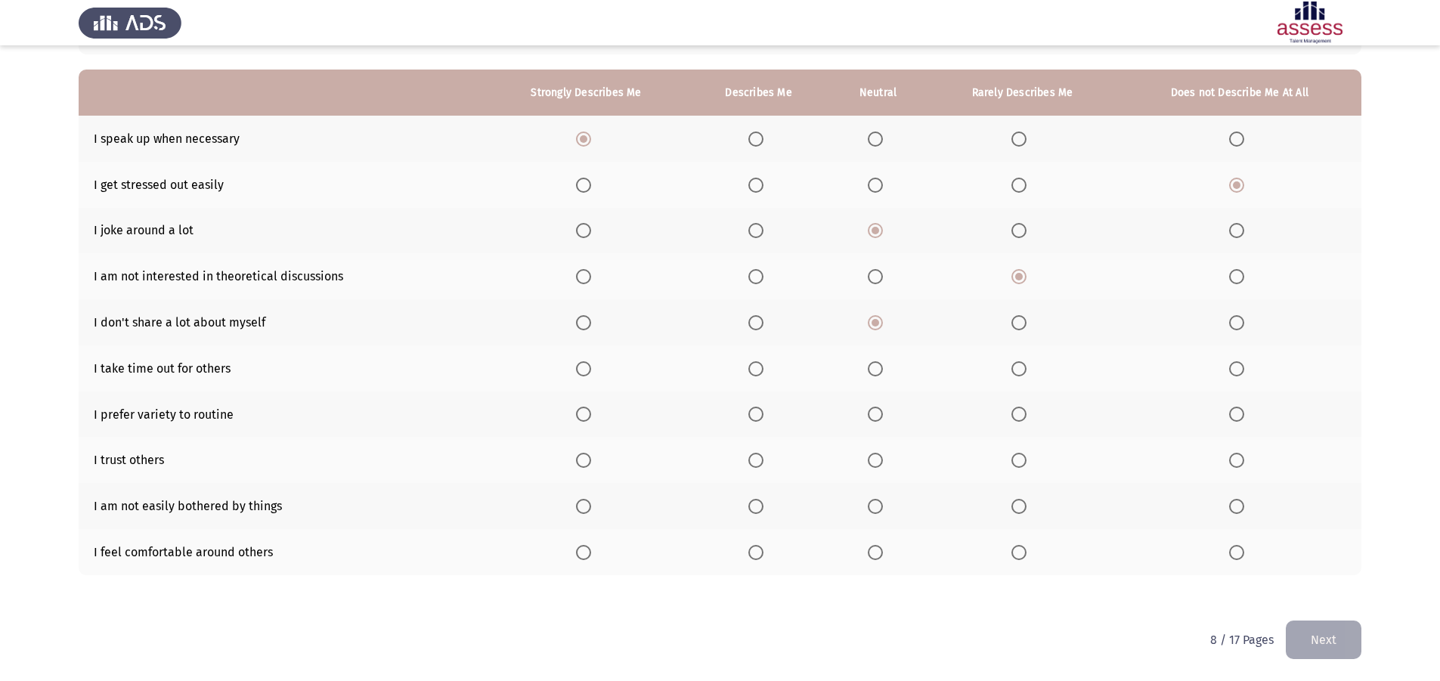
click at [879, 370] on input "Select an option" at bounding box center [875, 368] width 15 height 15
click at [759, 413] on span "Select an option" at bounding box center [755, 414] width 15 height 15
click at [759, 413] on input "Select an option" at bounding box center [755, 414] width 15 height 15
click at [1020, 460] on span "Select an option" at bounding box center [1018, 460] width 15 height 15
click at [1020, 460] on input "Select an option" at bounding box center [1018, 460] width 15 height 15
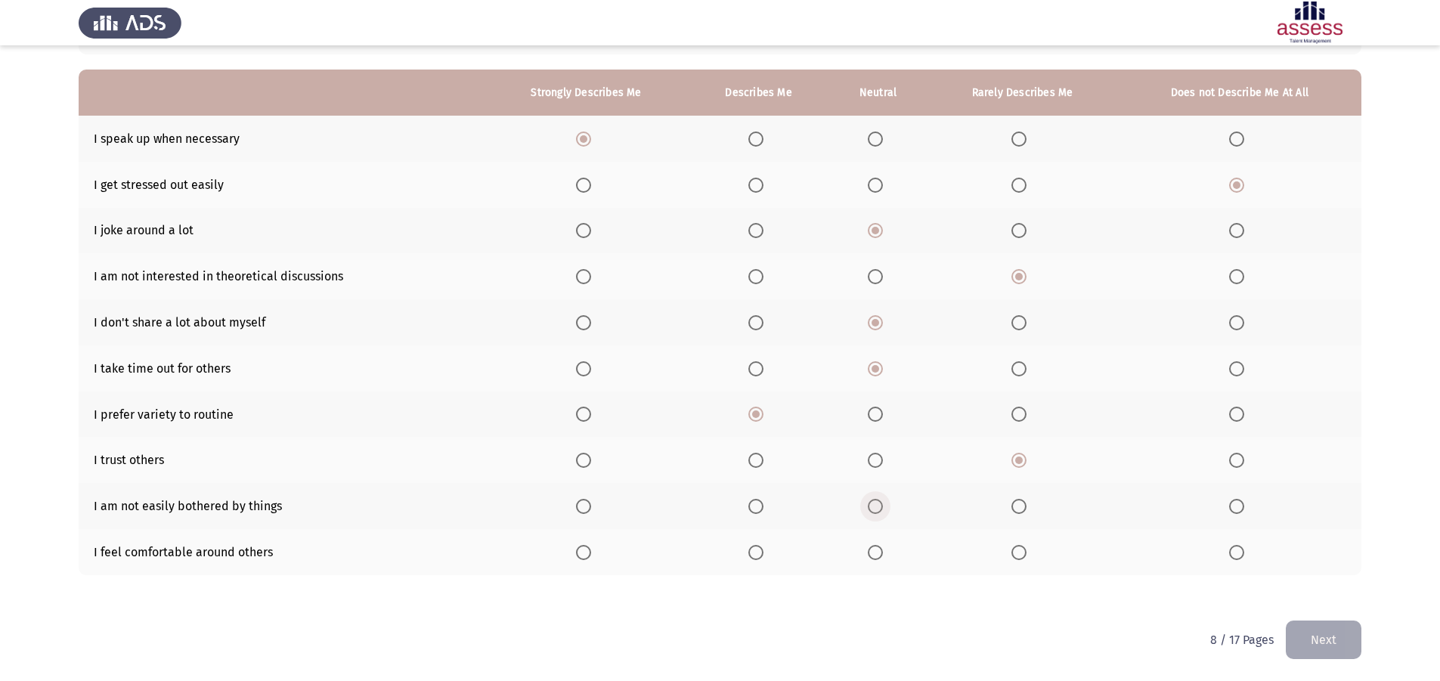
click at [875, 501] on span "Select an option" at bounding box center [875, 506] width 15 height 15
click at [875, 501] on input "Select an option" at bounding box center [875, 506] width 15 height 15
click at [759, 550] on span "Select an option" at bounding box center [755, 552] width 15 height 15
click at [759, 550] on input "Select an option" at bounding box center [755, 552] width 15 height 15
click at [1356, 620] on button "Next" at bounding box center [1323, 639] width 76 height 39
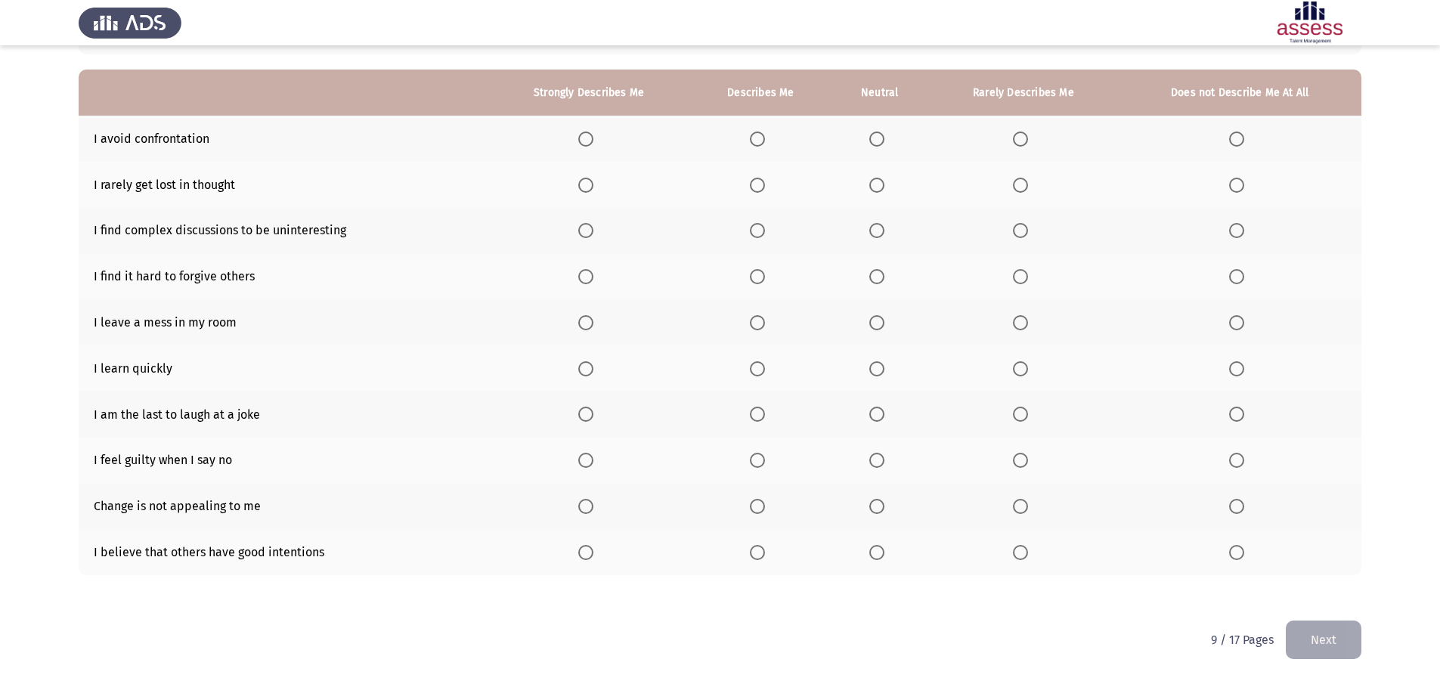
click at [599, 141] on label "Select an option" at bounding box center [588, 138] width 21 height 15
click at [593, 141] on input "Select an option" at bounding box center [585, 138] width 15 height 15
click at [884, 183] on span "Select an option" at bounding box center [876, 185] width 15 height 15
click at [884, 183] on input "Select an option" at bounding box center [876, 185] width 15 height 15
click at [1239, 230] on span "Select an option" at bounding box center [1236, 230] width 15 height 15
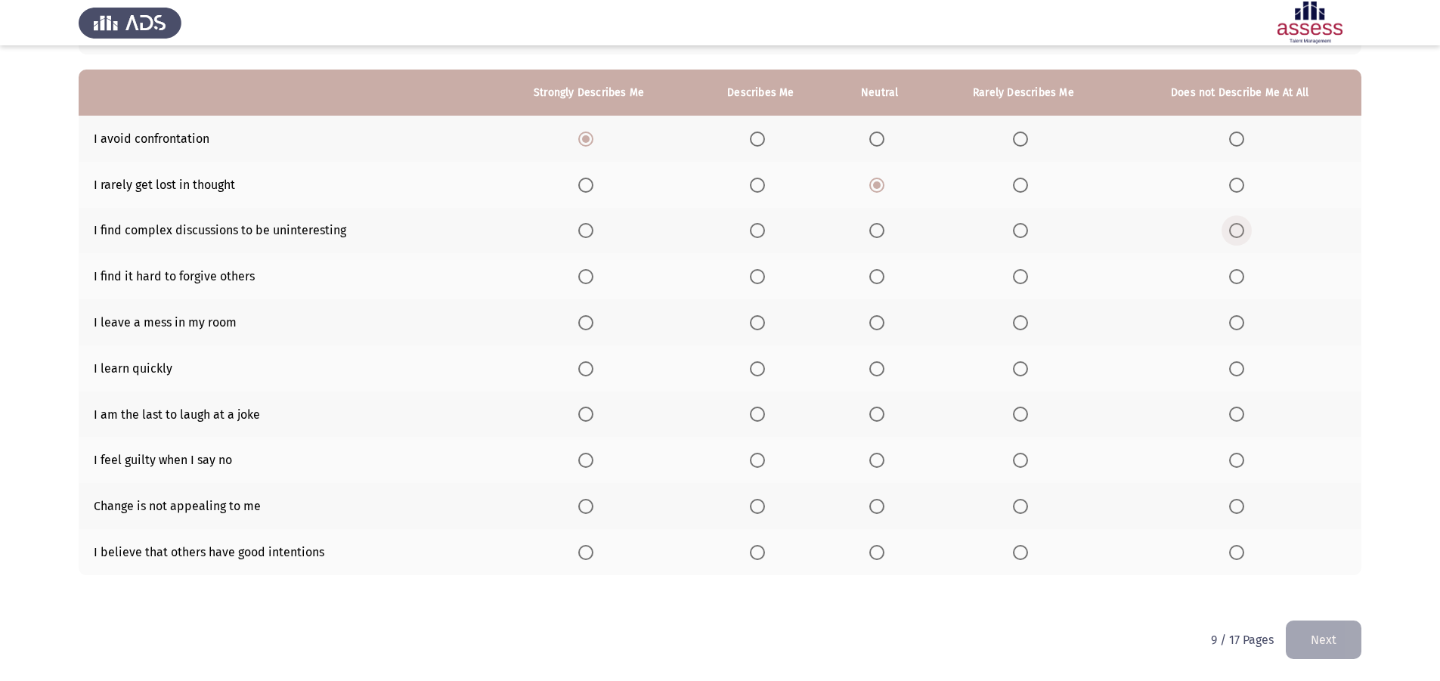
click at [1239, 230] on input "Select an option" at bounding box center [1236, 230] width 15 height 15
click at [1241, 277] on span "Select an option" at bounding box center [1236, 276] width 15 height 15
click at [1241, 279] on span "Select an option" at bounding box center [1236, 276] width 15 height 15
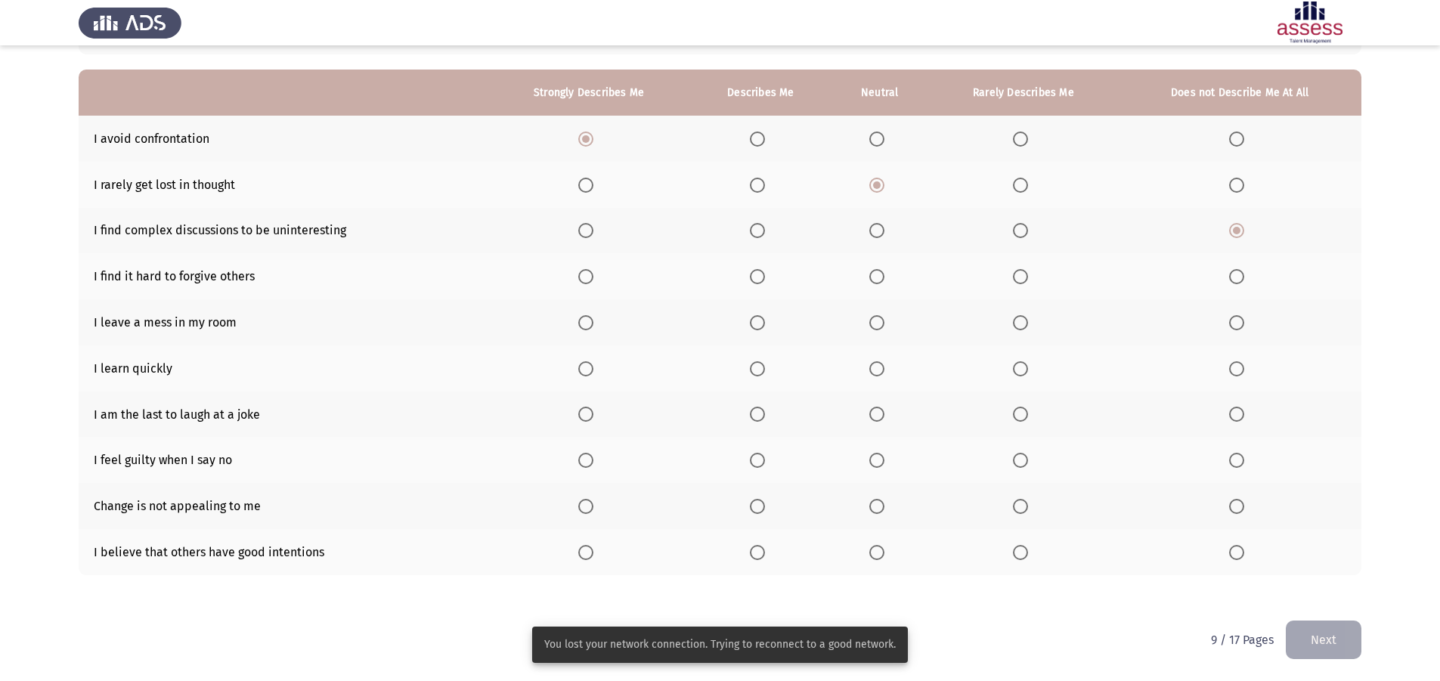
click at [1236, 277] on span "Select an option" at bounding box center [1236, 277] width 0 height 0
click at [1237, 277] on input "Select an option" at bounding box center [1236, 276] width 15 height 15
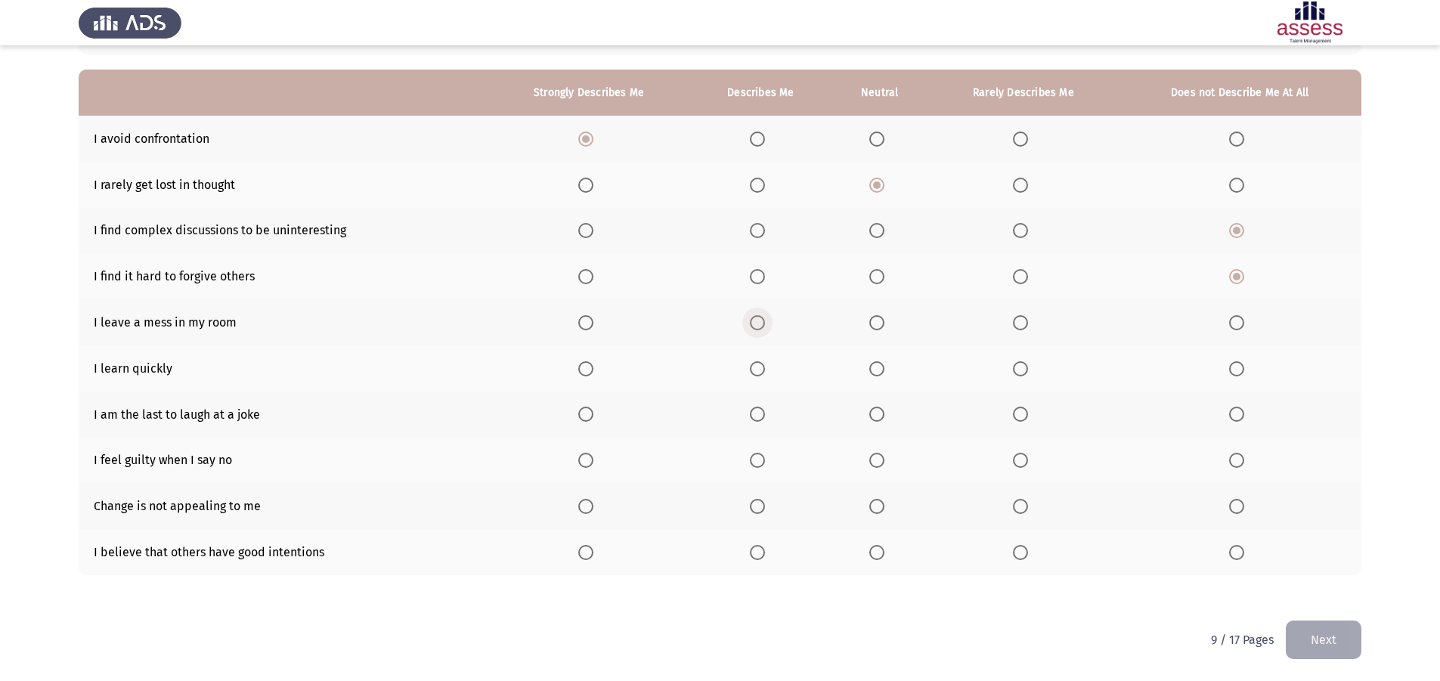
click at [761, 323] on span "Select an option" at bounding box center [757, 322] width 15 height 15
click at [761, 323] on input "Select an option" at bounding box center [757, 322] width 15 height 15
click at [768, 367] on label "Select an option" at bounding box center [760, 368] width 21 height 15
click at [765, 367] on input "Select an option" at bounding box center [757, 368] width 15 height 15
click at [881, 416] on span "Select an option" at bounding box center [876, 414] width 15 height 15
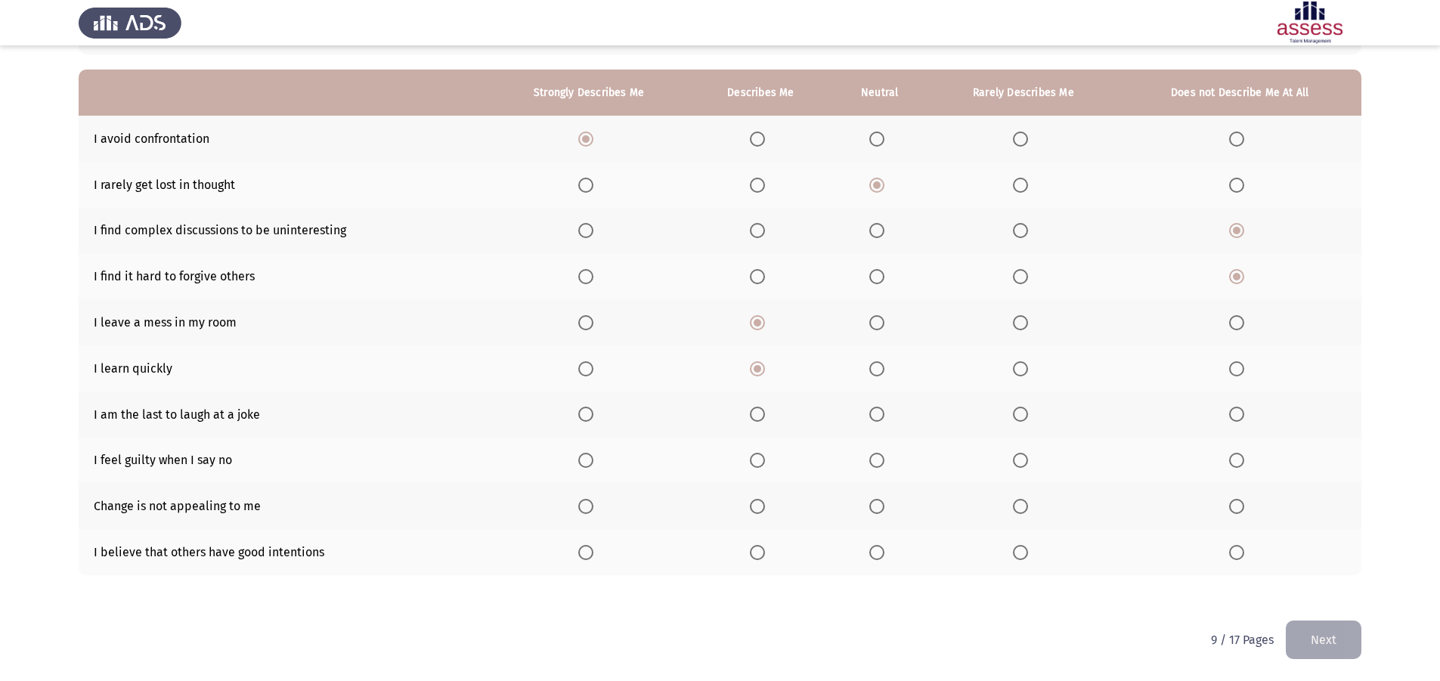
click at [881, 416] on input "Select an option" at bounding box center [876, 414] width 15 height 15
click at [1241, 456] on span "Select an option" at bounding box center [1236, 460] width 15 height 15
click at [1241, 456] on input "Select an option" at bounding box center [1236, 460] width 15 height 15
click at [1244, 510] on span "Select an option" at bounding box center [1236, 506] width 15 height 15
click at [1244, 510] on input "Select an option" at bounding box center [1236, 506] width 15 height 15
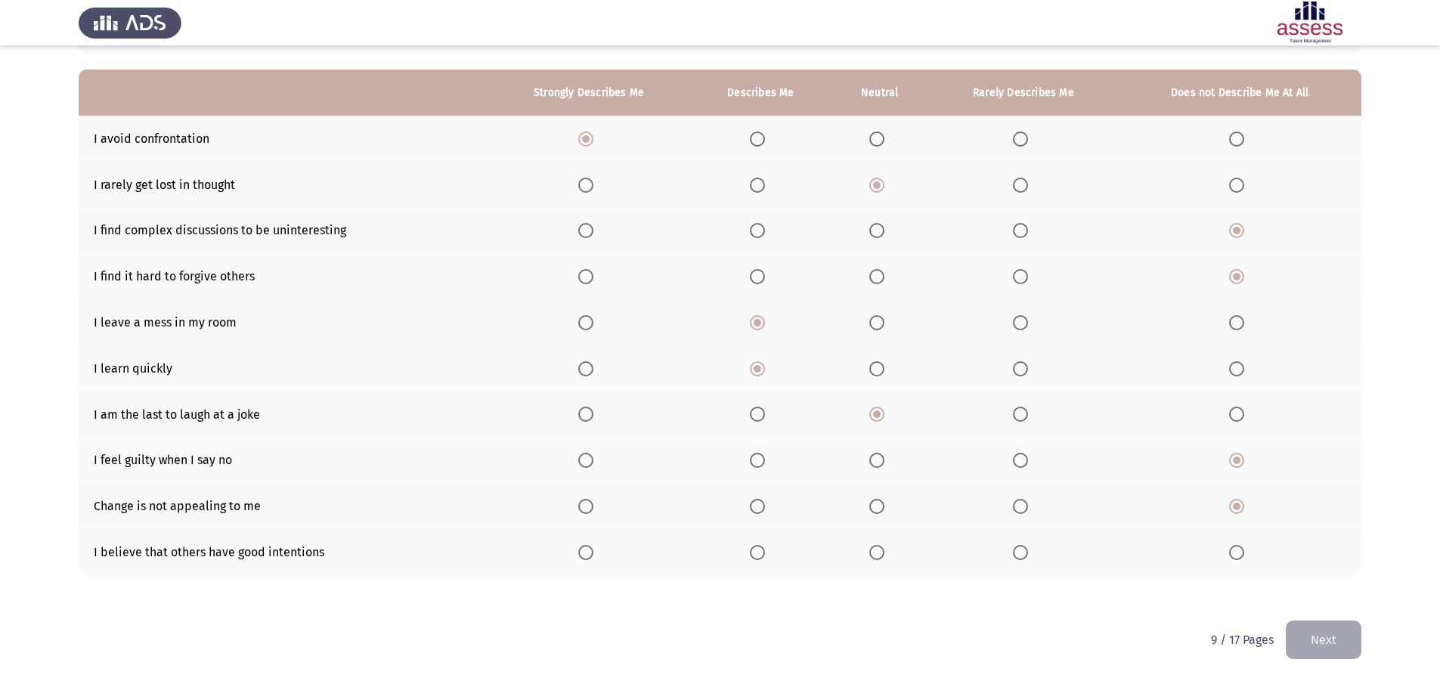
click at [1230, 556] on span "Select an option" at bounding box center [1236, 552] width 15 height 15
click at [1230, 556] on input "Select an option" at bounding box center [1236, 552] width 15 height 15
click at [1299, 636] on button "Next" at bounding box center [1323, 639] width 76 height 39
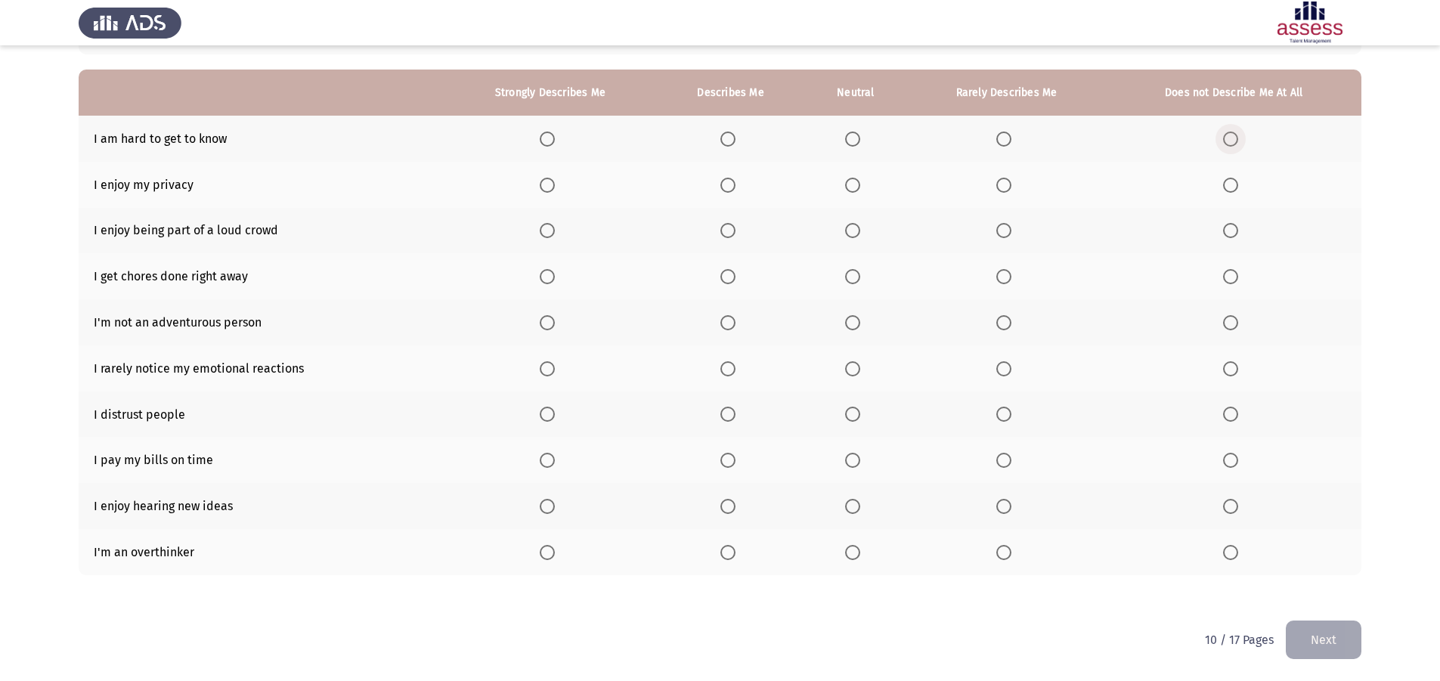
click at [1233, 133] on span "Select an option" at bounding box center [1230, 138] width 15 height 15
click at [1233, 133] on input "Select an option" at bounding box center [1230, 138] width 15 height 15
click at [735, 190] on span "Select an option" at bounding box center [727, 185] width 15 height 15
click at [735, 190] on input "Select an option" at bounding box center [727, 185] width 15 height 15
click at [854, 237] on span "Select an option" at bounding box center [852, 230] width 15 height 15
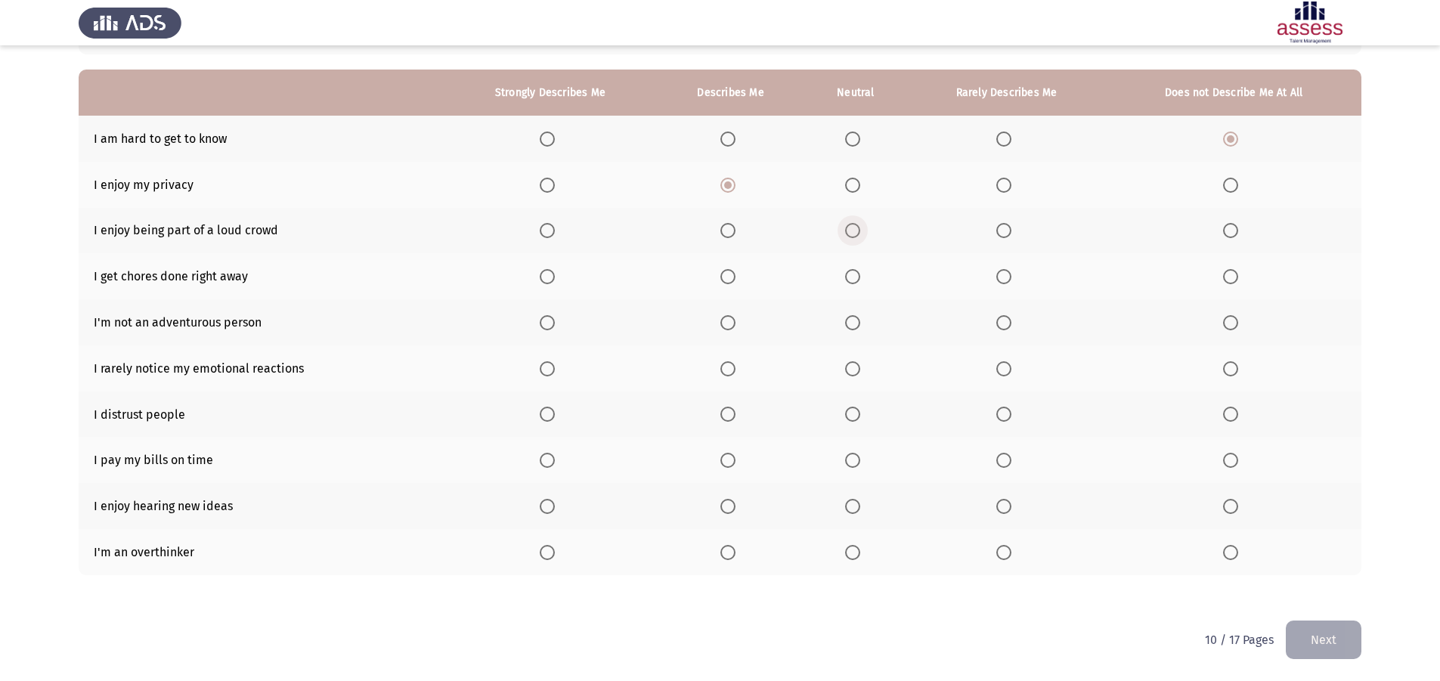
click at [854, 237] on input "Select an option" at bounding box center [852, 230] width 15 height 15
click at [858, 283] on span "Select an option" at bounding box center [852, 276] width 15 height 15
click at [858, 283] on input "Select an option" at bounding box center [852, 276] width 15 height 15
click at [863, 327] on label "Select an option" at bounding box center [855, 322] width 21 height 15
click at [860, 327] on input "Select an option" at bounding box center [852, 322] width 15 height 15
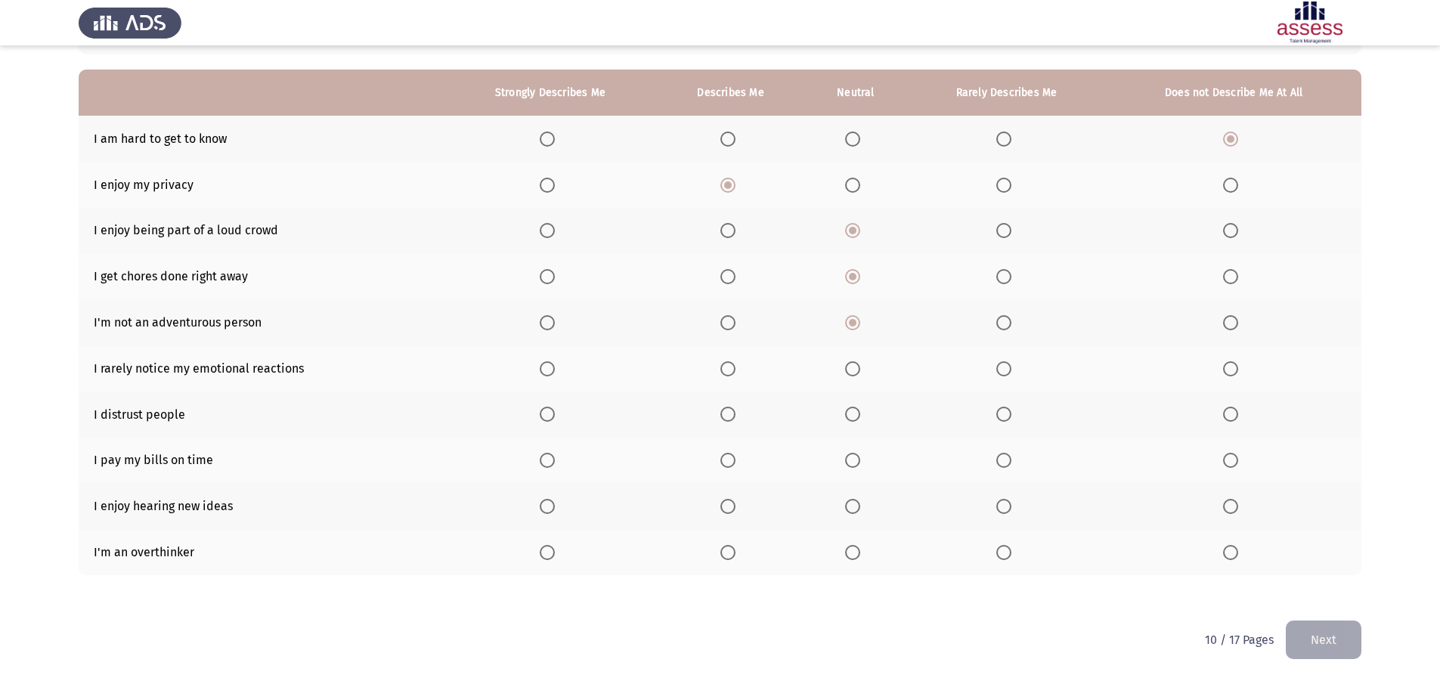
click at [724, 361] on span "Select an option" at bounding box center [727, 368] width 15 height 15
click at [724, 361] on input "Select an option" at bounding box center [727, 368] width 15 height 15
click at [1230, 414] on span "Select an option" at bounding box center [1230, 414] width 0 height 0
click at [1230, 414] on input "Select an option" at bounding box center [1230, 414] width 15 height 15
click at [1006, 417] on span "Select an option" at bounding box center [1003, 414] width 15 height 15
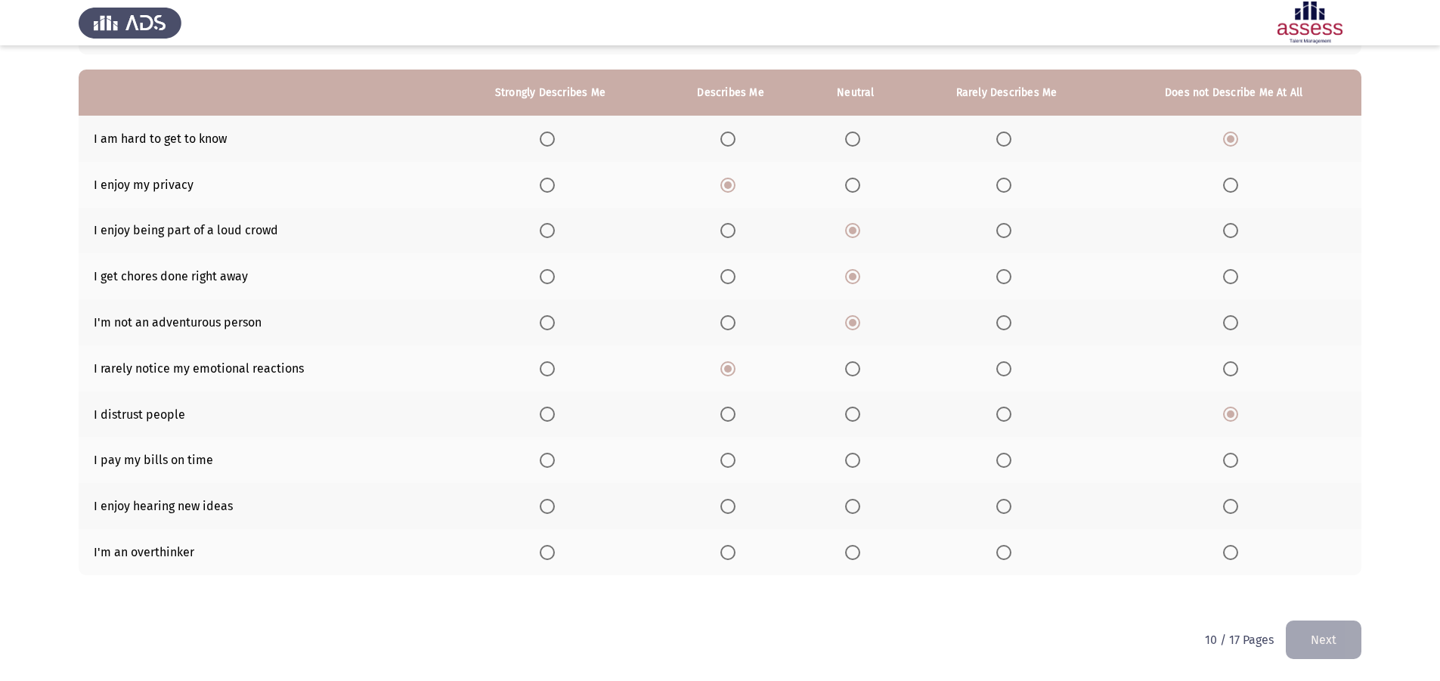
click at [1006, 417] on input "Select an option" at bounding box center [1003, 414] width 15 height 15
click at [554, 459] on span "Select an option" at bounding box center [547, 460] width 15 height 15
click at [554, 459] on input "Select an option" at bounding box center [547, 460] width 15 height 15
click at [729, 512] on span "Select an option" at bounding box center [727, 506] width 15 height 15
click at [729, 512] on input "Select an option" at bounding box center [727, 506] width 15 height 15
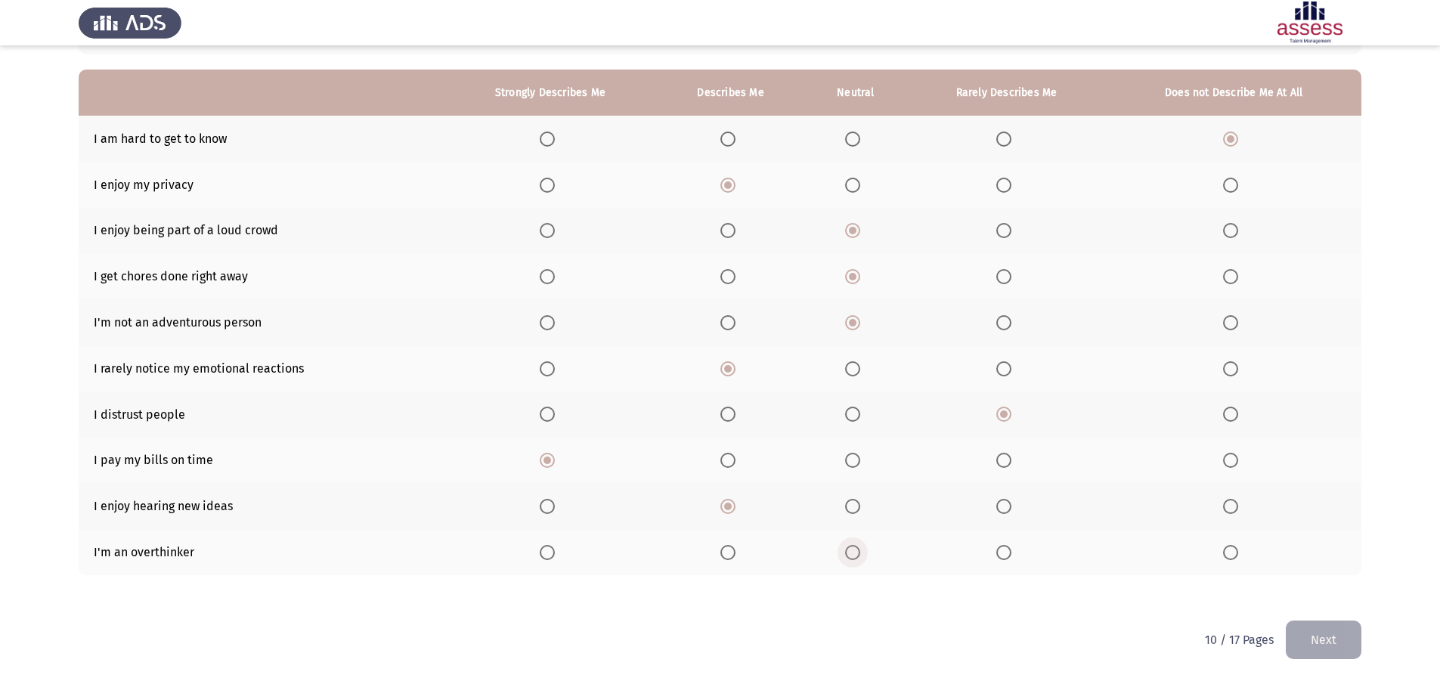
click at [846, 547] on span "Select an option" at bounding box center [852, 552] width 15 height 15
click at [846, 547] on input "Select an option" at bounding box center [852, 552] width 15 height 15
click at [1359, 641] on button "Next" at bounding box center [1323, 639] width 76 height 39
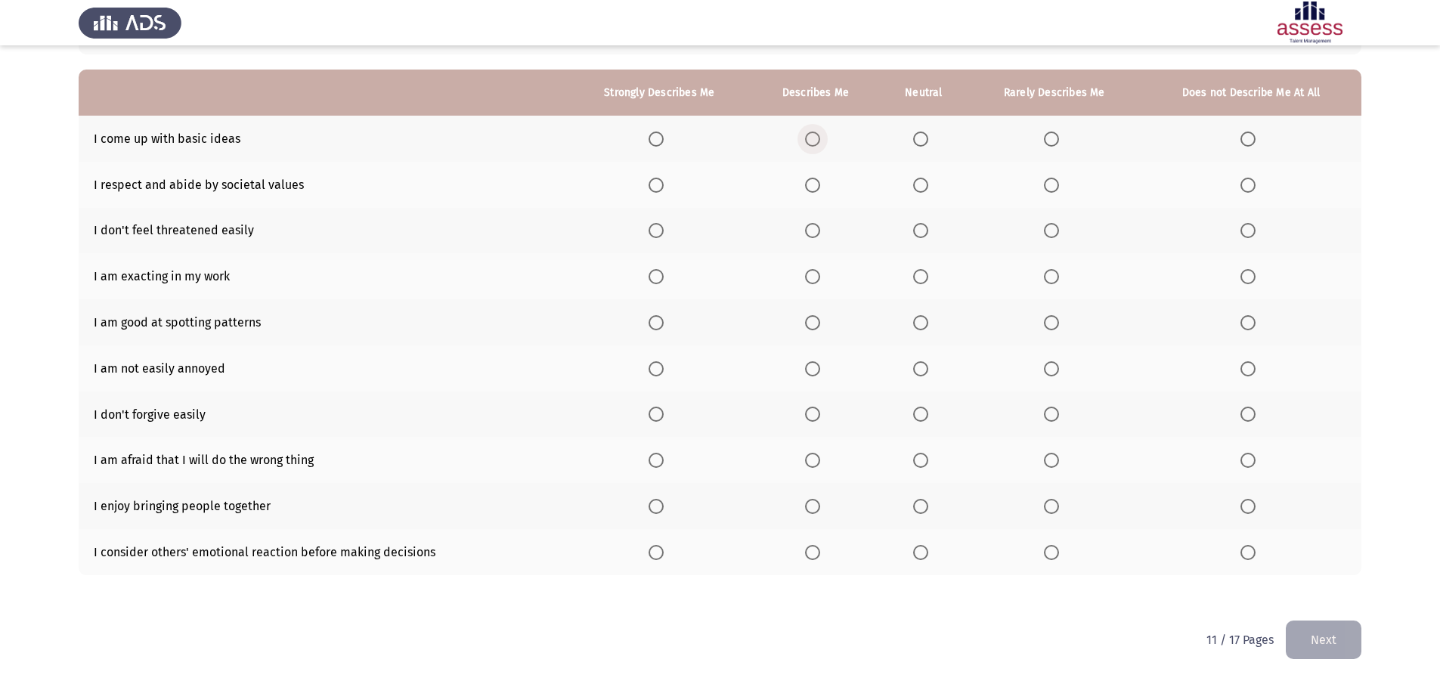
click at [812, 143] on span "Select an option" at bounding box center [812, 138] width 15 height 15
click at [812, 143] on input "Select an option" at bounding box center [812, 138] width 15 height 15
click at [918, 179] on span "Select an option" at bounding box center [920, 185] width 15 height 15
click at [918, 179] on input "Select an option" at bounding box center [920, 185] width 15 height 15
click at [809, 238] on span "Select an option" at bounding box center [812, 230] width 15 height 15
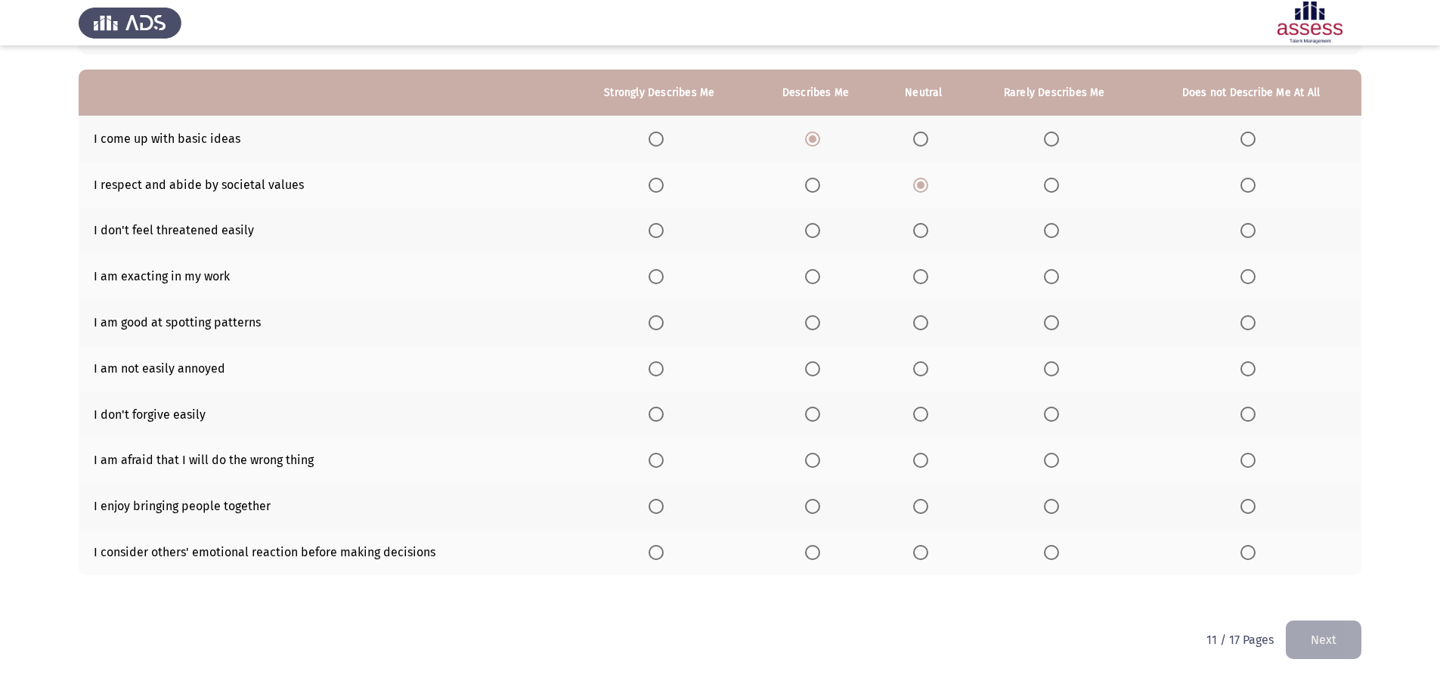
click at [809, 238] on input "Select an option" at bounding box center [812, 230] width 15 height 15
click at [824, 274] on label "Select an option" at bounding box center [815, 276] width 21 height 15
click at [820, 274] on input "Select an option" at bounding box center [812, 276] width 15 height 15
click at [824, 320] on label "Select an option" at bounding box center [815, 322] width 21 height 15
click at [820, 320] on input "Select an option" at bounding box center [812, 322] width 15 height 15
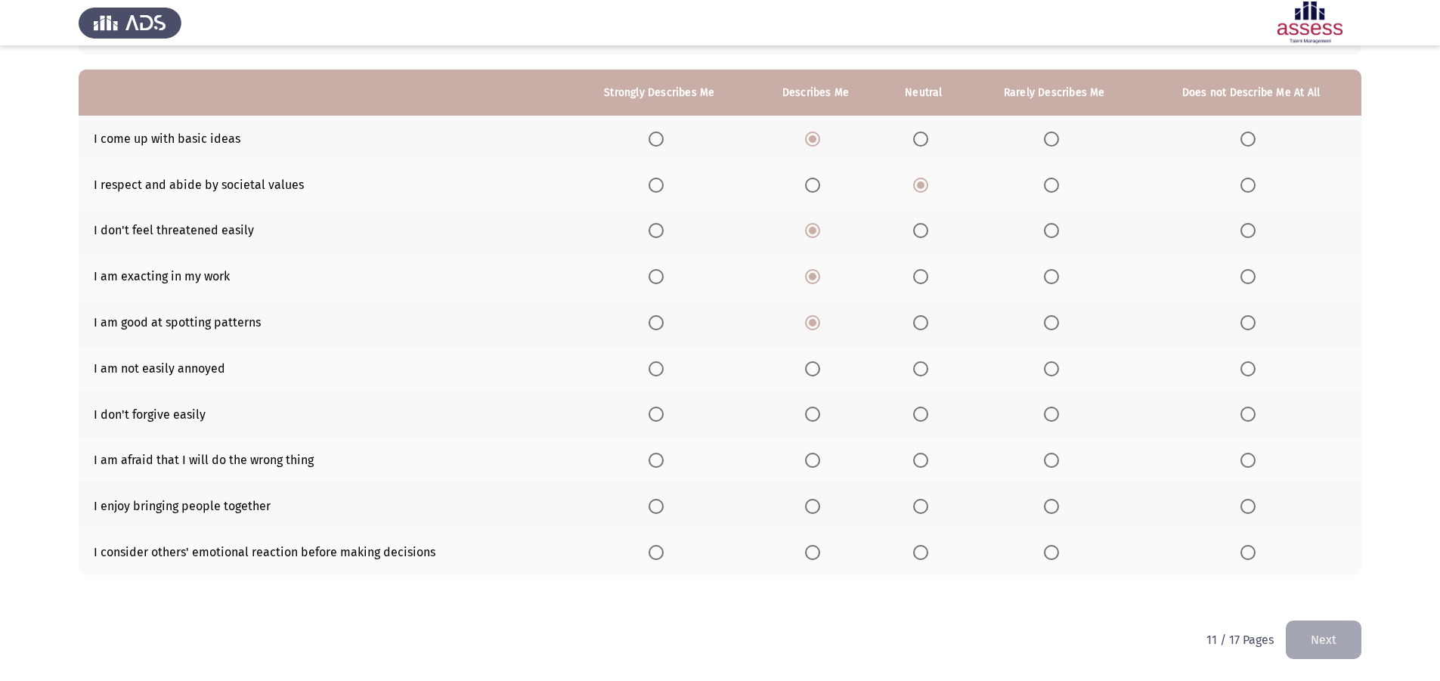
click at [931, 361] on label "Select an option" at bounding box center [923, 368] width 21 height 15
click at [928, 361] on input "Select an option" at bounding box center [920, 368] width 15 height 15
drag, startPoint x: 919, startPoint y: 404, endPoint x: 922, endPoint y: 413, distance: 9.6
click at [920, 407] on th at bounding box center [923, 414] width 88 height 46
click at [923, 414] on span "Select an option" at bounding box center [920, 414] width 15 height 15
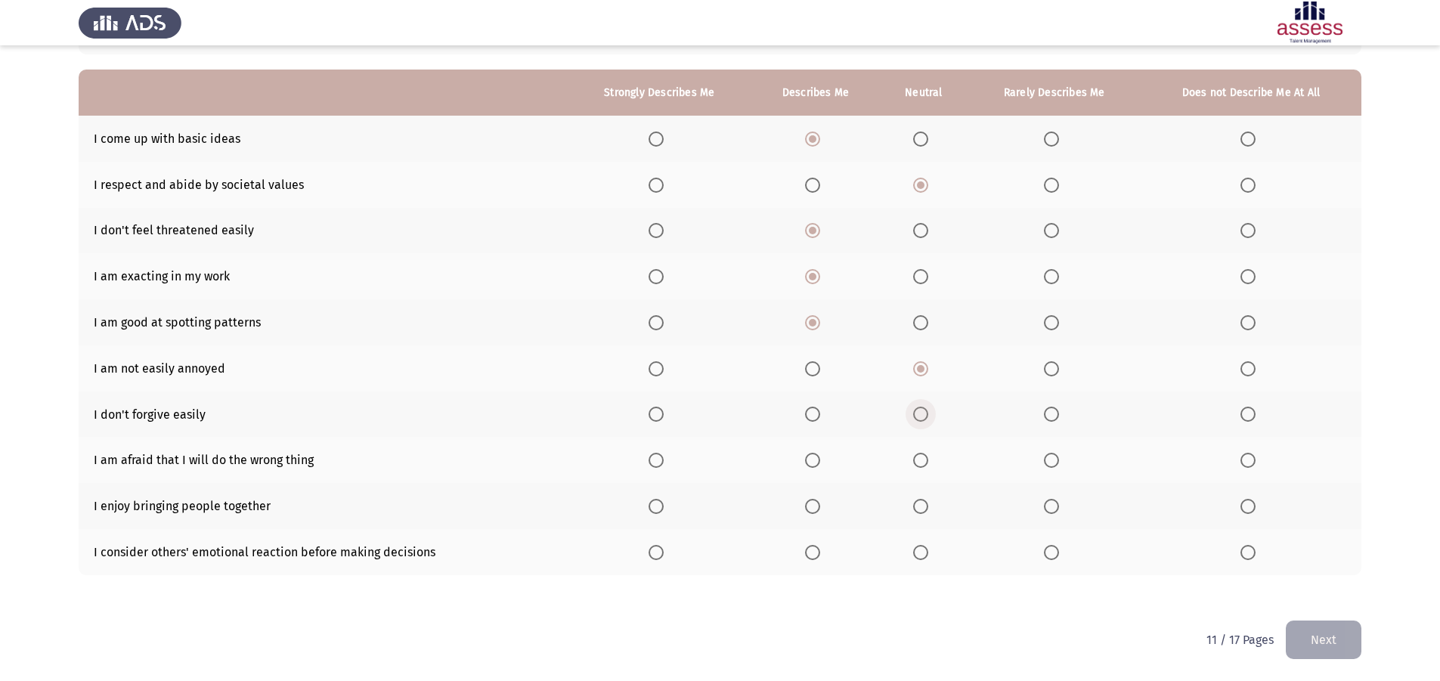
click at [923, 414] on input "Select an option" at bounding box center [920, 414] width 15 height 15
click at [1250, 464] on span "Select an option" at bounding box center [1247, 460] width 15 height 15
click at [1250, 464] on input "Select an option" at bounding box center [1247, 460] width 15 height 15
click at [809, 502] on span "Select an option" at bounding box center [812, 506] width 15 height 15
click at [809, 502] on input "Select an option" at bounding box center [812, 506] width 15 height 15
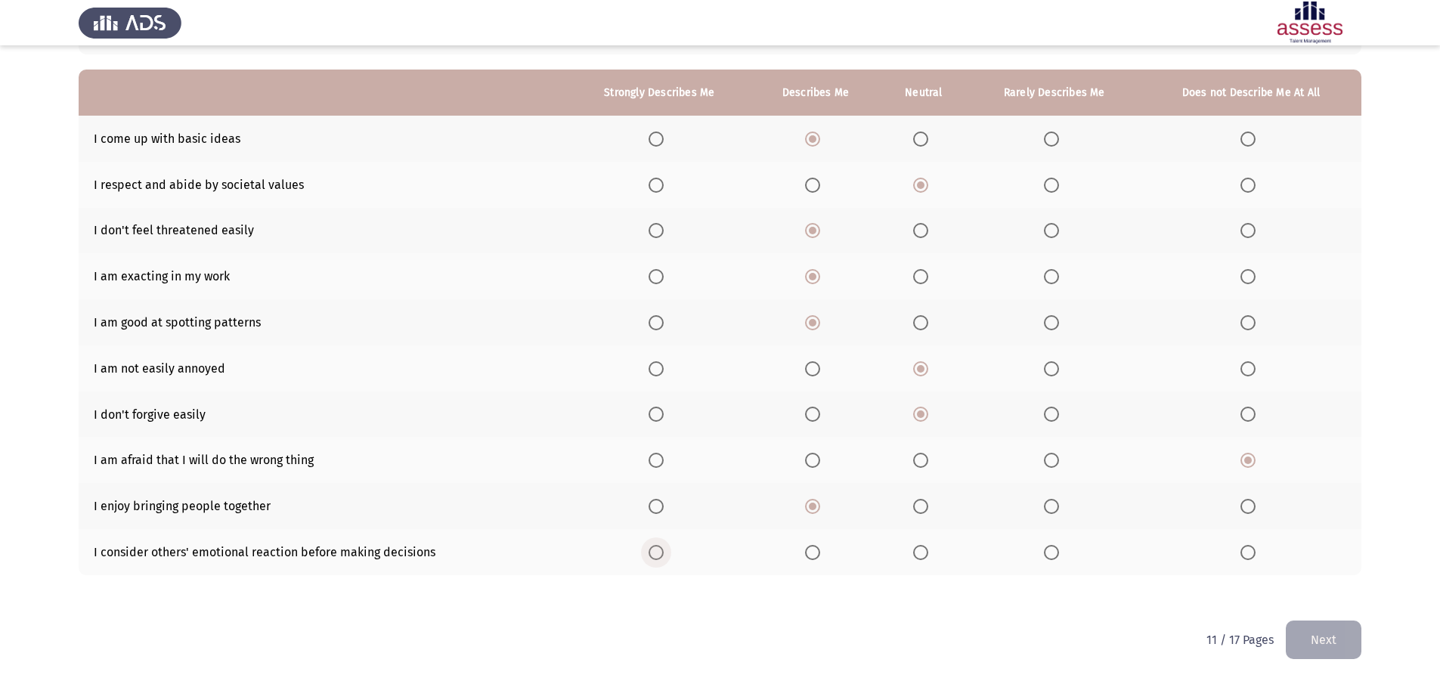
click at [651, 547] on span "Select an option" at bounding box center [655, 552] width 15 height 15
click at [651, 547] on input "Select an option" at bounding box center [655, 552] width 15 height 15
click at [1351, 653] on button "Next" at bounding box center [1323, 639] width 76 height 39
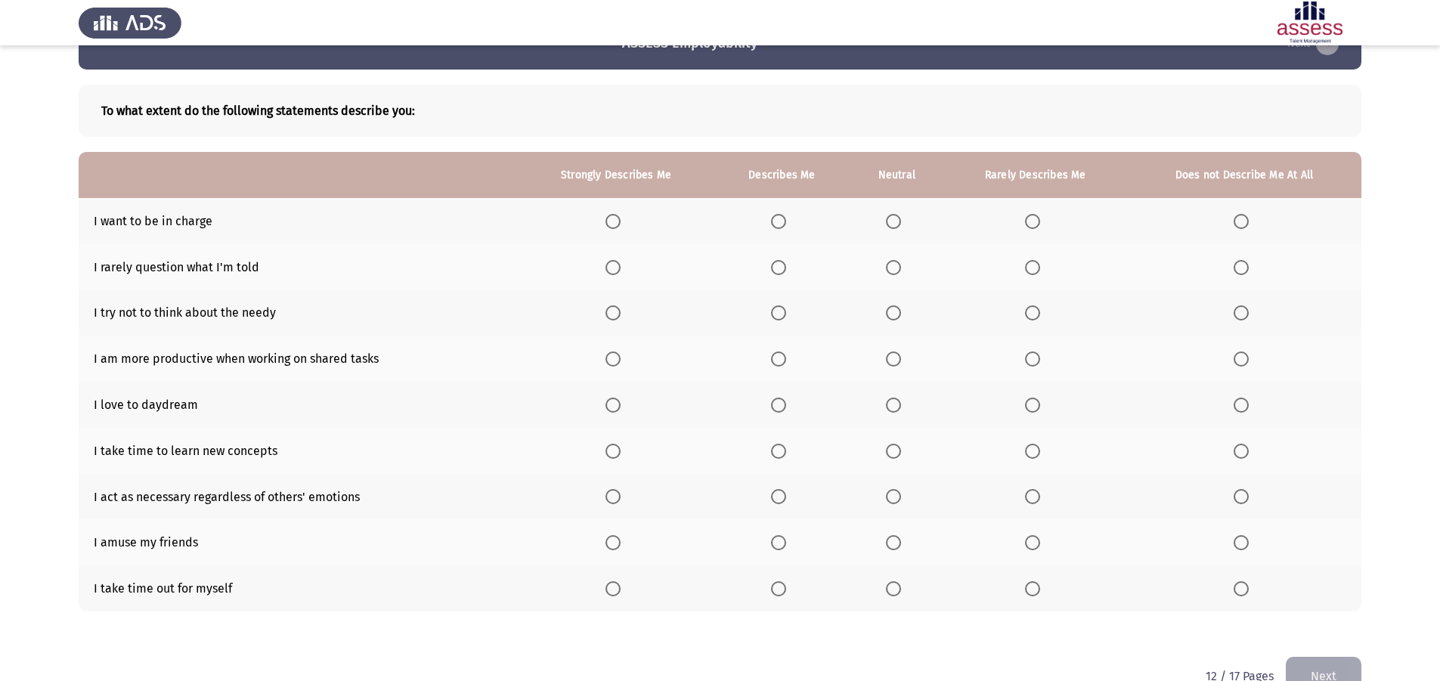
scroll to position [79, 0]
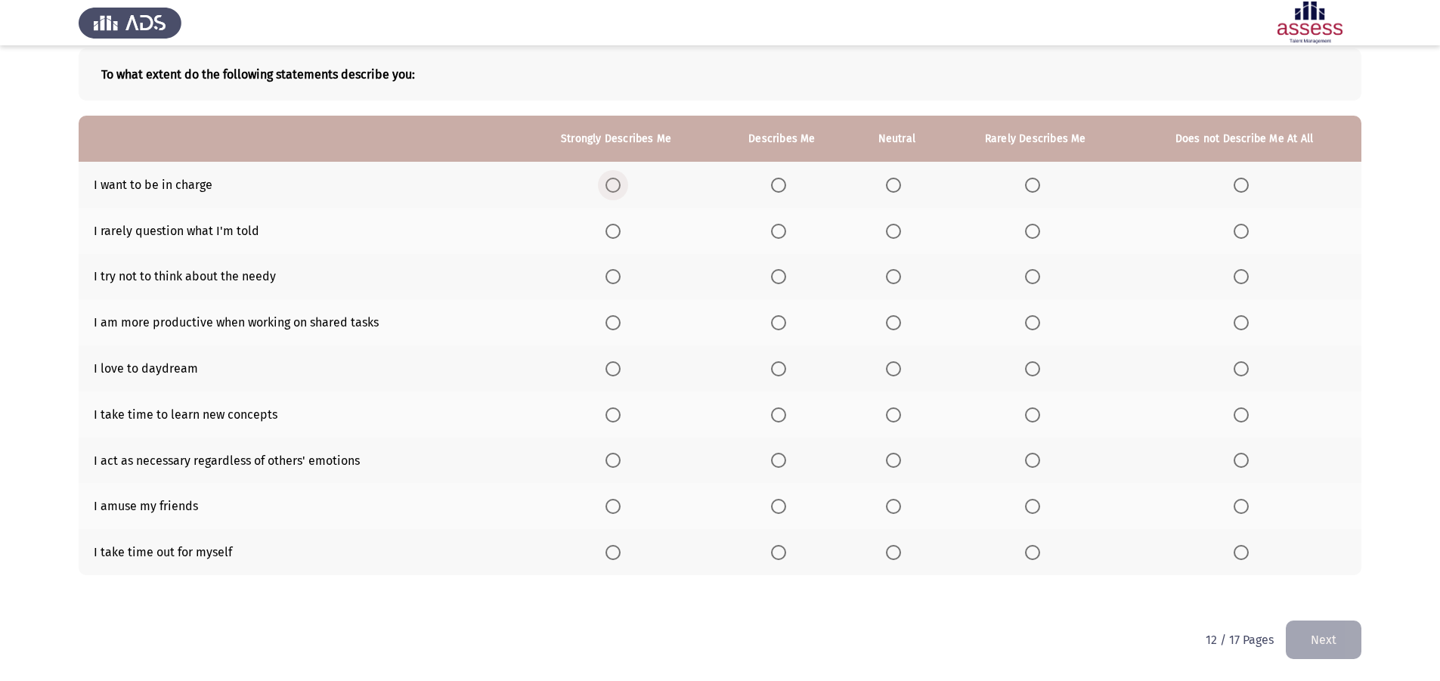
click at [620, 190] on span "Select an option" at bounding box center [612, 185] width 15 height 15
click at [620, 190] on input "Select an option" at bounding box center [612, 185] width 15 height 15
click at [775, 234] on span "Select an option" at bounding box center [778, 231] width 15 height 15
click at [775, 234] on input "Select an option" at bounding box center [778, 231] width 15 height 15
click at [1233, 271] on span "Select an option" at bounding box center [1240, 276] width 15 height 15
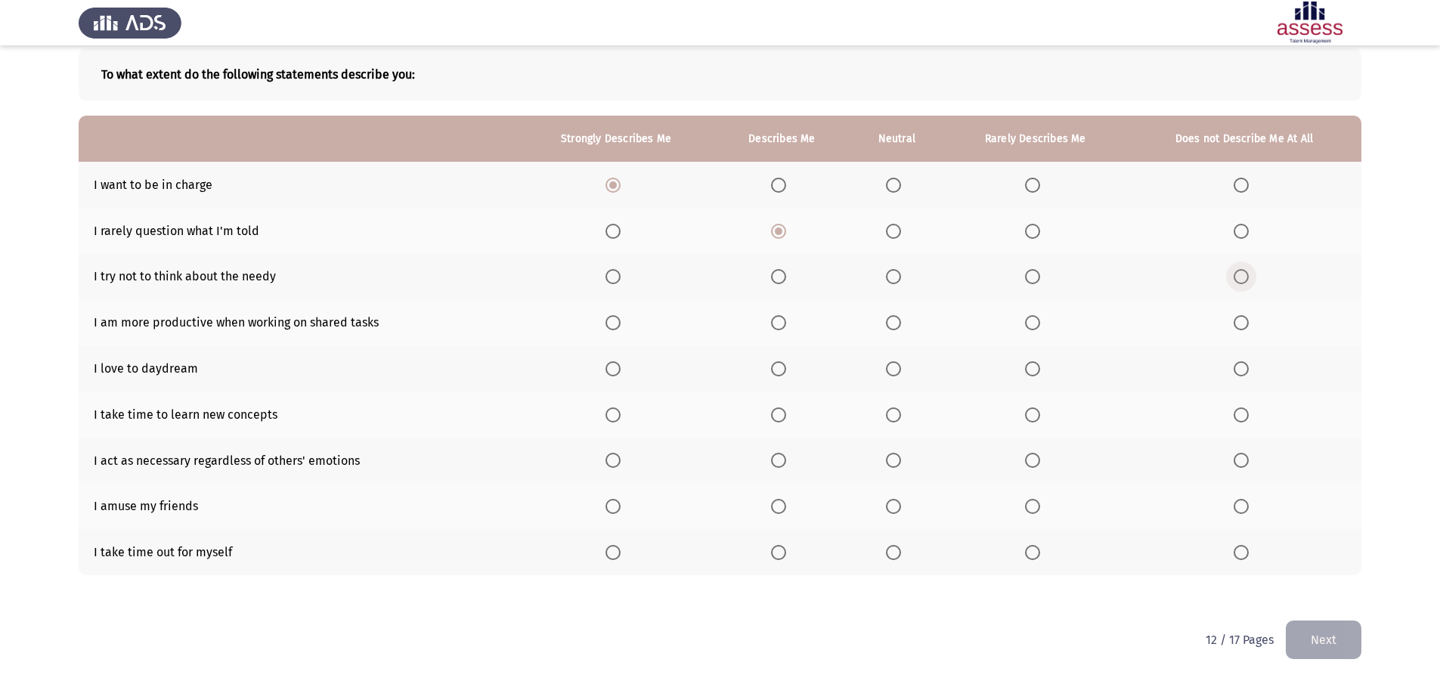
click at [1233, 271] on input "Select an option" at bounding box center [1240, 276] width 15 height 15
click at [773, 323] on th at bounding box center [781, 322] width 135 height 46
click at [778, 322] on span "Select an option" at bounding box center [778, 322] width 15 height 15
click at [778, 322] on input "Select an option" at bounding box center [778, 322] width 15 height 15
click at [786, 367] on span "Select an option" at bounding box center [778, 368] width 15 height 15
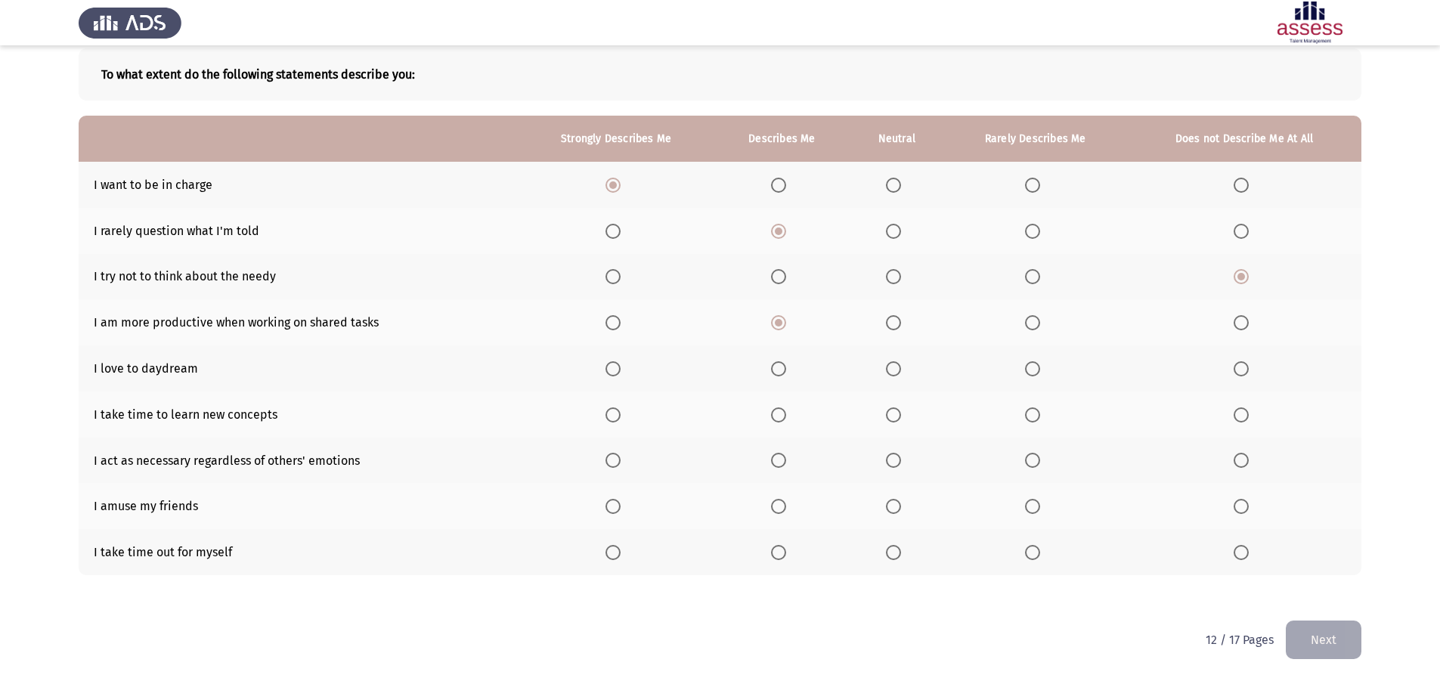
click at [786, 367] on input "Select an option" at bounding box center [778, 368] width 15 height 15
click at [1251, 416] on label "Select an option" at bounding box center [1243, 414] width 21 height 15
click at [1248, 416] on input "Select an option" at bounding box center [1240, 414] width 15 height 15
click at [778, 460] on span "Select an option" at bounding box center [778, 460] width 0 height 0
click at [782, 460] on input "Select an option" at bounding box center [778, 460] width 15 height 15
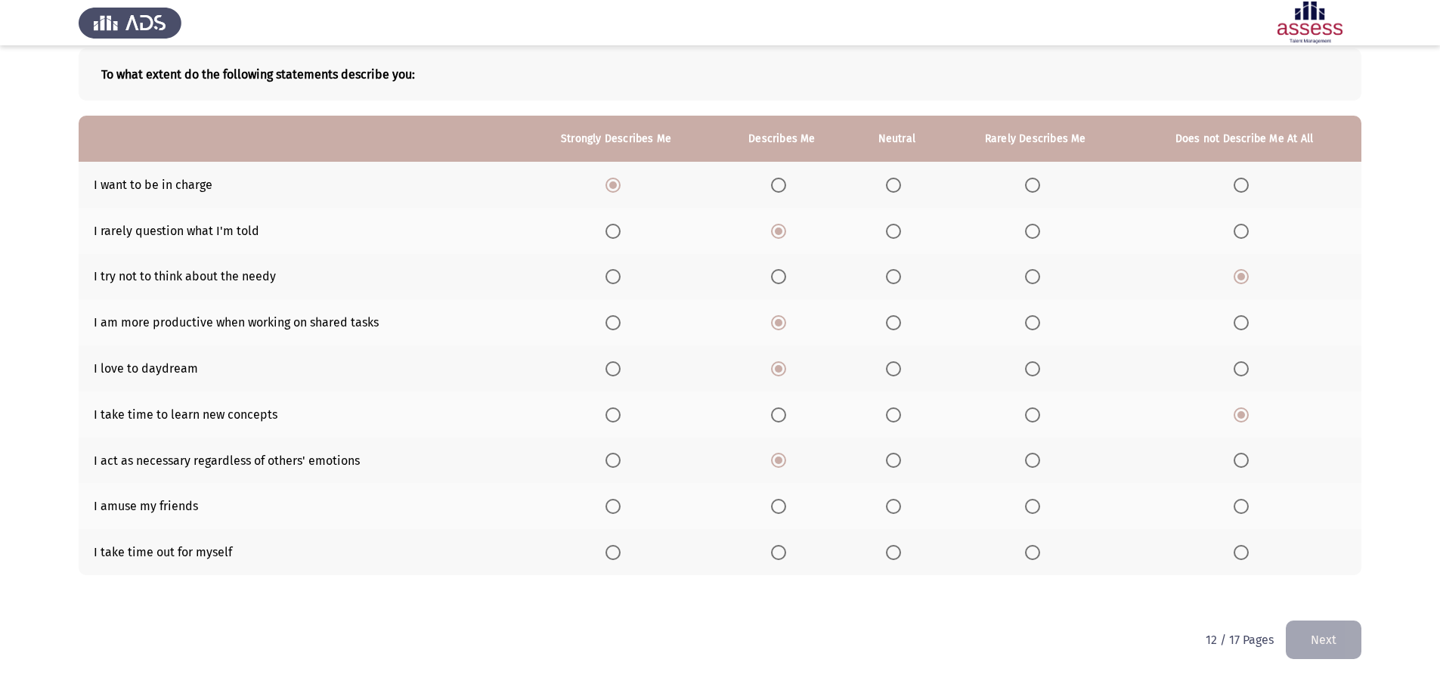
click at [782, 508] on span "Select an option" at bounding box center [778, 506] width 15 height 15
click at [782, 508] on input "Select an option" at bounding box center [778, 506] width 15 height 15
click at [895, 555] on span "Select an option" at bounding box center [893, 552] width 15 height 15
click at [895, 555] on input "Select an option" at bounding box center [893, 552] width 15 height 15
click at [1326, 624] on button "Next" at bounding box center [1323, 639] width 76 height 39
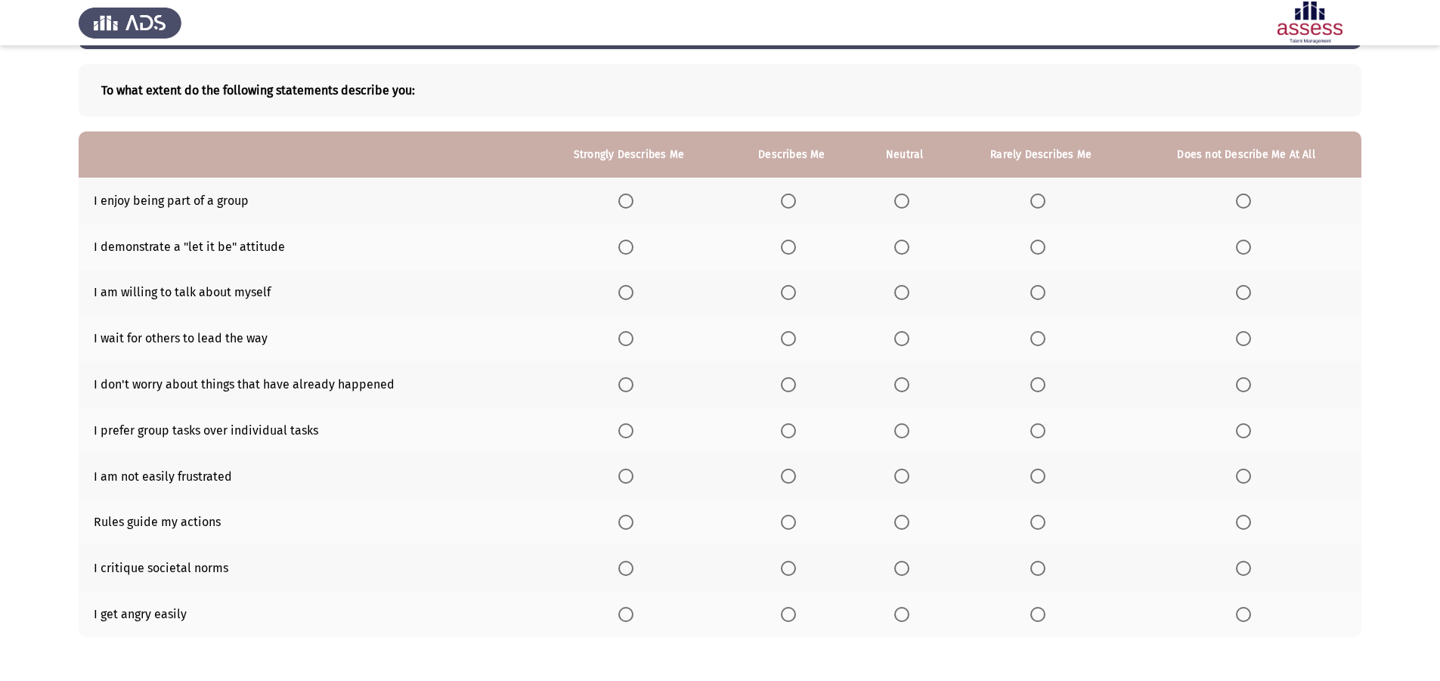
scroll to position [125, 0]
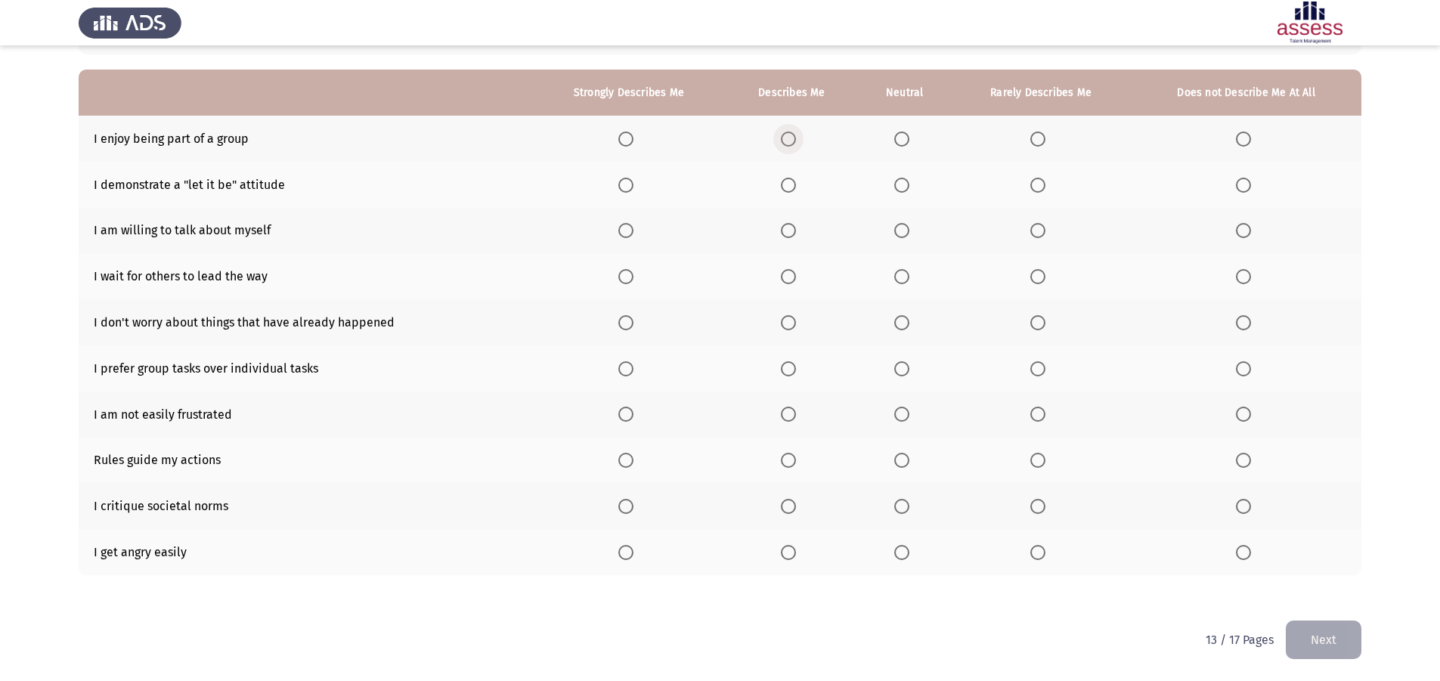
click at [790, 135] on span "Select an option" at bounding box center [788, 138] width 15 height 15
click at [790, 135] on input "Select an option" at bounding box center [788, 138] width 15 height 15
click at [629, 185] on span "Select an option" at bounding box center [625, 185] width 15 height 15
click at [629, 185] on input "Select an option" at bounding box center [625, 185] width 15 height 15
click at [896, 223] on span "Select an option" at bounding box center [901, 230] width 15 height 15
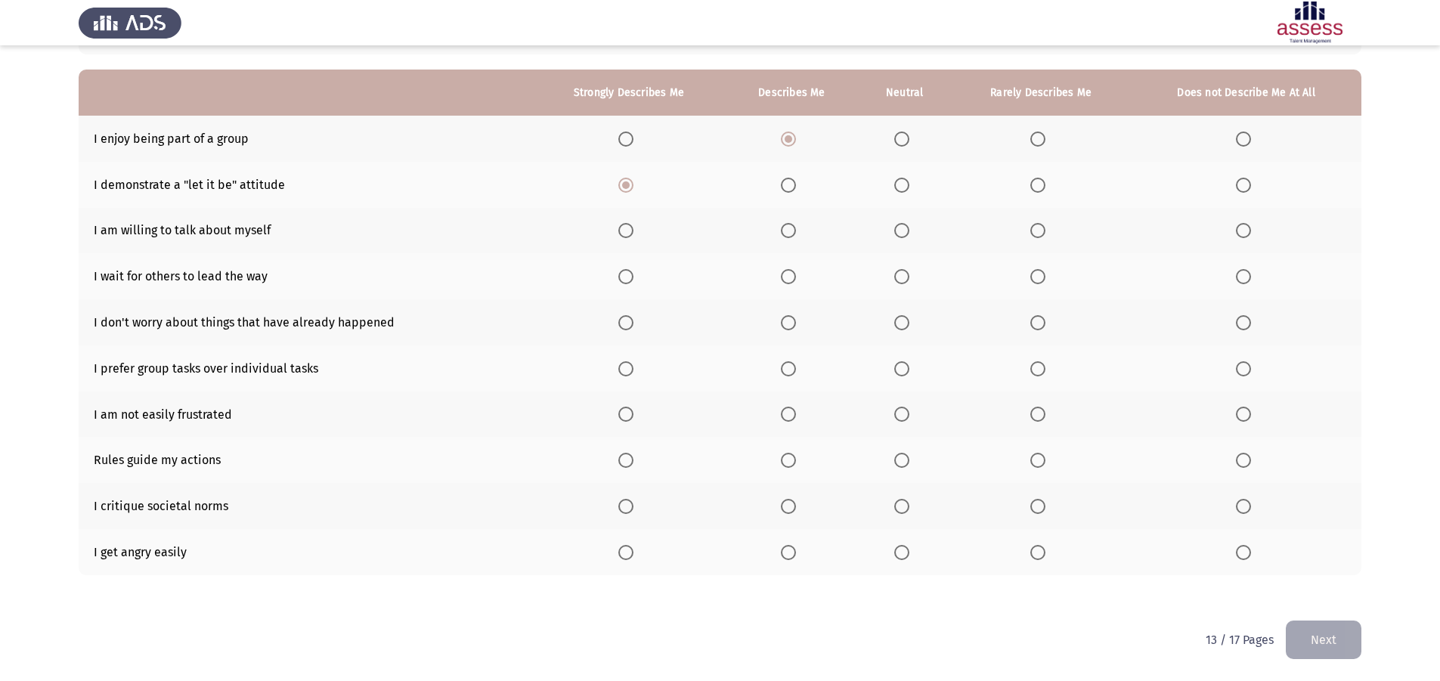
click at [896, 223] on input "Select an option" at bounding box center [901, 230] width 15 height 15
click at [908, 281] on span "Select an option" at bounding box center [901, 276] width 15 height 15
click at [908, 281] on input "Select an option" at bounding box center [901, 276] width 15 height 15
click at [1047, 326] on label "Select an option" at bounding box center [1040, 322] width 21 height 15
click at [1045, 326] on input "Select an option" at bounding box center [1037, 322] width 15 height 15
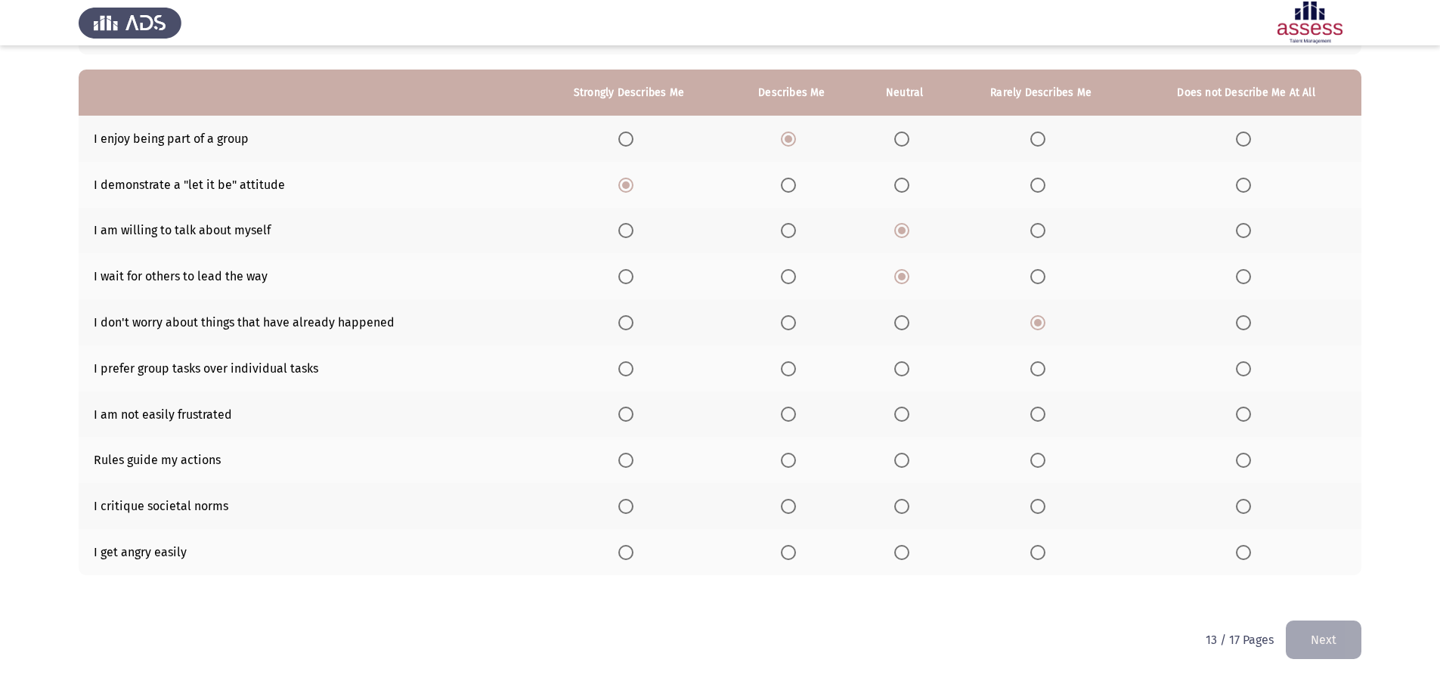
drag, startPoint x: 809, startPoint y: 367, endPoint x: 799, endPoint y: 367, distance: 10.6
click at [804, 367] on th at bounding box center [791, 368] width 133 height 46
click at [799, 368] on label "Select an option" at bounding box center [791, 368] width 21 height 15
click at [796, 368] on input "Select an option" at bounding box center [788, 368] width 15 height 15
click at [796, 412] on span "Select an option" at bounding box center [788, 414] width 15 height 15
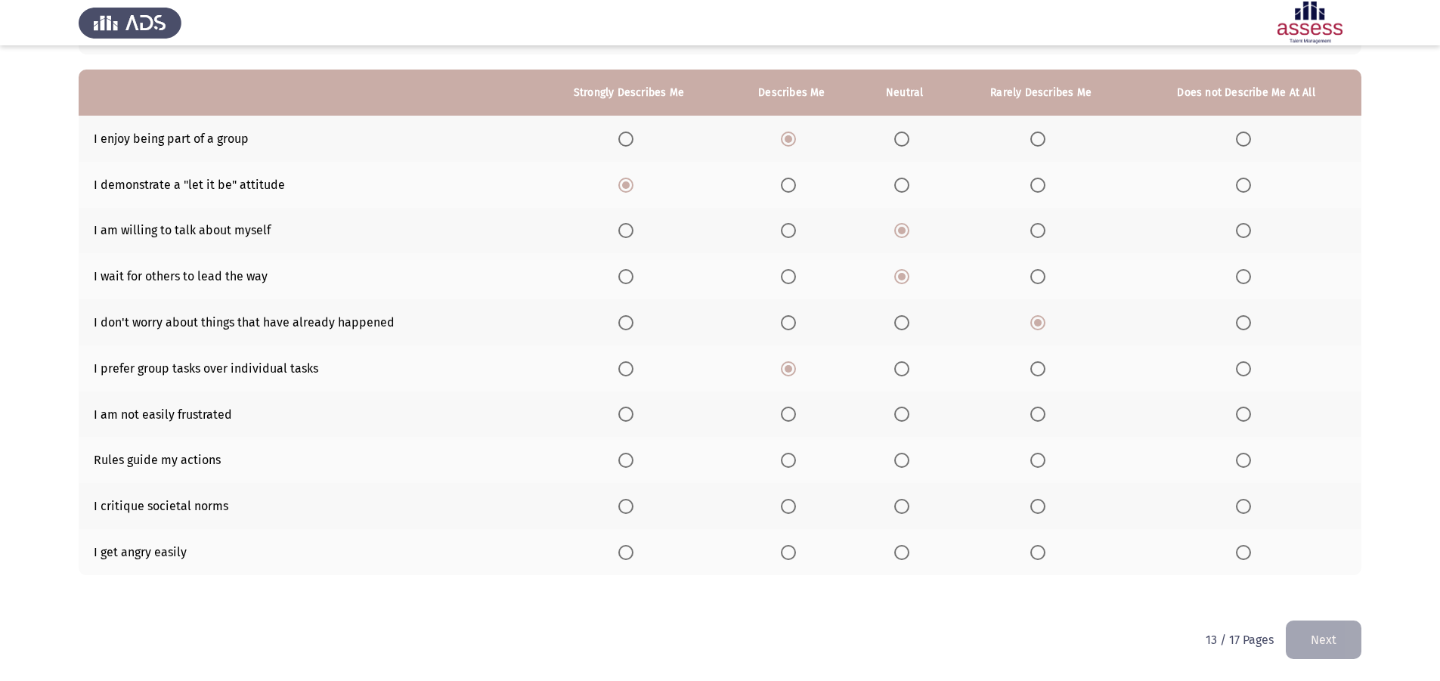
click at [796, 412] on input "Select an option" at bounding box center [788, 414] width 15 height 15
click at [637, 464] on label "Select an option" at bounding box center [628, 460] width 21 height 15
click at [633, 464] on input "Select an option" at bounding box center [625, 460] width 15 height 15
click at [1245, 515] on th at bounding box center [1246, 506] width 230 height 46
click at [1244, 511] on span "Select an option" at bounding box center [1243, 506] width 15 height 15
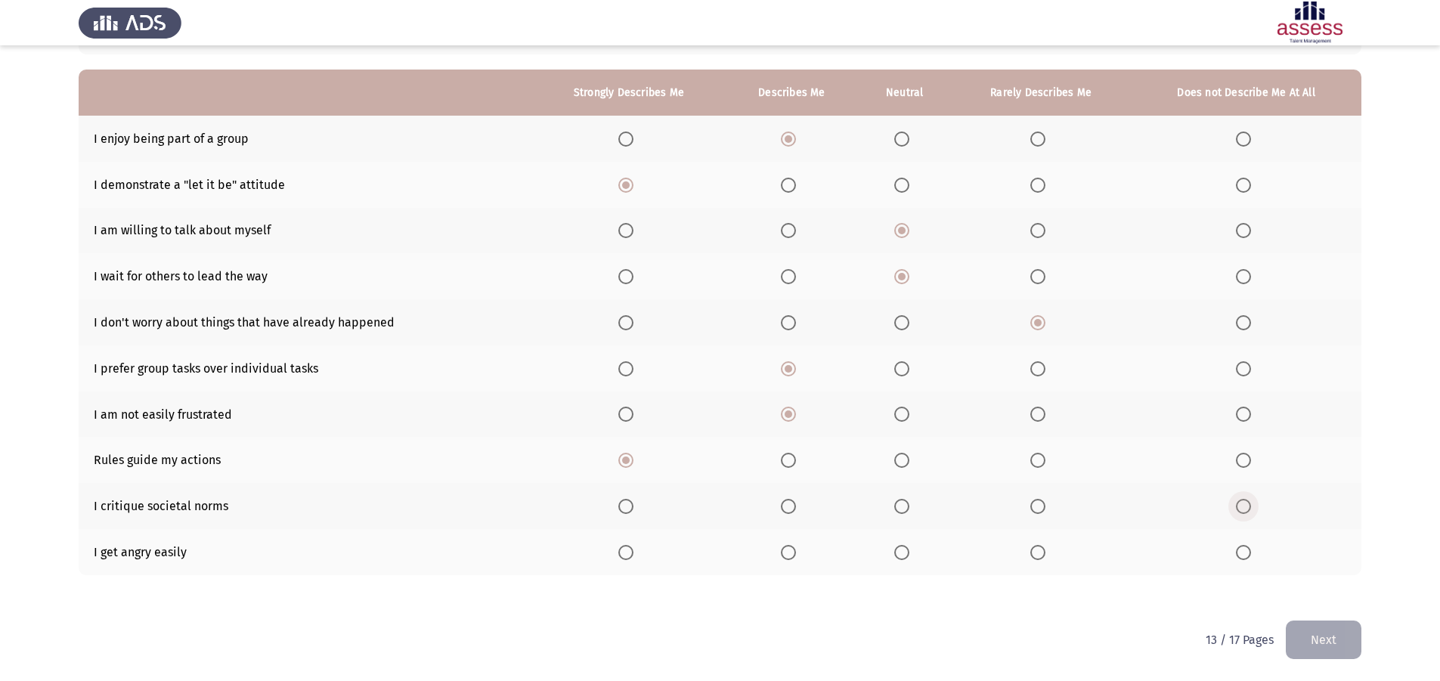
click at [1244, 511] on input "Select an option" at bounding box center [1243, 506] width 15 height 15
click at [1238, 547] on span "Select an option" at bounding box center [1243, 552] width 15 height 15
click at [1238, 547] on input "Select an option" at bounding box center [1243, 552] width 15 height 15
drag, startPoint x: 1343, startPoint y: 611, endPoint x: 1326, endPoint y: 614, distance: 17.5
click at [1334, 612] on div "To what extent do the following statements describe you: Strongly Describes Me …" at bounding box center [720, 303] width 1282 height 633
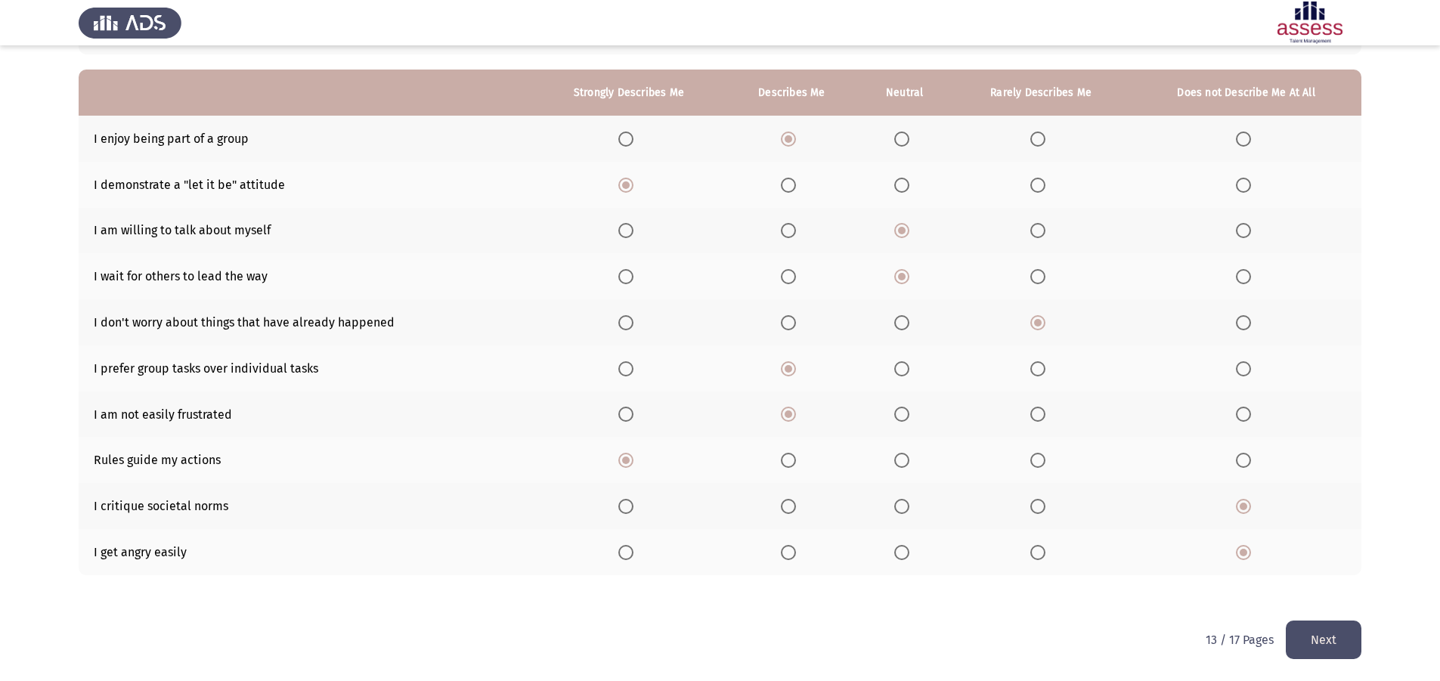
click at [1323, 628] on button "Next" at bounding box center [1323, 639] width 76 height 39
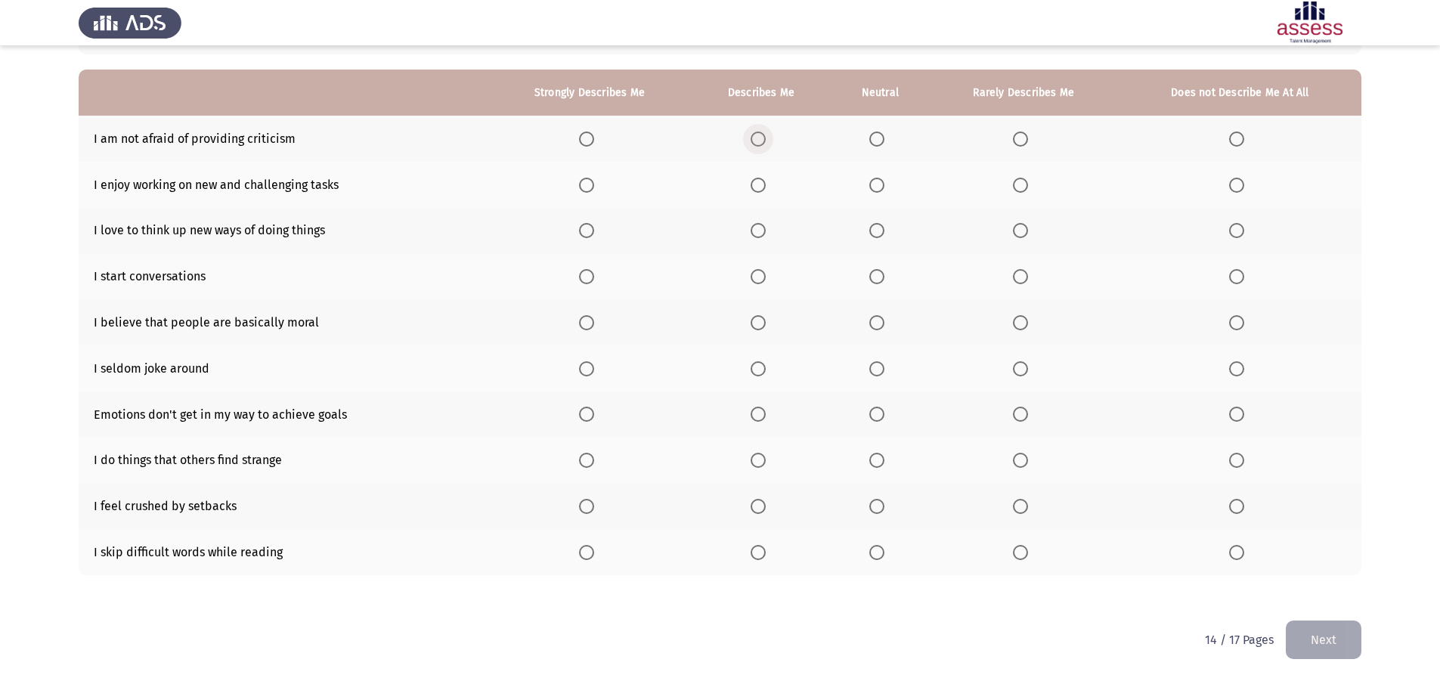
click at [762, 132] on span "Select an option" at bounding box center [757, 138] width 15 height 15
click at [762, 132] on input "Select an option" at bounding box center [757, 138] width 15 height 15
click at [757, 178] on span "Select an option" at bounding box center [757, 185] width 15 height 15
click at [757, 178] on input "Select an option" at bounding box center [757, 185] width 15 height 15
click at [592, 230] on span "Select an option" at bounding box center [586, 230] width 15 height 15
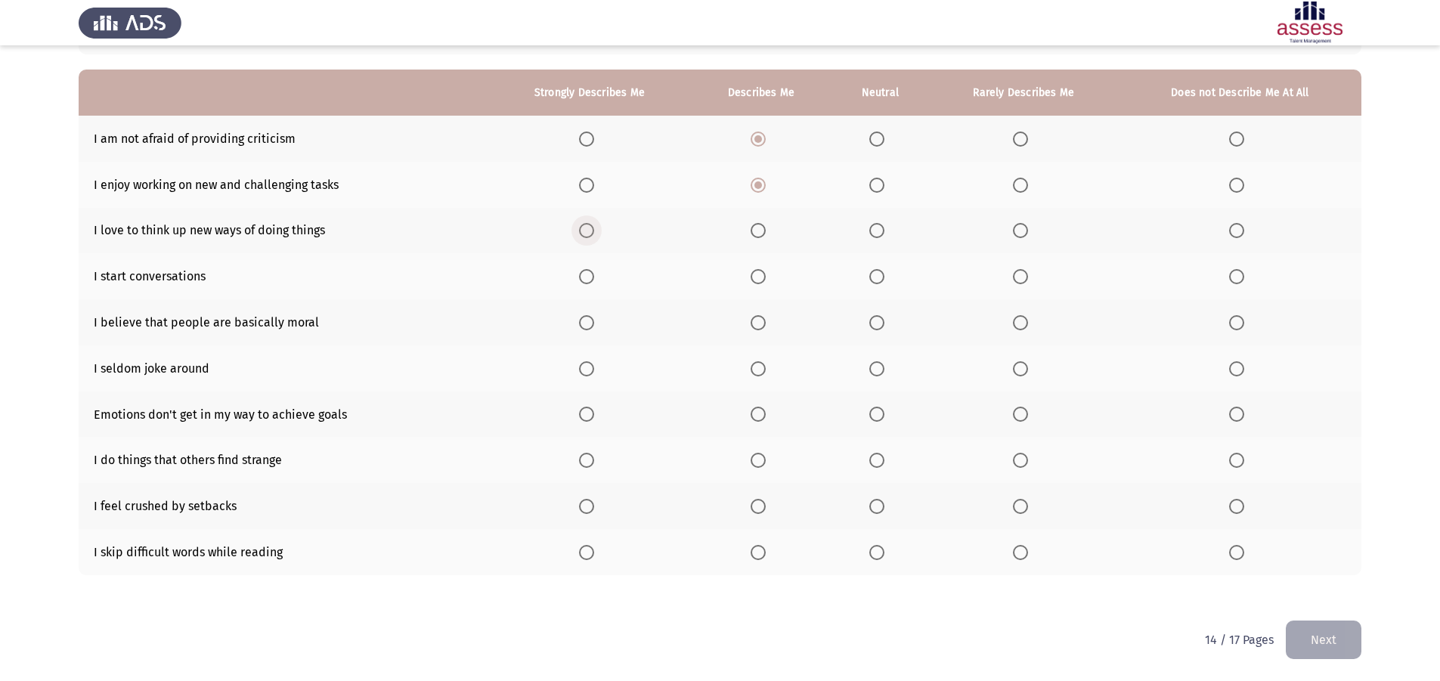
click at [592, 230] on input "Select an option" at bounding box center [586, 230] width 15 height 15
click at [592, 281] on span "Select an option" at bounding box center [586, 276] width 15 height 15
click at [592, 281] on input "Select an option" at bounding box center [586, 276] width 15 height 15
click at [1017, 273] on span "Select an option" at bounding box center [1020, 276] width 15 height 15
click at [1017, 273] on input "Select an option" at bounding box center [1020, 276] width 15 height 15
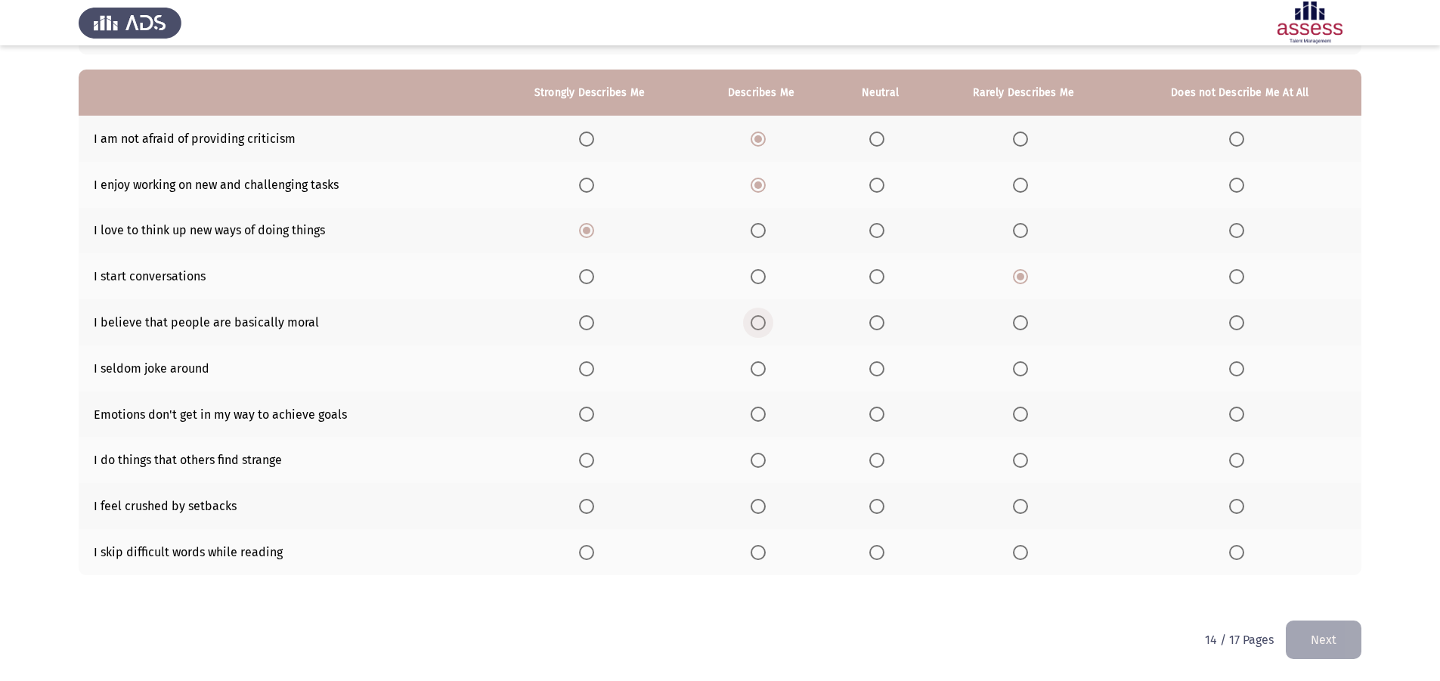
click at [757, 325] on span "Select an option" at bounding box center [757, 322] width 15 height 15
click at [757, 325] on input "Select an option" at bounding box center [757, 322] width 15 height 15
click at [1016, 363] on span "Select an option" at bounding box center [1020, 368] width 15 height 15
click at [1016, 363] on input "Select an option" at bounding box center [1020, 368] width 15 height 15
click at [1233, 407] on span "Select an option" at bounding box center [1236, 414] width 15 height 15
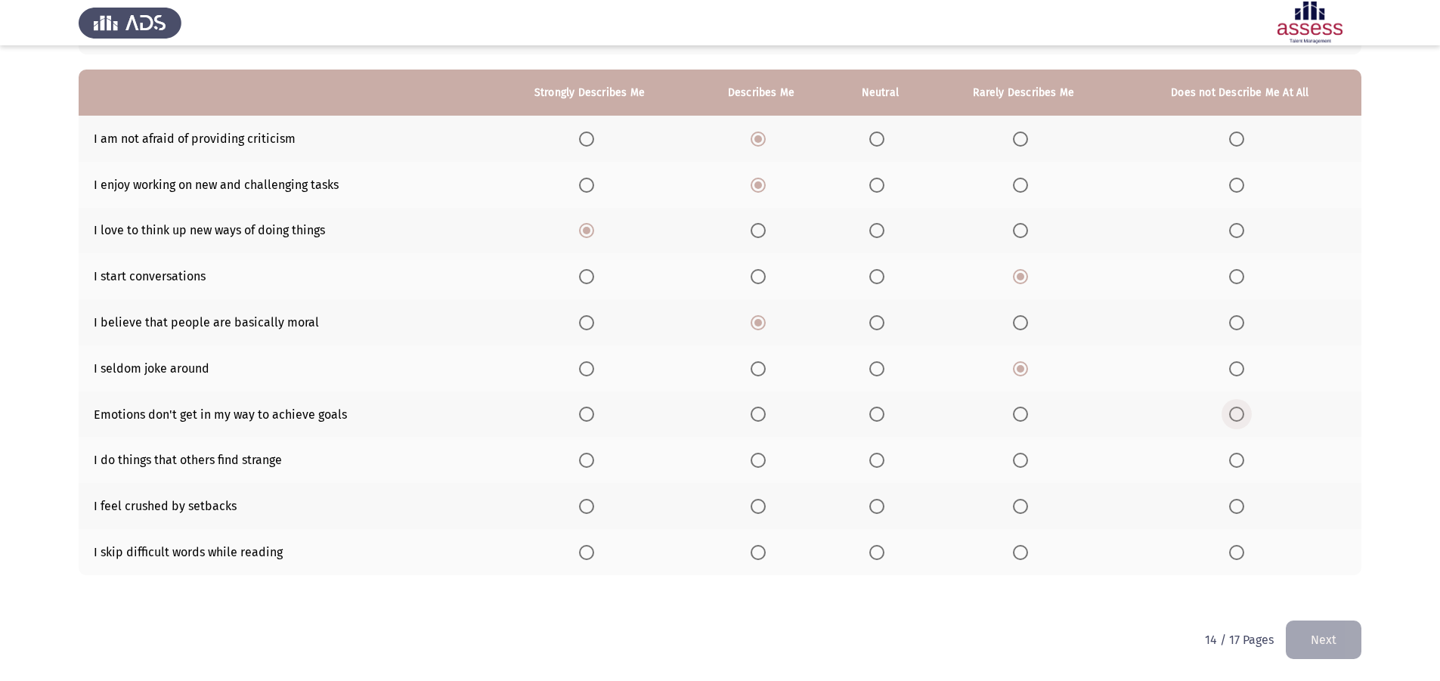
click at [1233, 407] on input "Select an option" at bounding box center [1236, 414] width 15 height 15
click at [876, 456] on mat-radio-button "Select an option" at bounding box center [879, 460] width 21 height 16
click at [875, 459] on span "Select an option" at bounding box center [876, 460] width 15 height 15
click at [875, 459] on input "Select an option" at bounding box center [876, 460] width 15 height 15
click at [1235, 499] on mat-radio-button "Select an option" at bounding box center [1239, 506] width 21 height 16
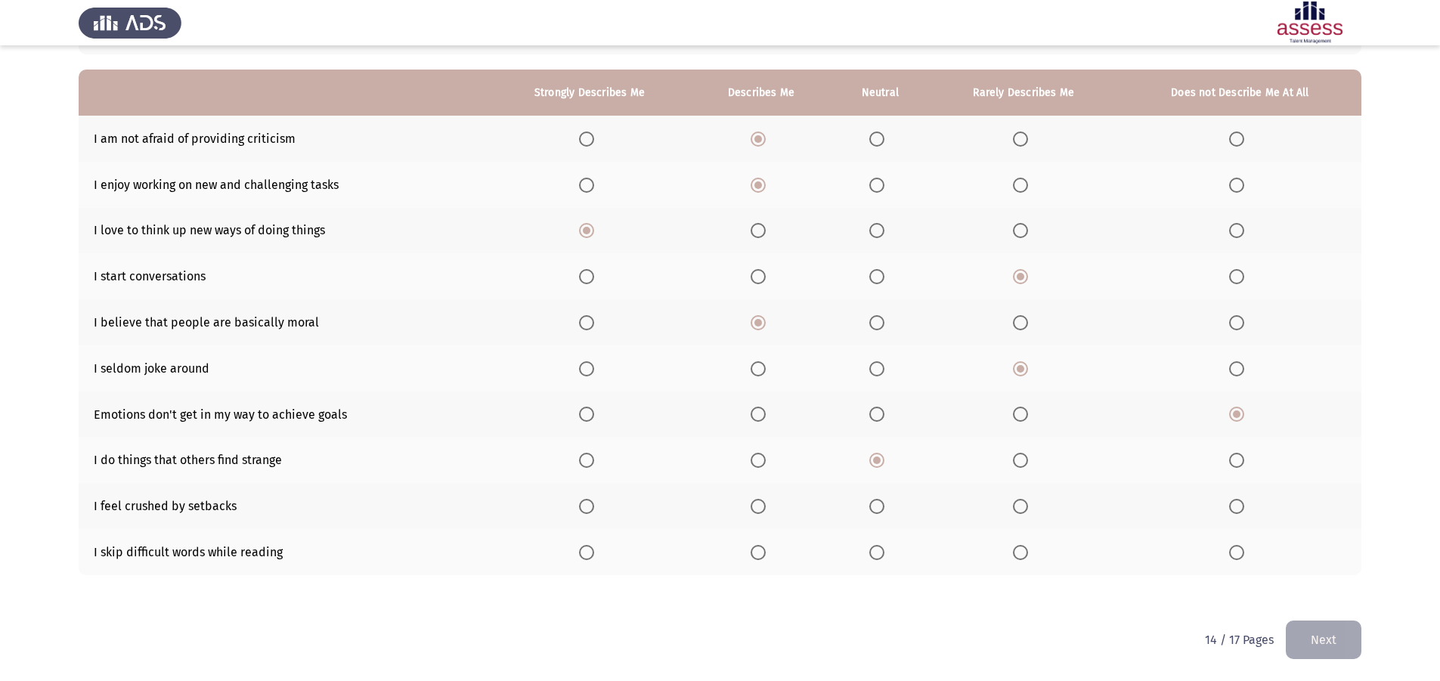
click at [1233, 503] on span "Select an option" at bounding box center [1236, 506] width 15 height 15
click at [1233, 503] on input "Select an option" at bounding box center [1236, 506] width 15 height 15
click at [1240, 555] on span "Select an option" at bounding box center [1236, 552] width 15 height 15
click at [1240, 555] on input "Select an option" at bounding box center [1236, 552] width 15 height 15
drag, startPoint x: 1331, startPoint y: 614, endPoint x: 1331, endPoint y: 630, distance: 15.1
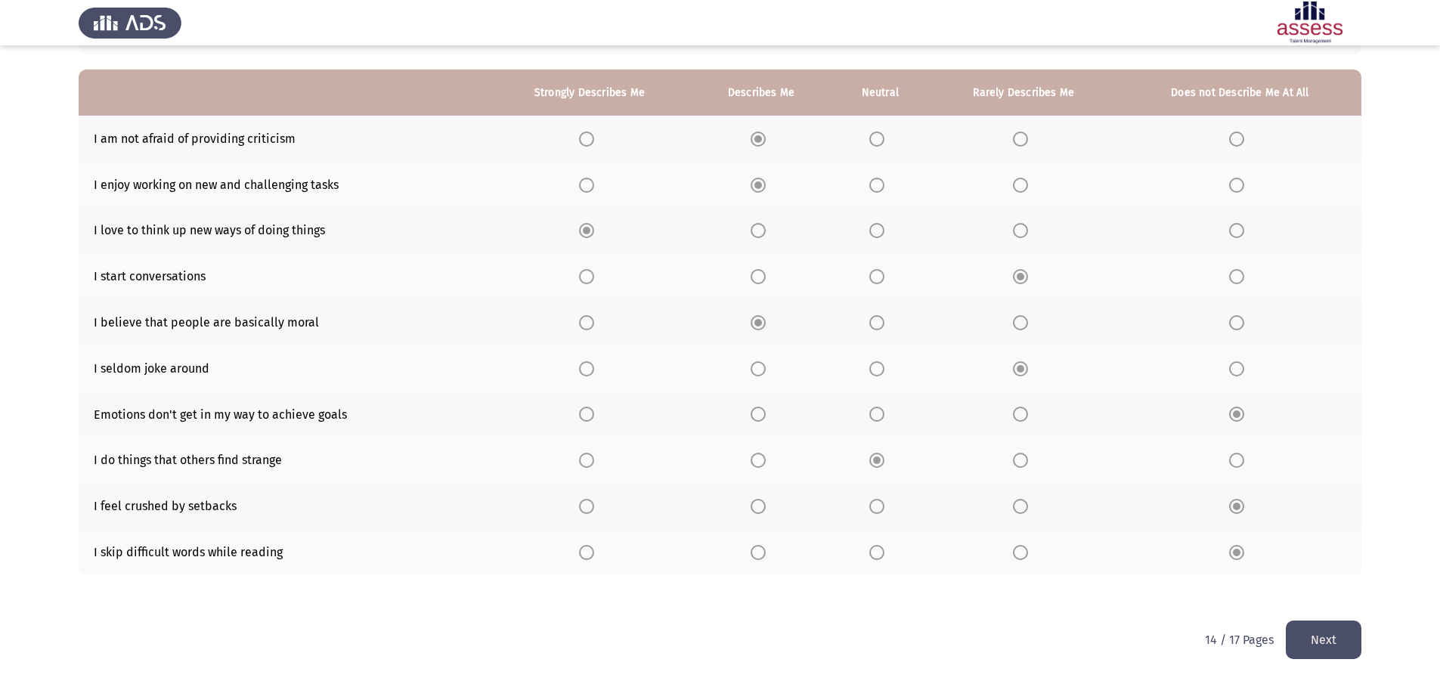
click at [1331, 615] on div "To what extent do the following statements describe you: Strongly Describes Me …" at bounding box center [720, 303] width 1282 height 633
click at [1331, 630] on button "Next" at bounding box center [1323, 639] width 76 height 39
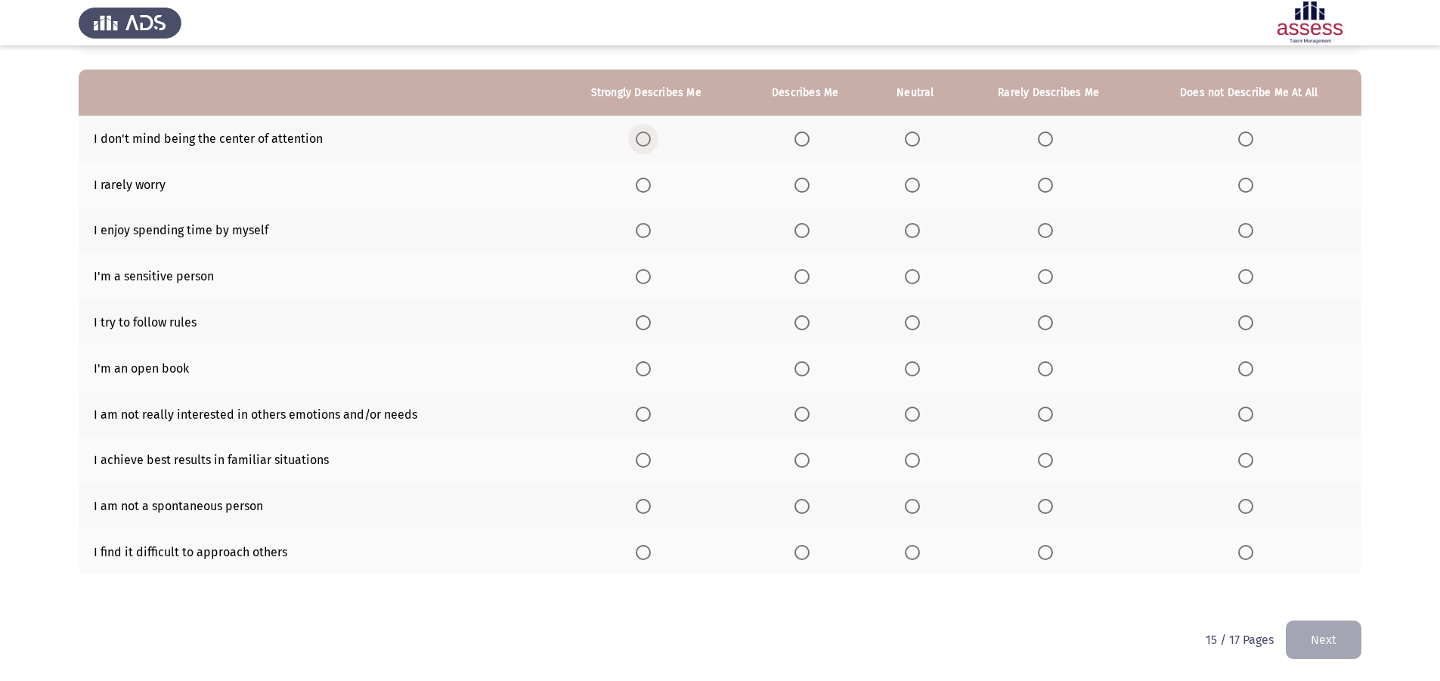
click at [641, 143] on span "Select an option" at bounding box center [643, 138] width 15 height 15
click at [641, 143] on input "Select an option" at bounding box center [643, 138] width 15 height 15
click at [803, 185] on span "Select an option" at bounding box center [801, 185] width 15 height 15
click at [803, 185] on input "Select an option" at bounding box center [801, 185] width 15 height 15
click at [804, 235] on span "Select an option" at bounding box center [801, 230] width 15 height 15
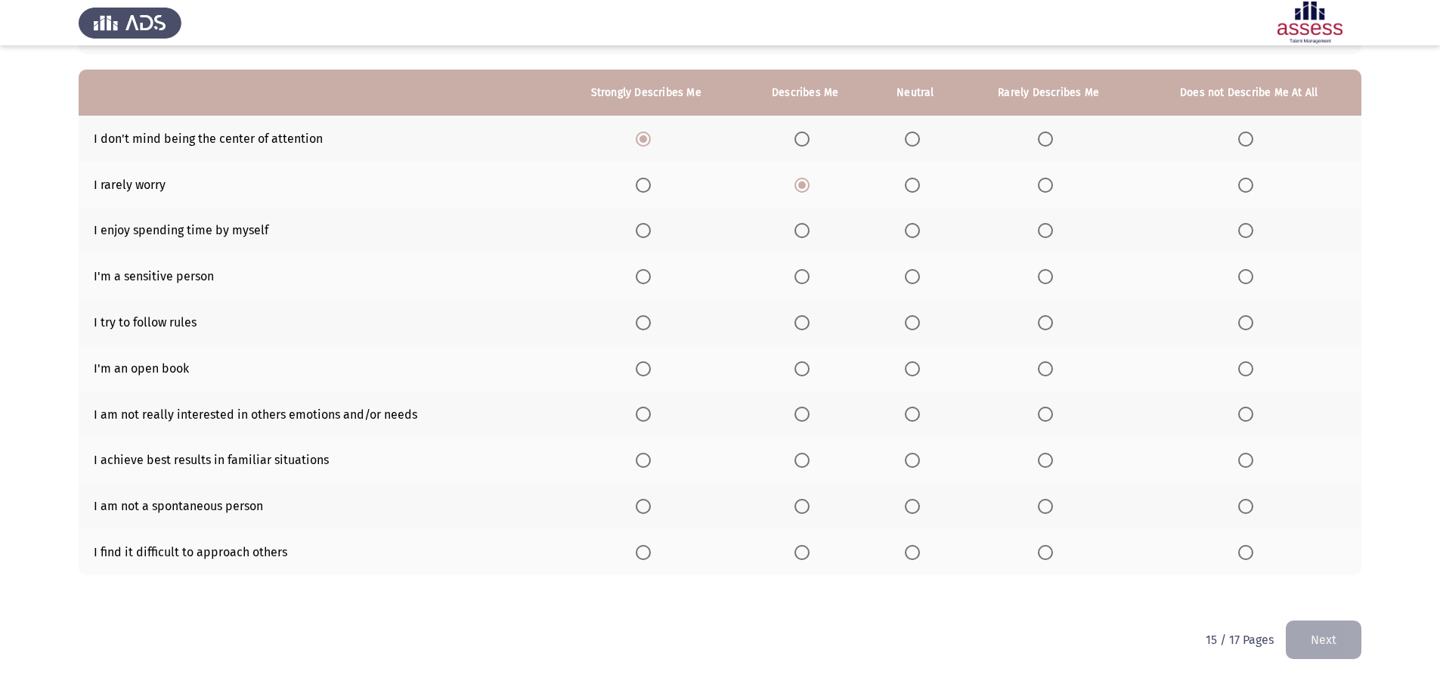
click at [804, 235] on input "Select an option" at bounding box center [801, 230] width 15 height 15
click at [922, 277] on label "Select an option" at bounding box center [915, 276] width 21 height 15
click at [920, 277] on input "Select an option" at bounding box center [912, 276] width 15 height 15
click at [809, 325] on span "Select an option" at bounding box center [801, 322] width 15 height 15
click at [809, 325] on input "Select an option" at bounding box center [801, 322] width 15 height 15
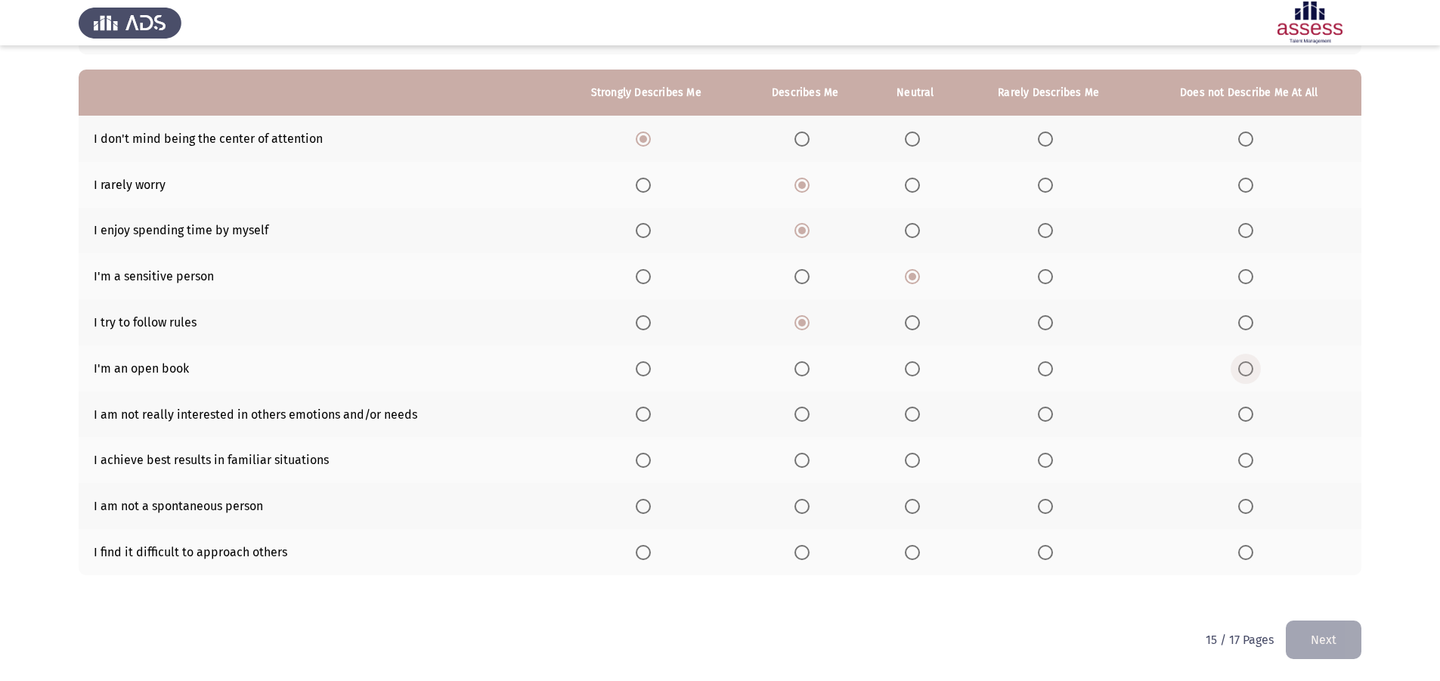
click at [1251, 369] on span "Select an option" at bounding box center [1245, 368] width 15 height 15
click at [1251, 369] on input "Select an option" at bounding box center [1245, 368] width 15 height 15
click at [1245, 413] on span "Select an option" at bounding box center [1245, 414] width 15 height 15
click at [1245, 413] on input "Select an option" at bounding box center [1245, 414] width 15 height 15
drag, startPoint x: 794, startPoint y: 461, endPoint x: 812, endPoint y: 464, distance: 19.1
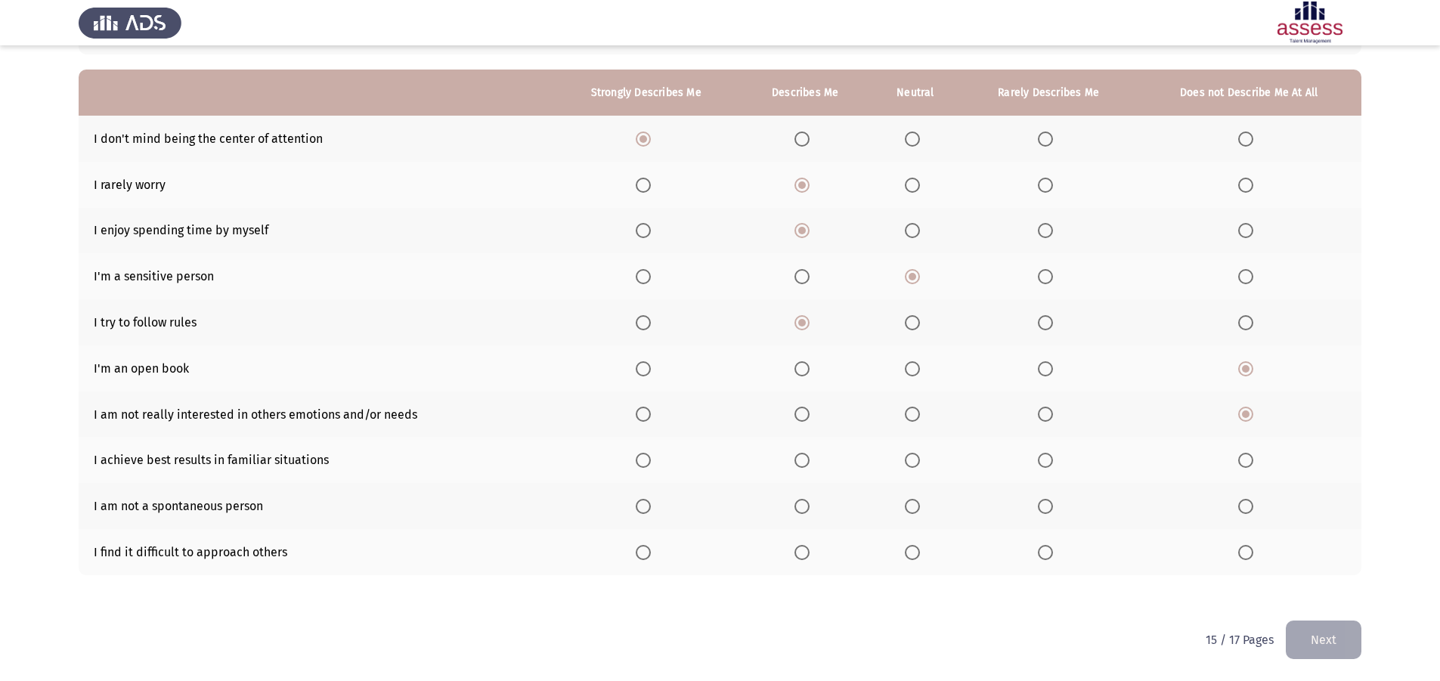
click at [802, 463] on th at bounding box center [805, 460] width 130 height 46
click at [812, 464] on label "Select an option" at bounding box center [804, 460] width 21 height 15
click at [809, 464] on input "Select an option" at bounding box center [801, 460] width 15 height 15
click at [915, 504] on span "Select an option" at bounding box center [912, 506] width 15 height 15
click at [915, 504] on input "Select an option" at bounding box center [912, 506] width 15 height 15
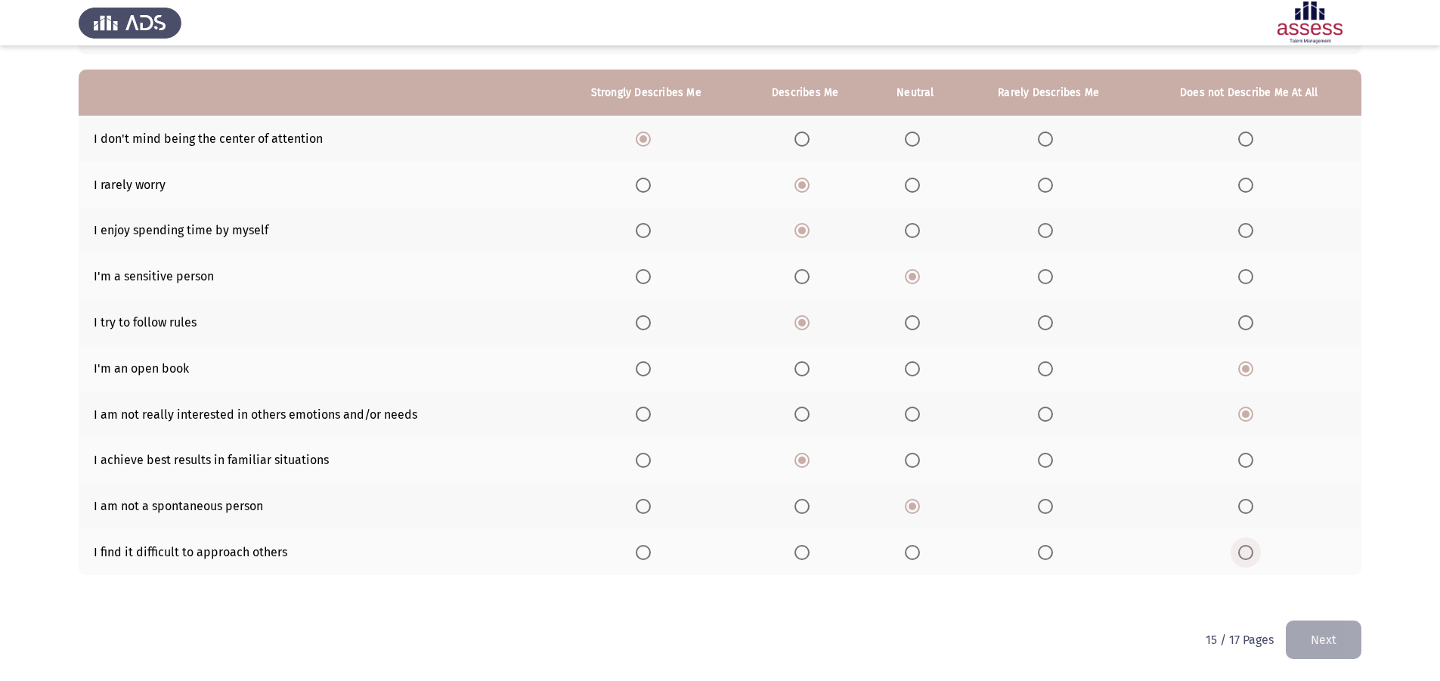
click at [1239, 558] on span "Select an option" at bounding box center [1245, 552] width 15 height 15
click at [1239, 558] on input "Select an option" at bounding box center [1245, 552] width 15 height 15
click at [1316, 625] on button "Next" at bounding box center [1323, 639] width 76 height 39
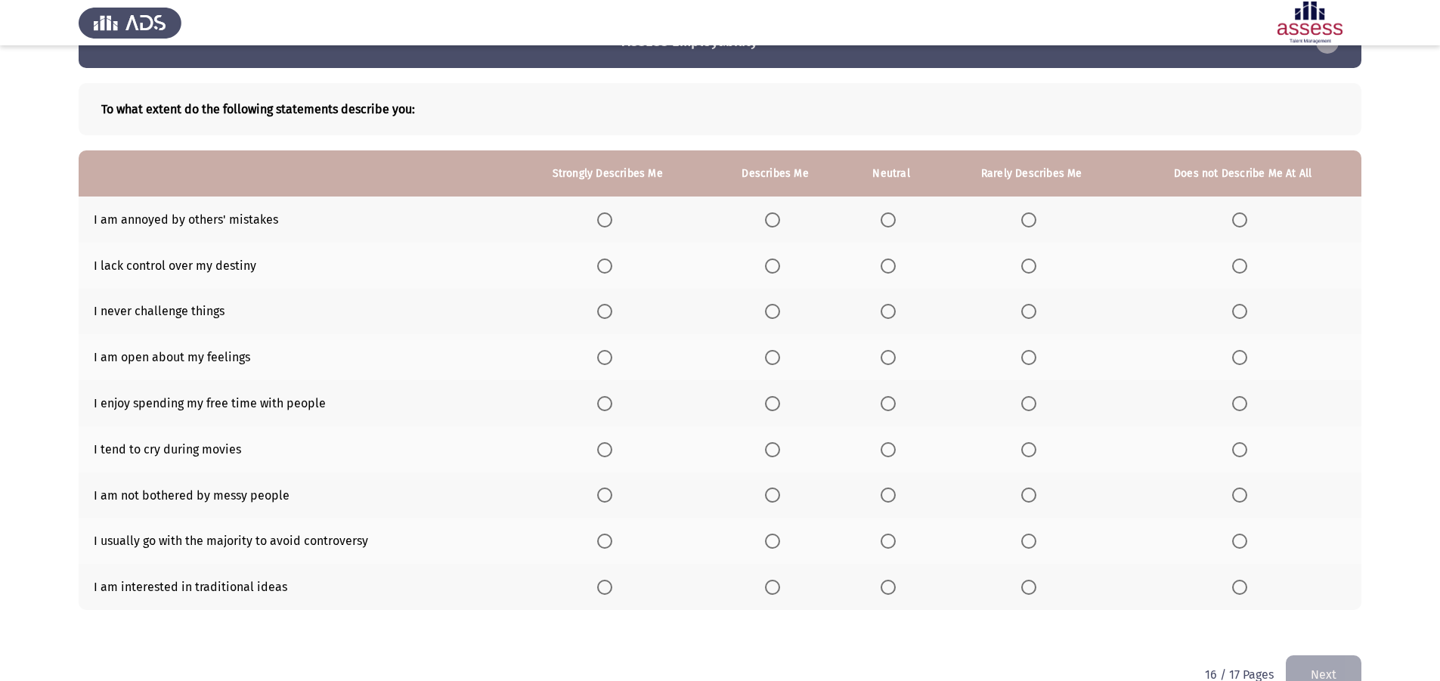
scroll to position [79, 0]
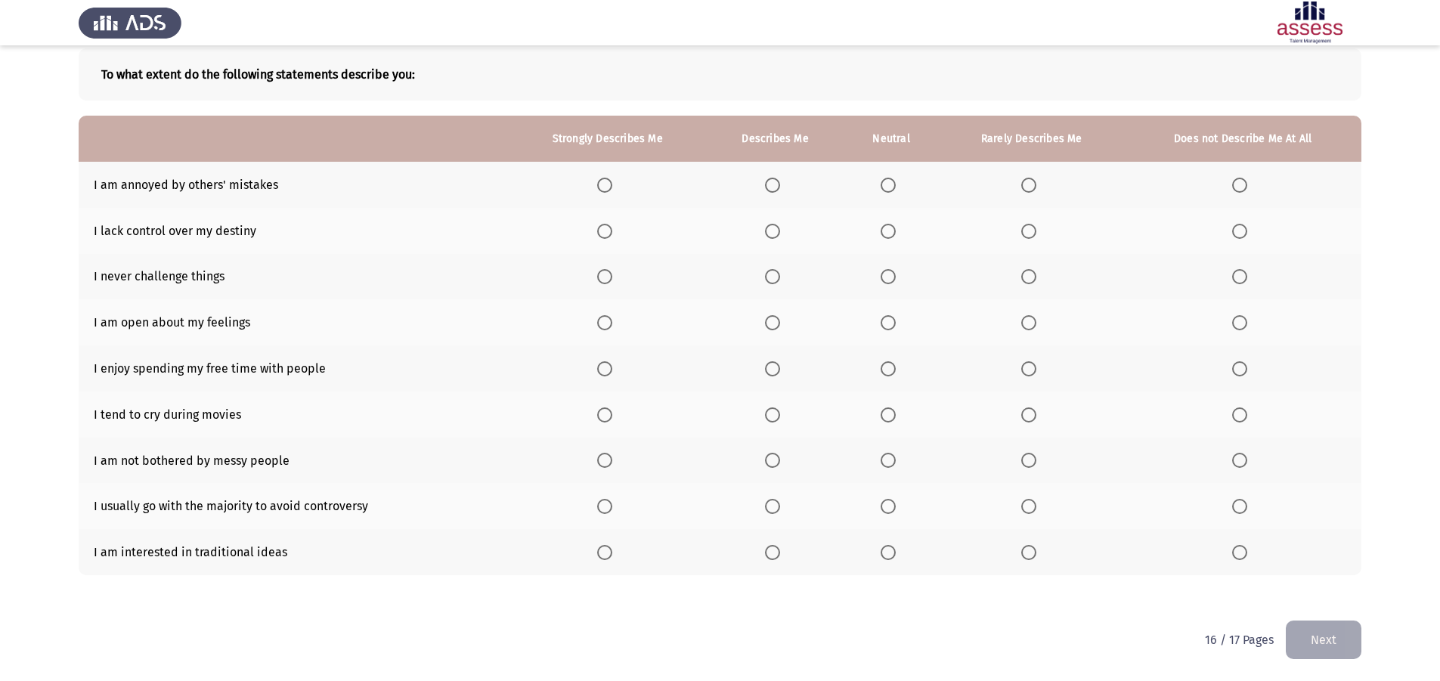
click at [1029, 191] on span "Select an option" at bounding box center [1028, 185] width 15 height 15
click at [1029, 191] on input "Select an option" at bounding box center [1028, 185] width 15 height 15
click at [1240, 224] on span "Select an option" at bounding box center [1239, 231] width 15 height 15
click at [1240, 224] on input "Select an option" at bounding box center [1239, 231] width 15 height 15
click at [1243, 272] on span "Select an option" at bounding box center [1239, 276] width 15 height 15
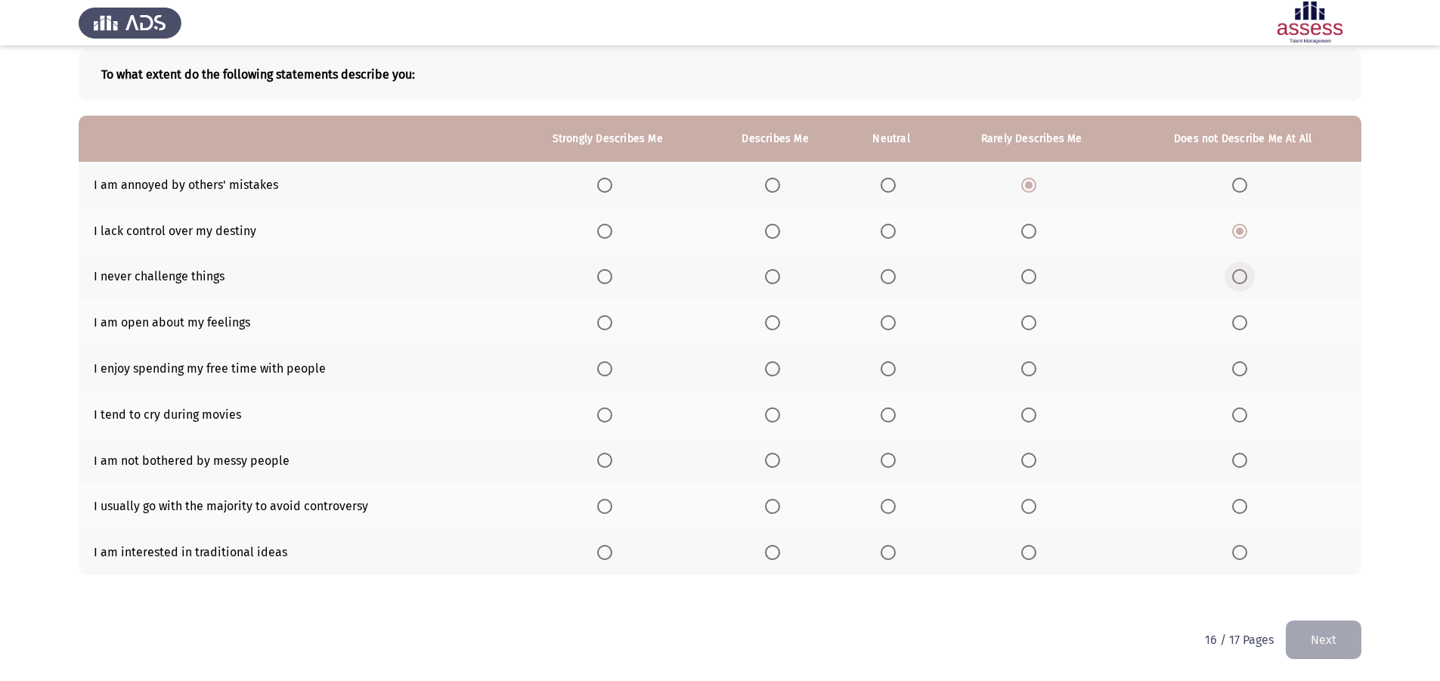
click at [1243, 272] on input "Select an option" at bounding box center [1239, 276] width 15 height 15
click at [1245, 330] on span "Select an option" at bounding box center [1239, 322] width 15 height 15
click at [1245, 330] on input "Select an option" at bounding box center [1239, 322] width 15 height 15
click at [1022, 363] on span "Select an option" at bounding box center [1028, 368] width 15 height 15
click at [1022, 363] on input "Select an option" at bounding box center [1028, 368] width 15 height 15
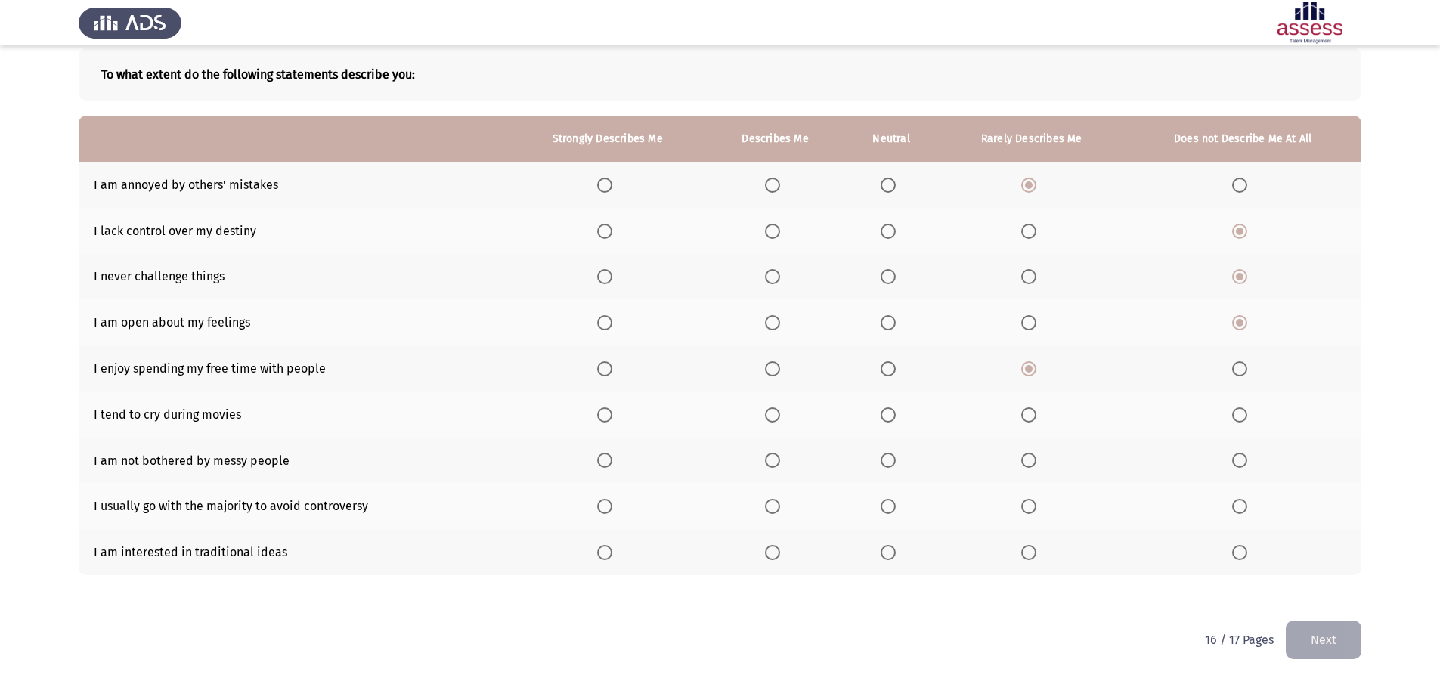
click at [1022, 413] on span "Select an option" at bounding box center [1028, 414] width 15 height 15
click at [1022, 413] on input "Select an option" at bounding box center [1028, 414] width 15 height 15
click at [783, 465] on label "Select an option" at bounding box center [775, 460] width 21 height 15
click at [780, 465] on input "Select an option" at bounding box center [772, 460] width 15 height 15
click at [777, 504] on span "Select an option" at bounding box center [772, 506] width 15 height 15
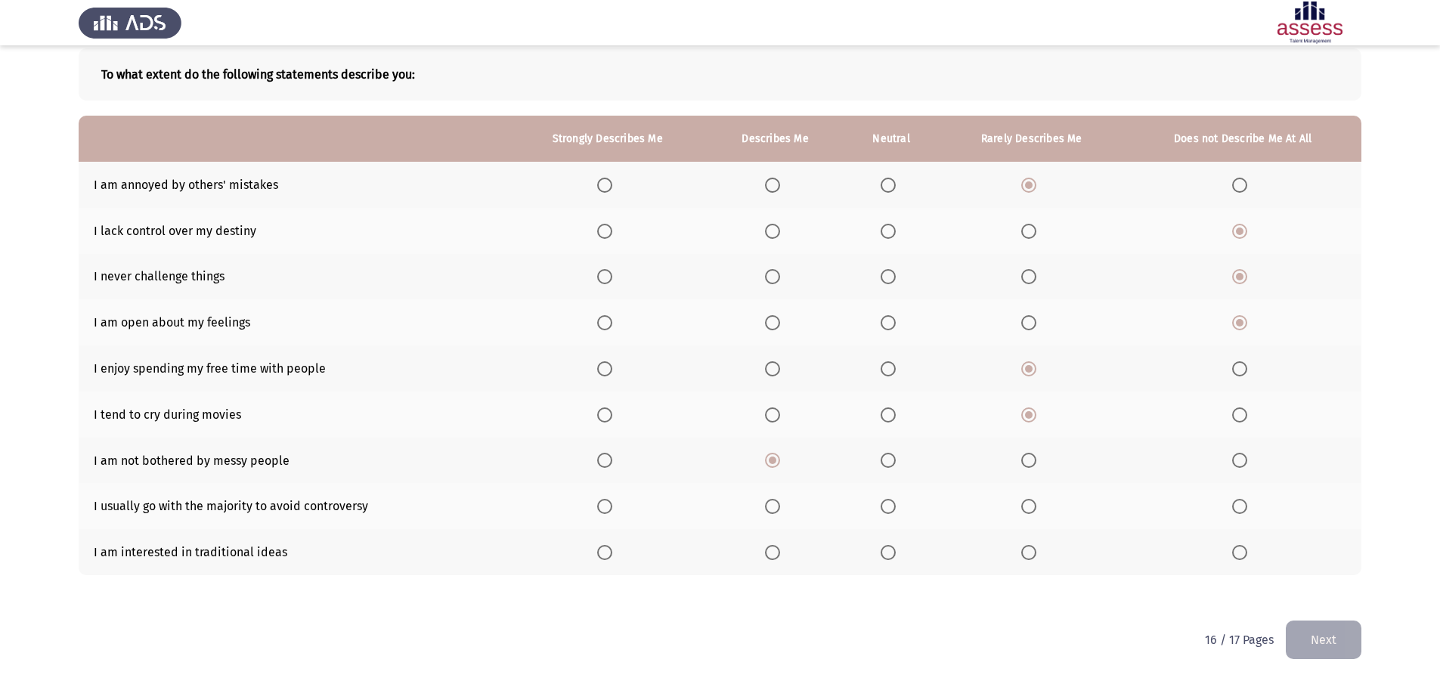
click at [777, 504] on input "Select an option" at bounding box center [772, 506] width 15 height 15
click at [892, 505] on span "Select an option" at bounding box center [887, 506] width 15 height 15
click at [892, 505] on input "Select an option" at bounding box center [887, 506] width 15 height 15
drag, startPoint x: 1023, startPoint y: 548, endPoint x: 1290, endPoint y: 667, distance: 292.3
click at [1024, 548] on span "Select an option" at bounding box center [1028, 552] width 15 height 15
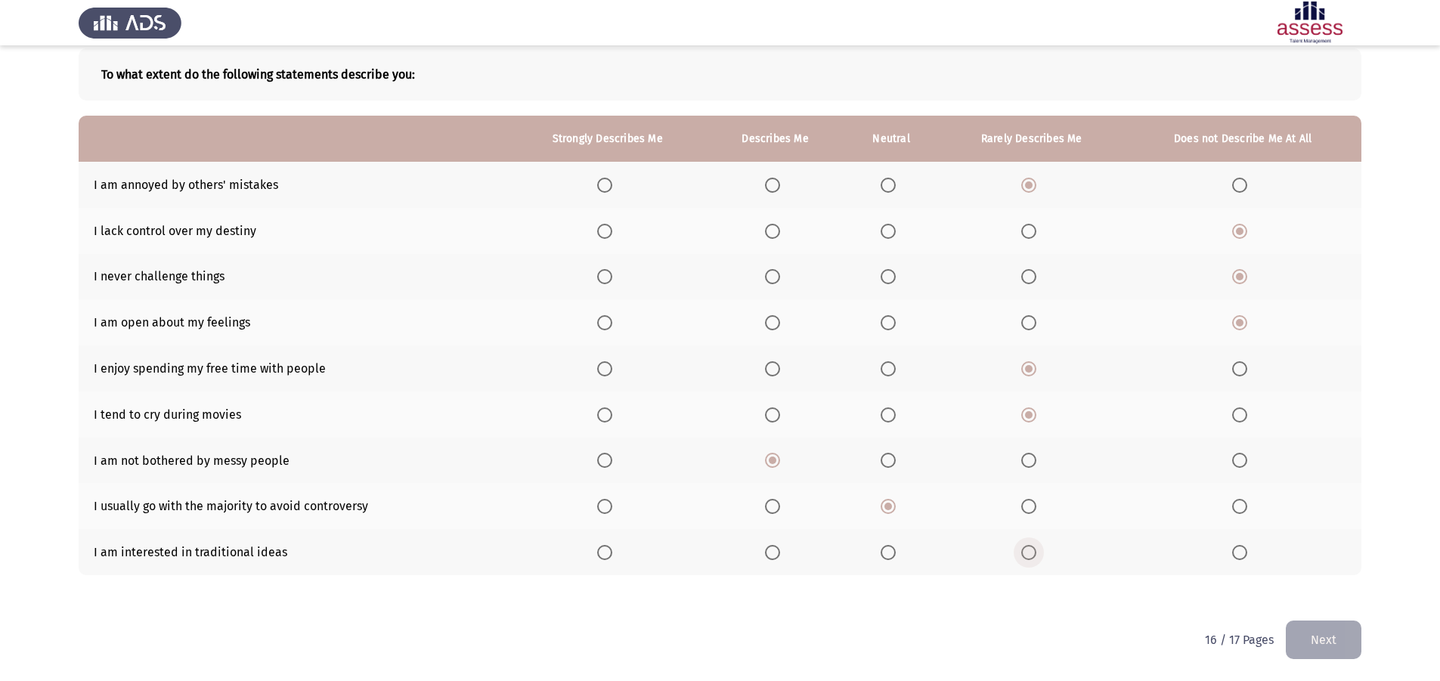
click at [1024, 548] on input "Select an option" at bounding box center [1028, 552] width 15 height 15
click at [1346, 637] on button "Next" at bounding box center [1323, 639] width 76 height 39
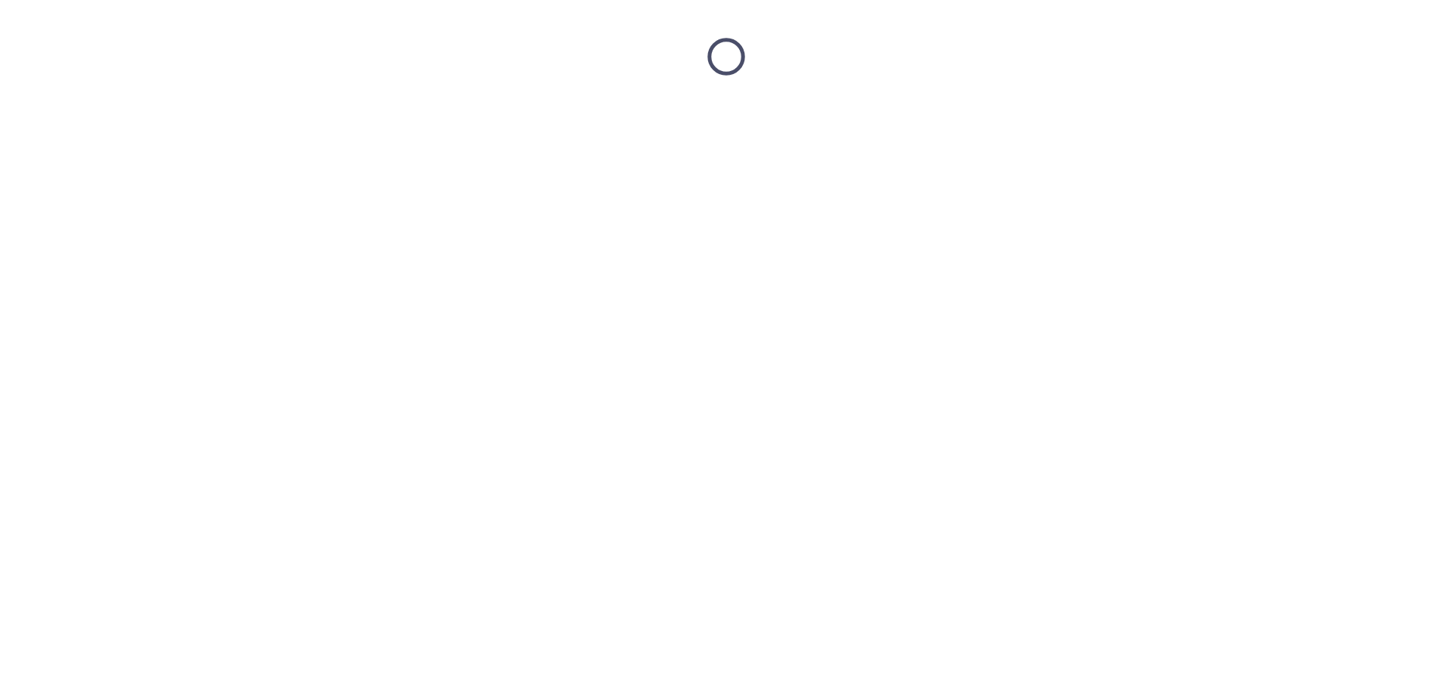
scroll to position [0, 0]
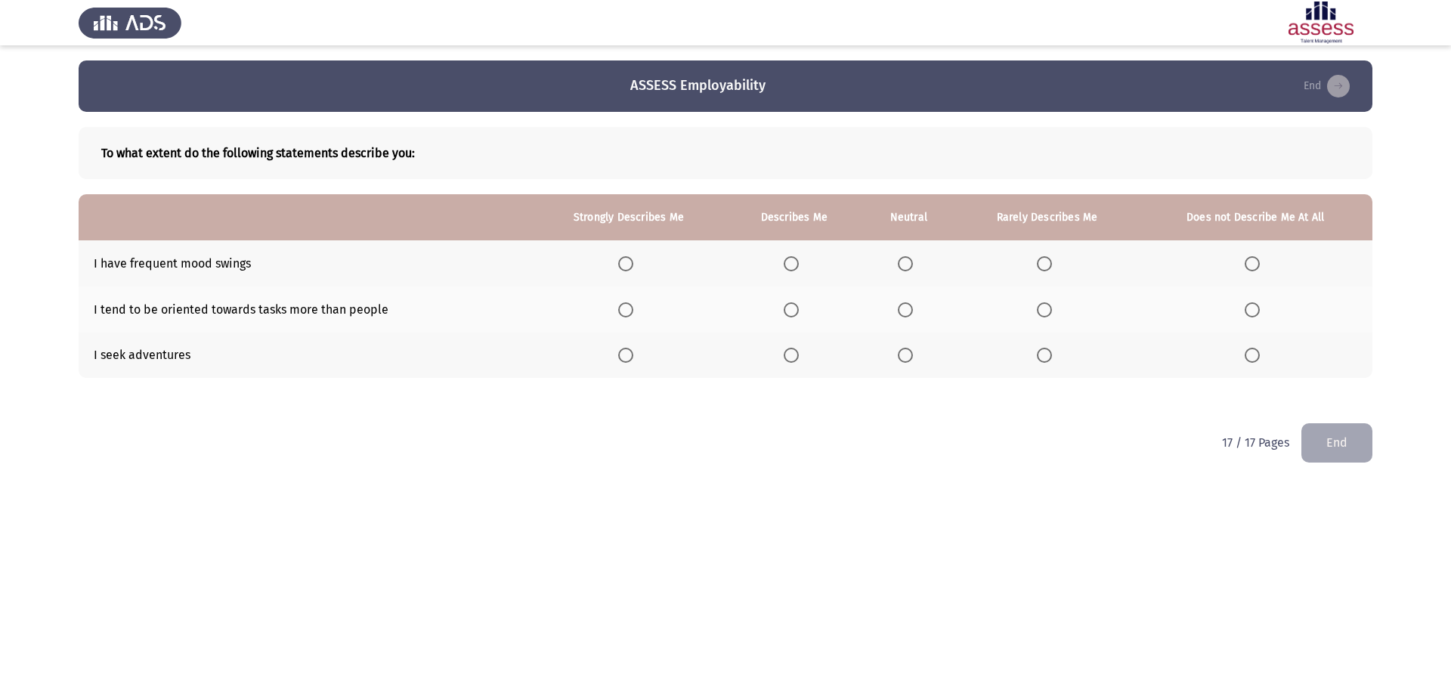
click at [900, 261] on span "Select an option" at bounding box center [905, 263] width 15 height 15
click at [900, 261] on input "Select an option" at bounding box center [905, 263] width 15 height 15
click at [1041, 310] on span "Select an option" at bounding box center [1044, 309] width 15 height 15
click at [1041, 310] on input "Select an option" at bounding box center [1044, 309] width 15 height 15
click at [798, 363] on span "Select an option" at bounding box center [791, 355] width 15 height 15
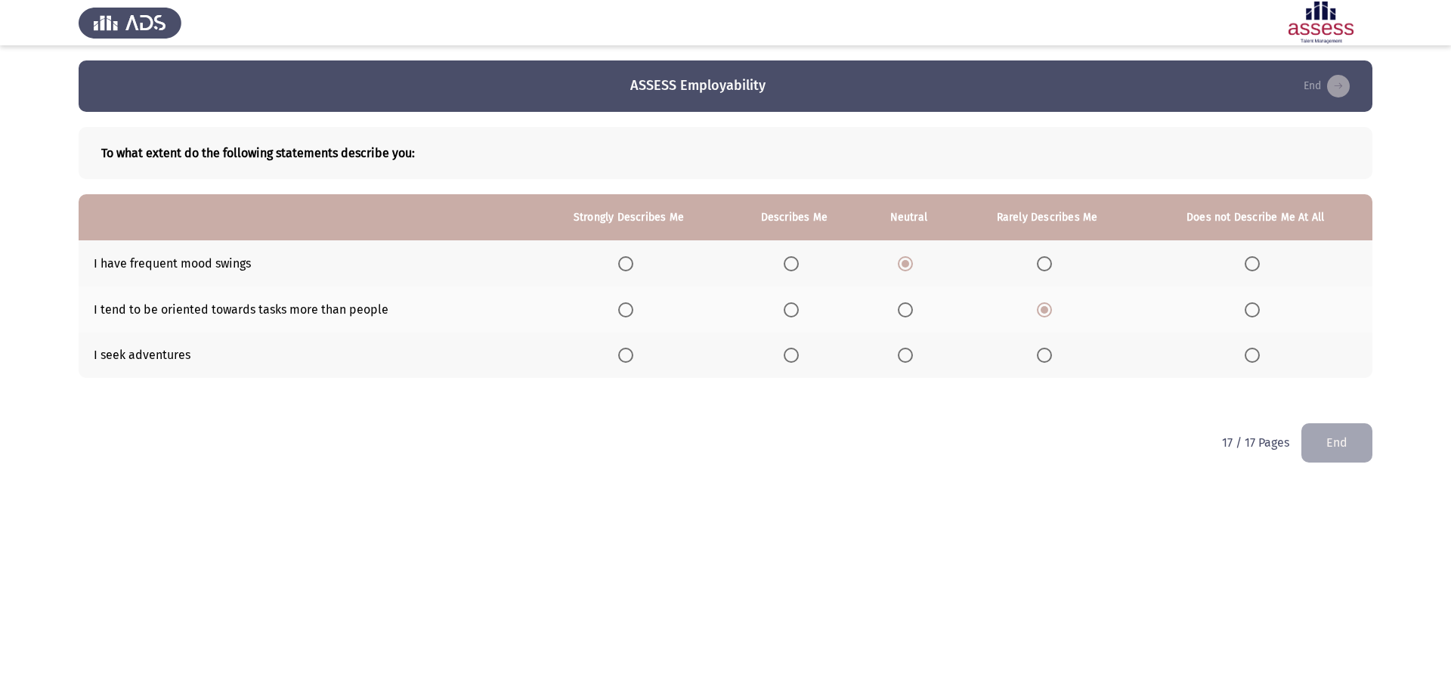
click at [798, 363] on input "Select an option" at bounding box center [791, 355] width 15 height 15
click at [1348, 453] on button "End" at bounding box center [1336, 442] width 71 height 39
